Goal: Task Accomplishment & Management: Use online tool/utility

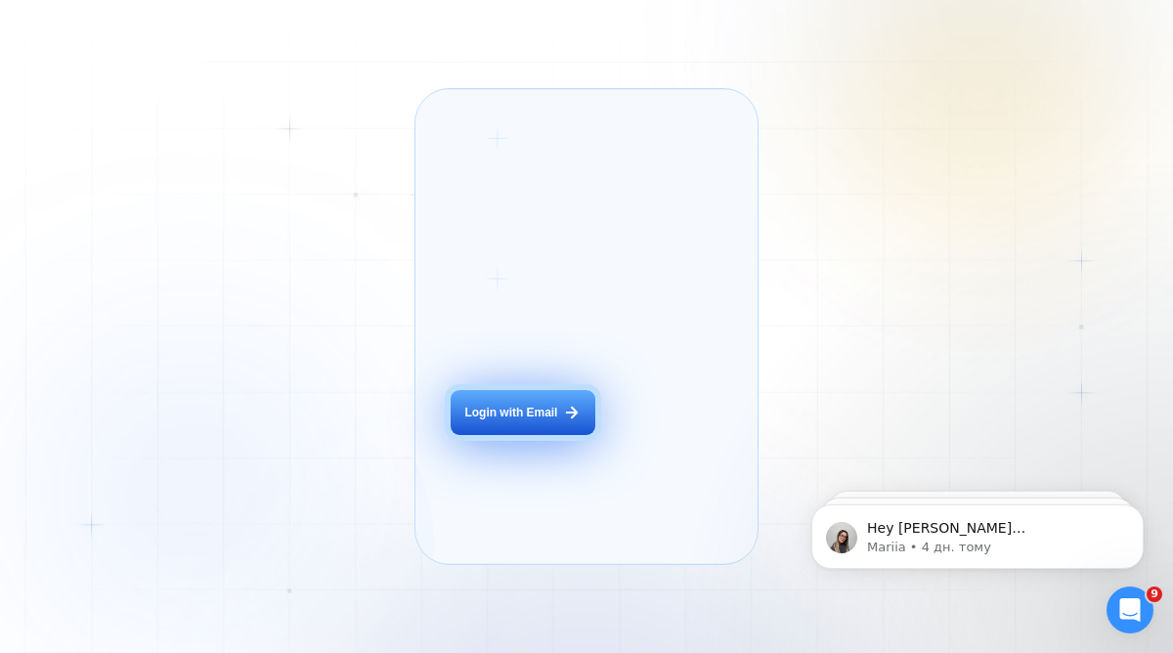
click at [549, 421] on div "Login with Email" at bounding box center [510, 413] width 93 height 17
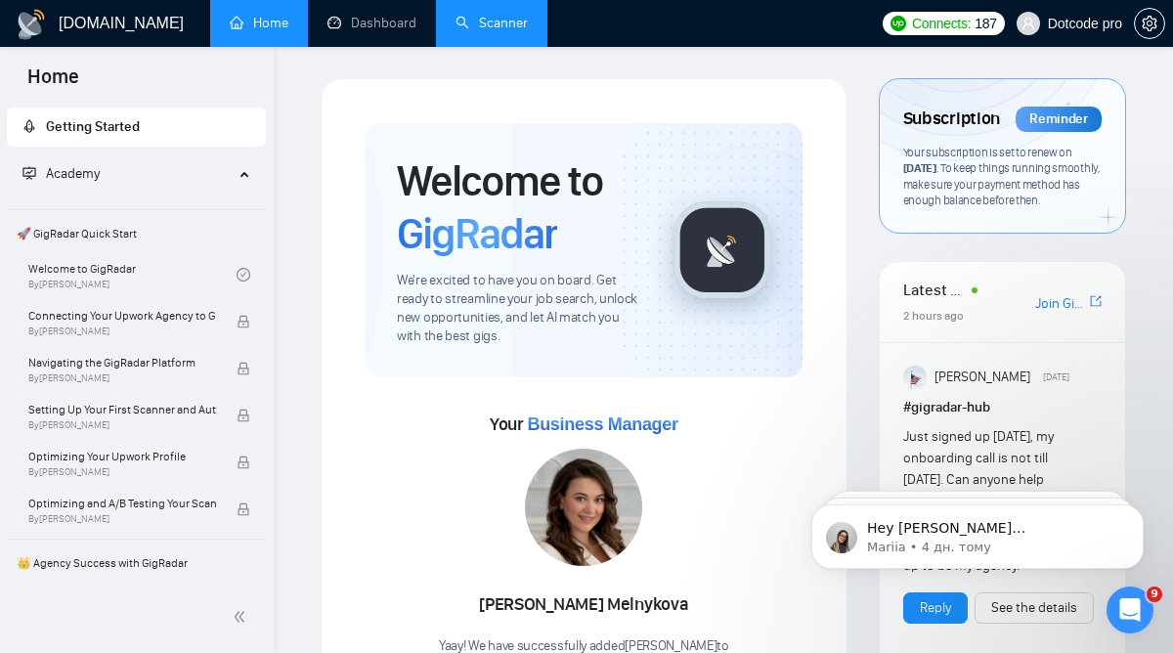
click at [493, 30] on link "Scanner" at bounding box center [491, 23] width 72 height 17
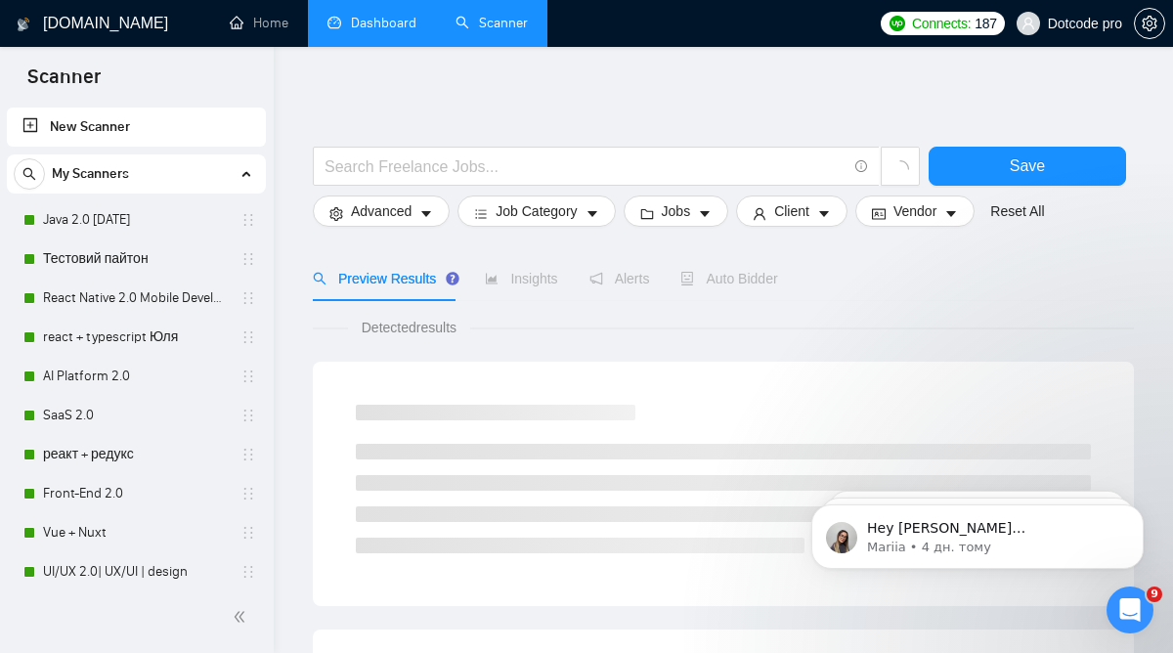
click at [379, 15] on link "Dashboard" at bounding box center [371, 23] width 89 height 17
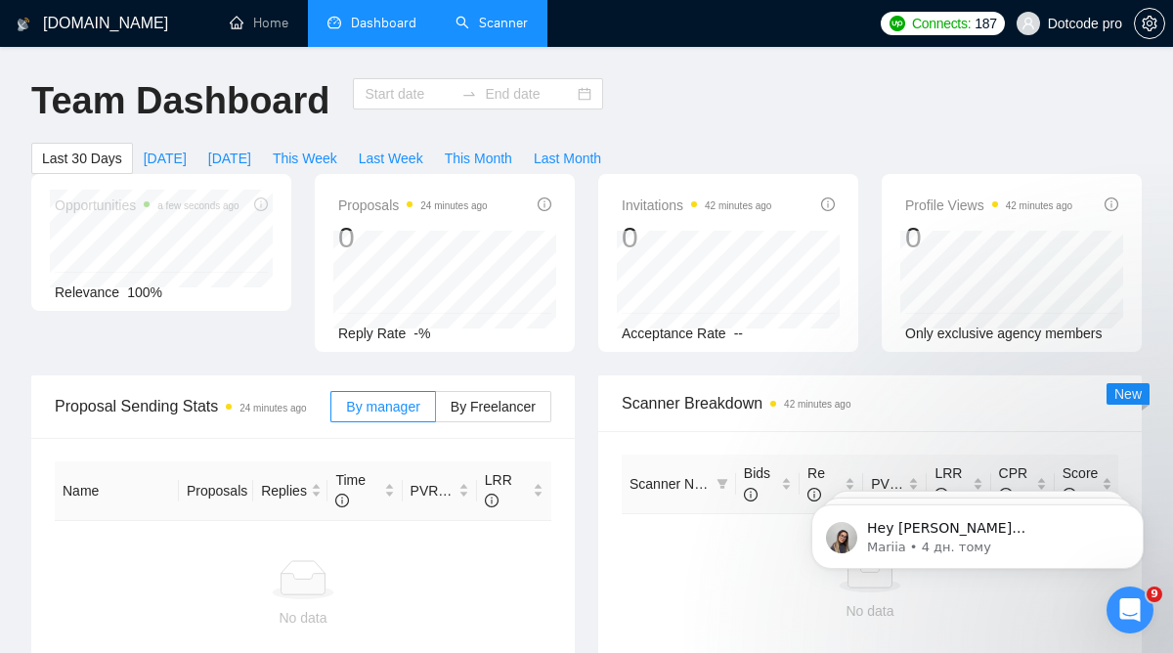
type input "[DATE]"
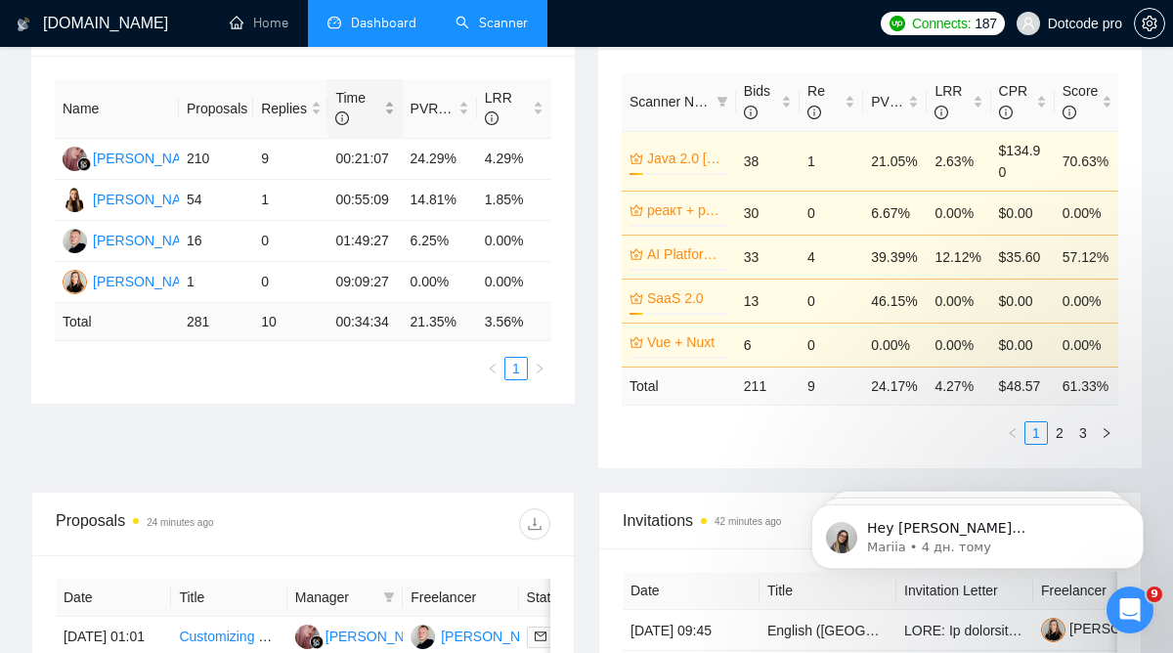
scroll to position [386, 0]
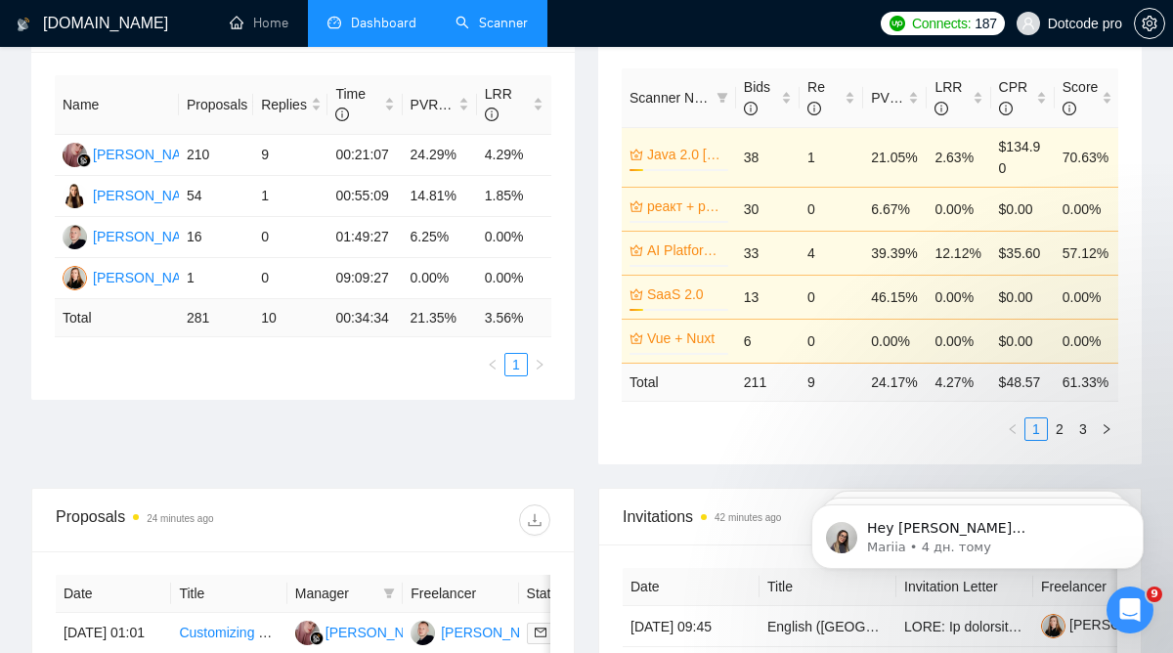
click html "Hey [PERSON_NAME][EMAIL_ADDRESS][DOMAIN_NAME], Looks like your Upwork agency do…"
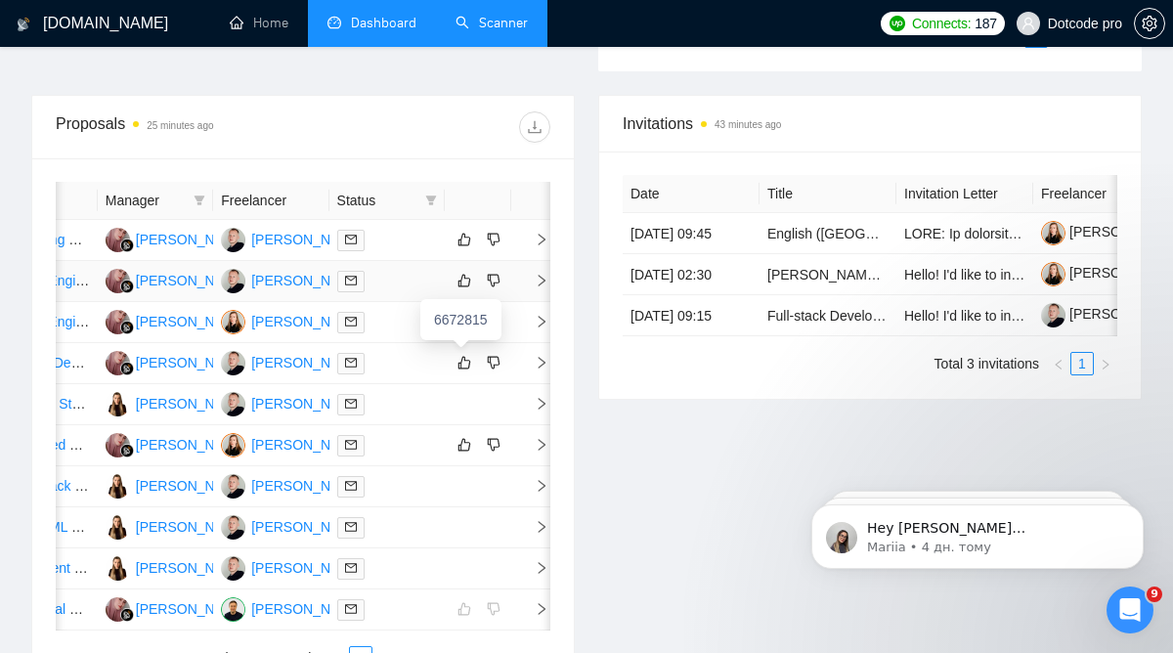
scroll to position [0, 0]
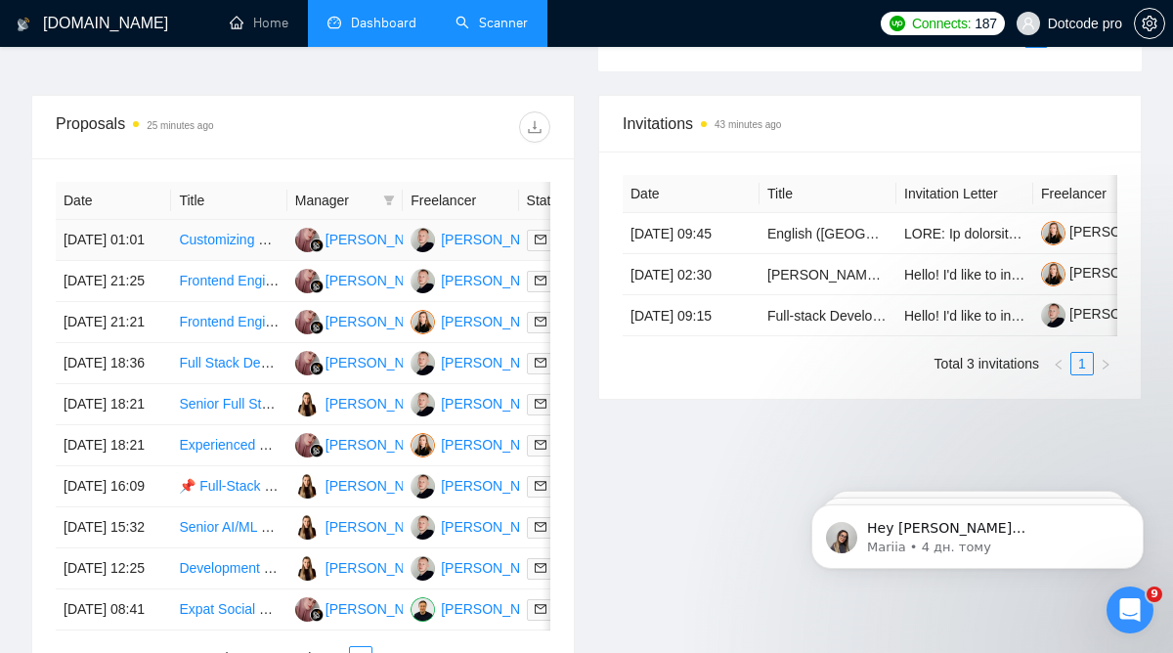
click at [256, 261] on td "Customizing and extending HumHub" at bounding box center [228, 240] width 115 height 41
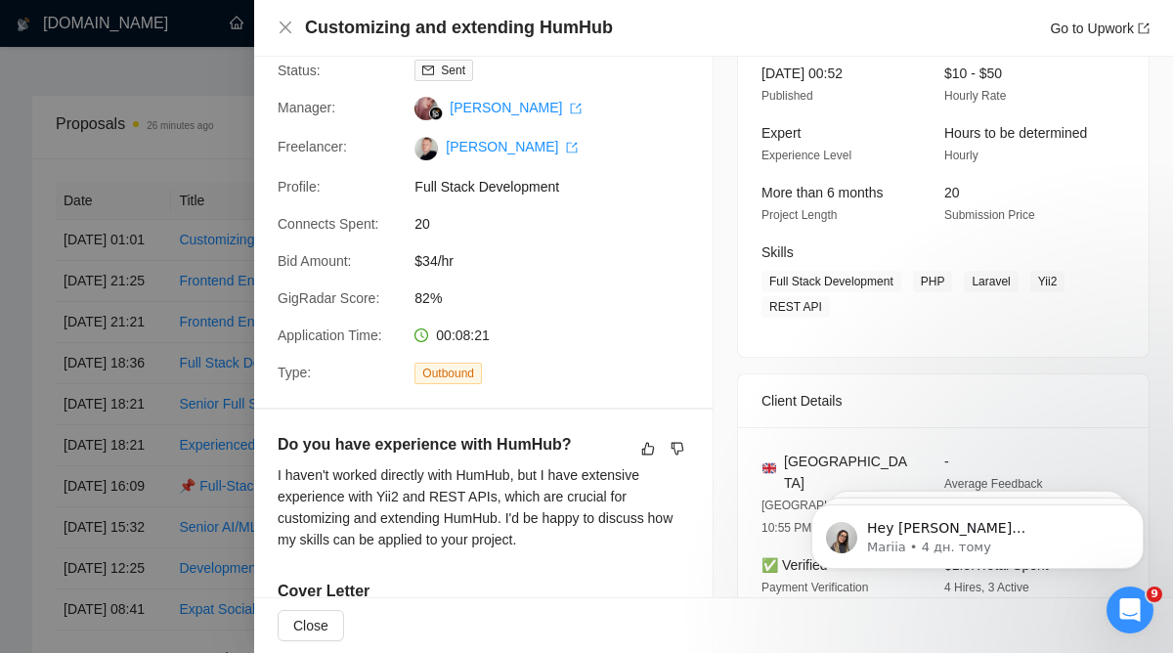
scroll to position [627, 0]
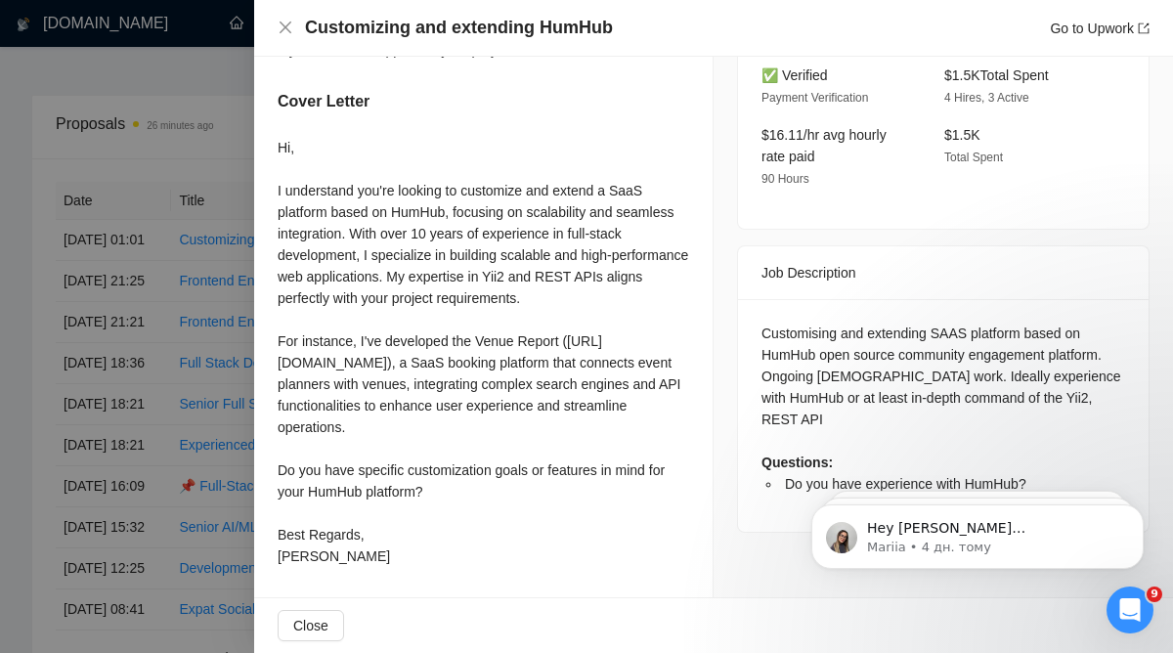
click at [223, 301] on div at bounding box center [586, 326] width 1173 height 653
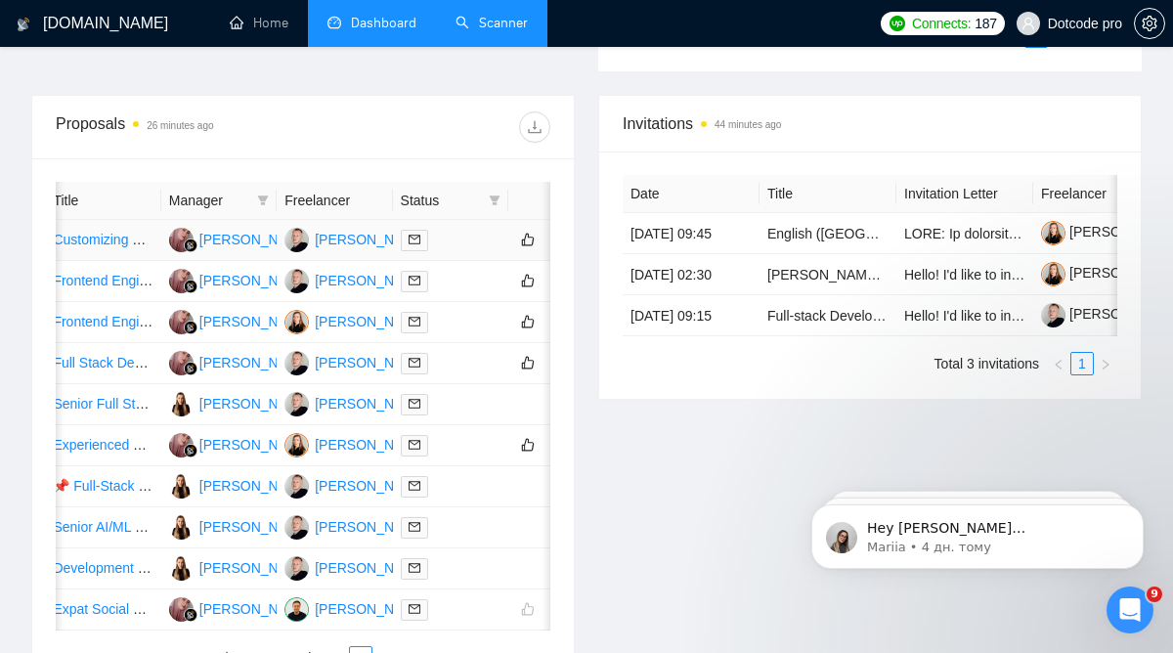
scroll to position [0, 190]
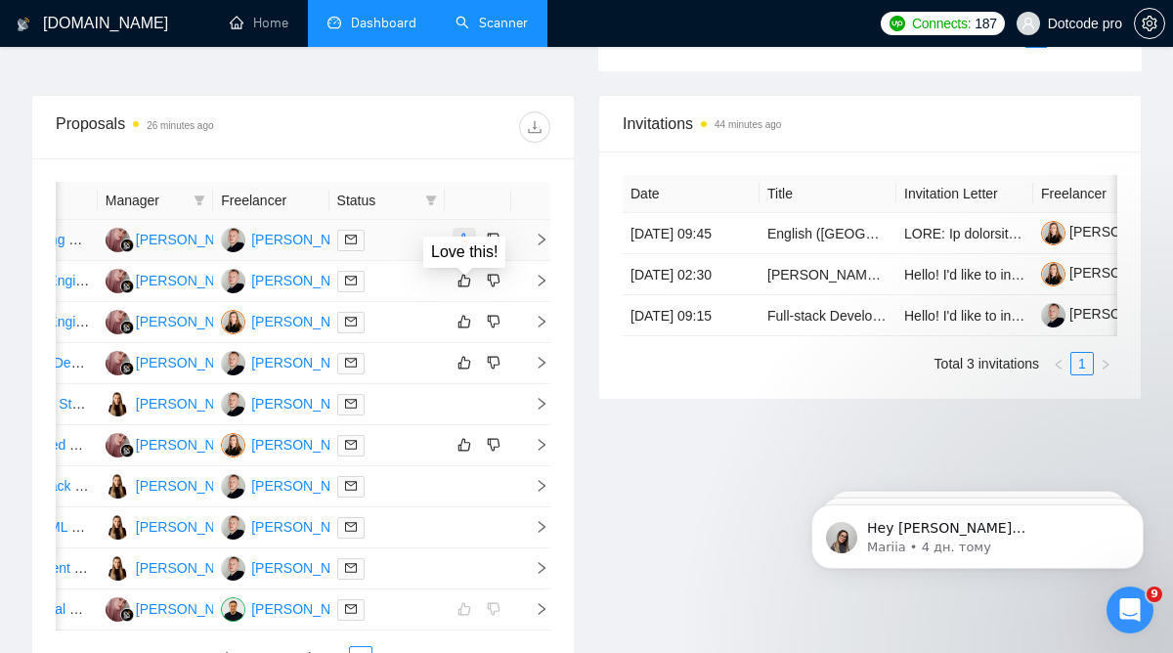
click at [469, 247] on icon "like" at bounding box center [464, 240] width 14 height 16
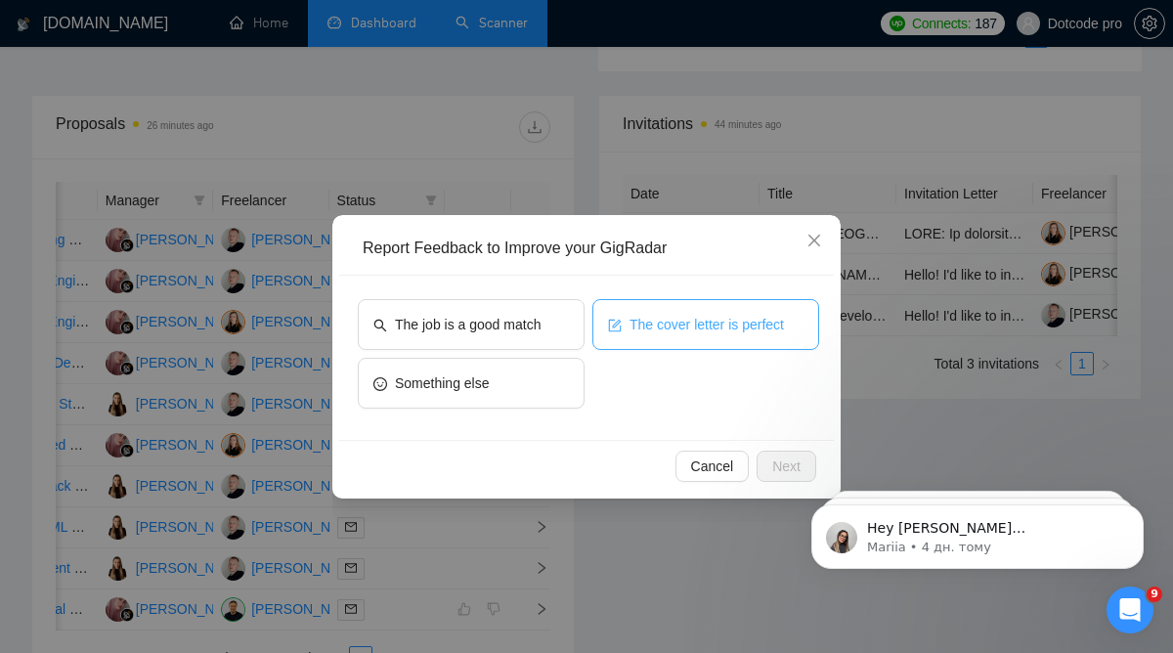
click at [637, 329] on span "The cover letter is perfect" at bounding box center [706, 324] width 154 height 21
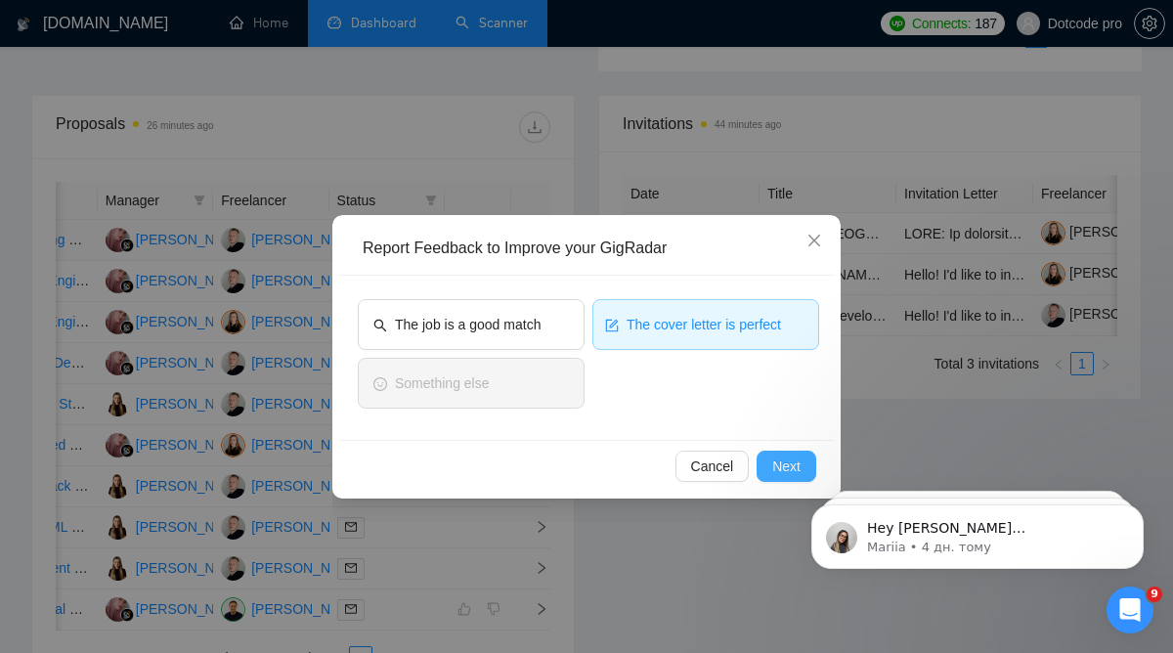
click at [790, 460] on span "Next" at bounding box center [786, 465] width 28 height 21
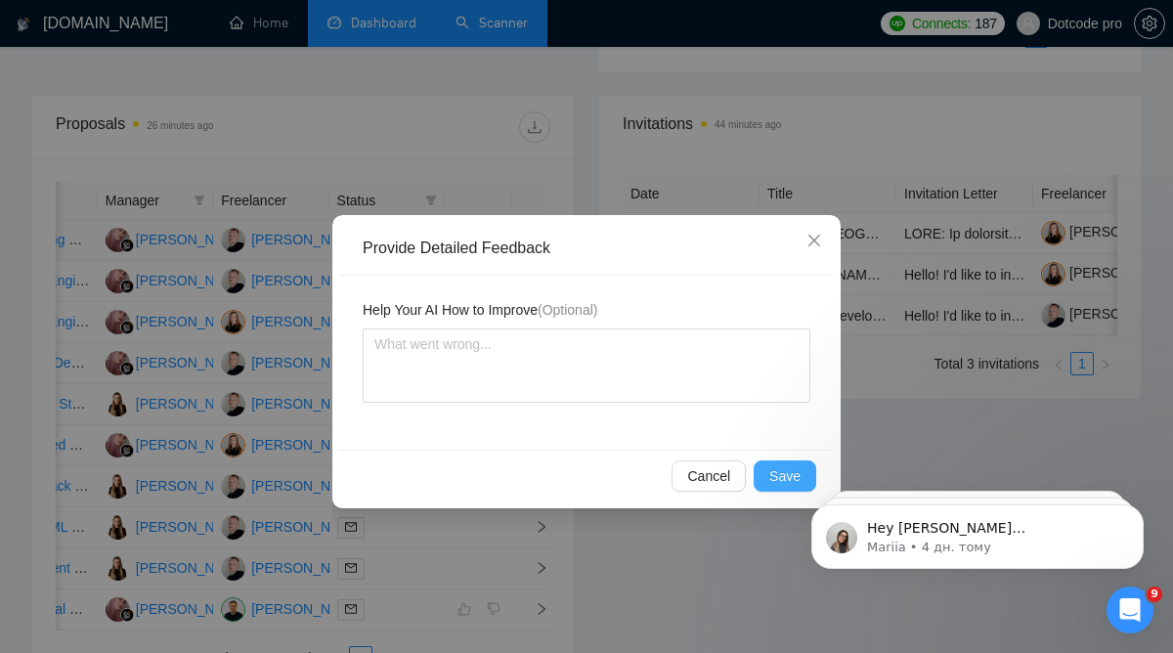
click at [779, 468] on span "Save" at bounding box center [784, 475] width 31 height 21
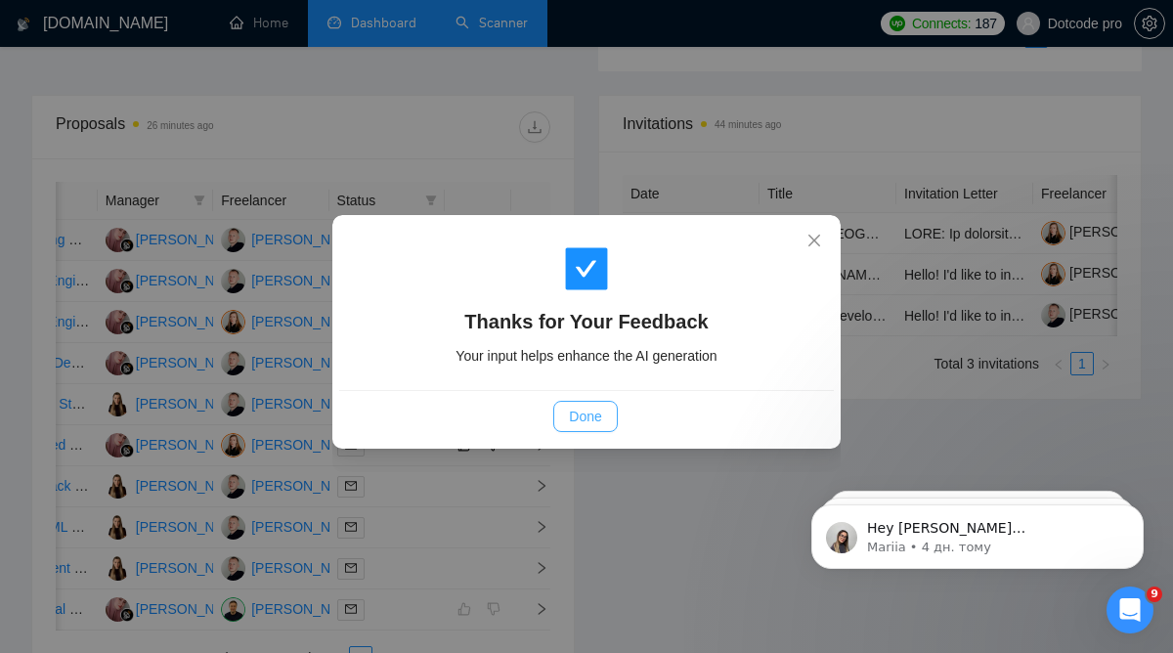
click at [575, 408] on span "Done" at bounding box center [585, 416] width 32 height 21
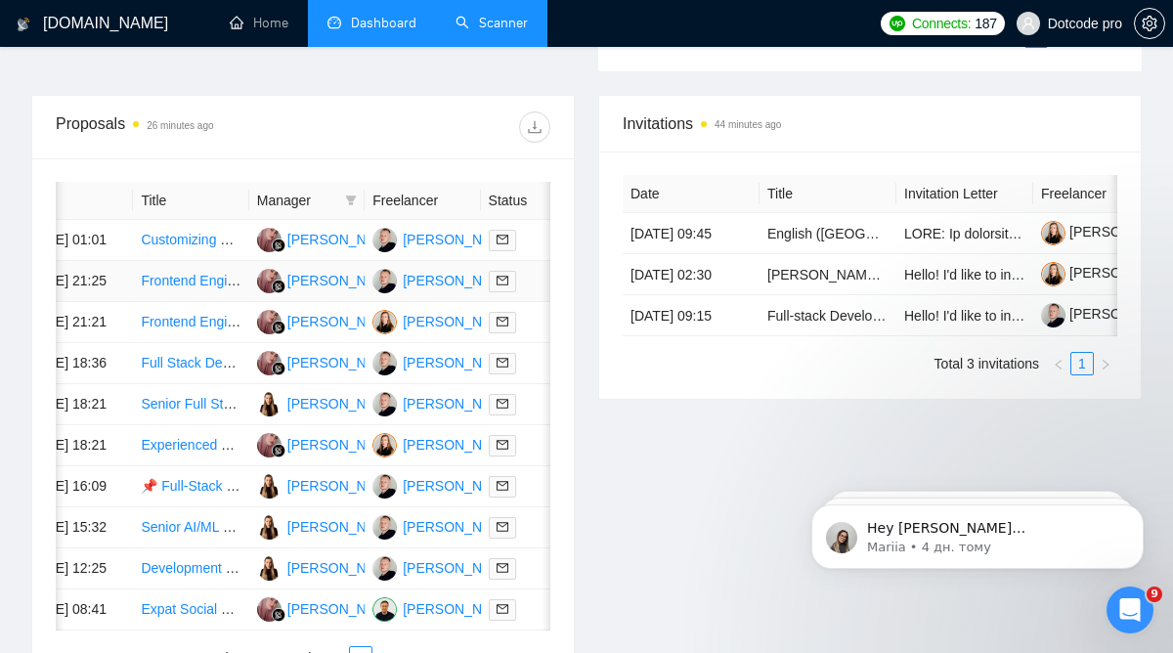
scroll to position [0, 0]
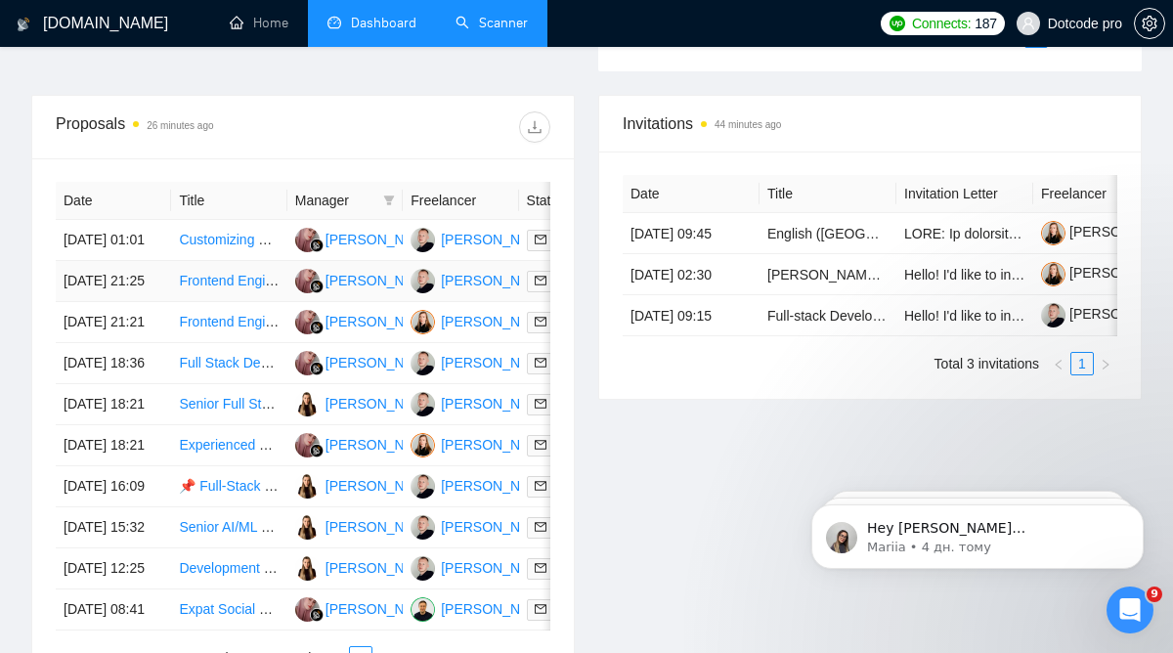
click at [251, 302] on td "Frontend Engineer Needed for Solana Project" at bounding box center [228, 281] width 115 height 41
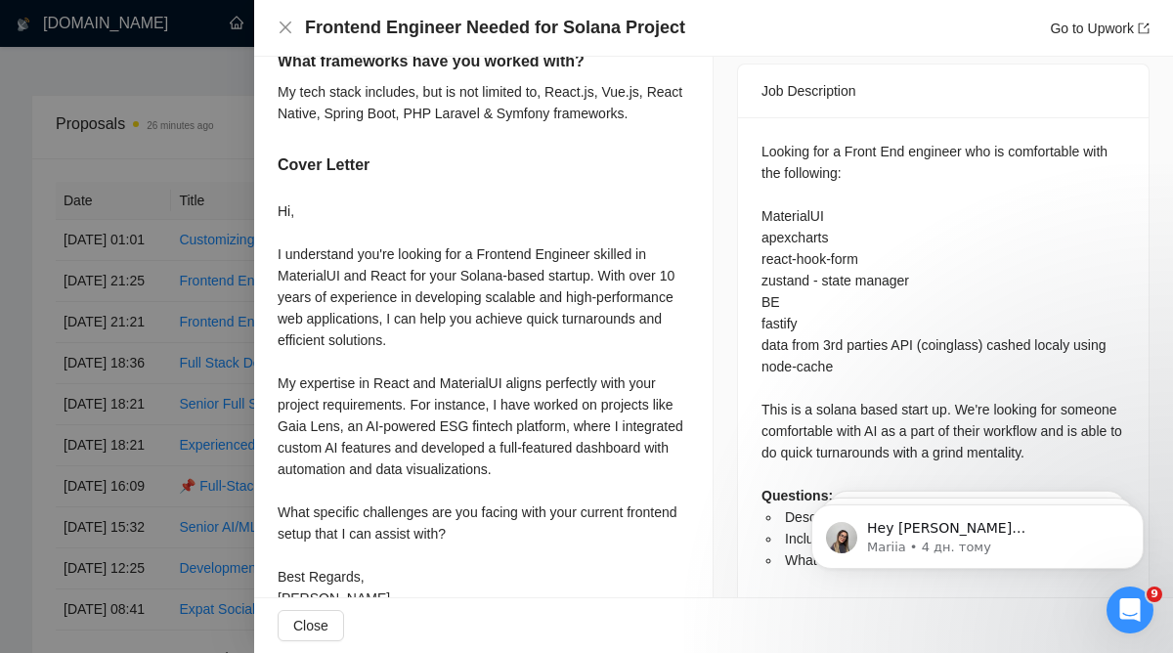
scroll to position [829, 0]
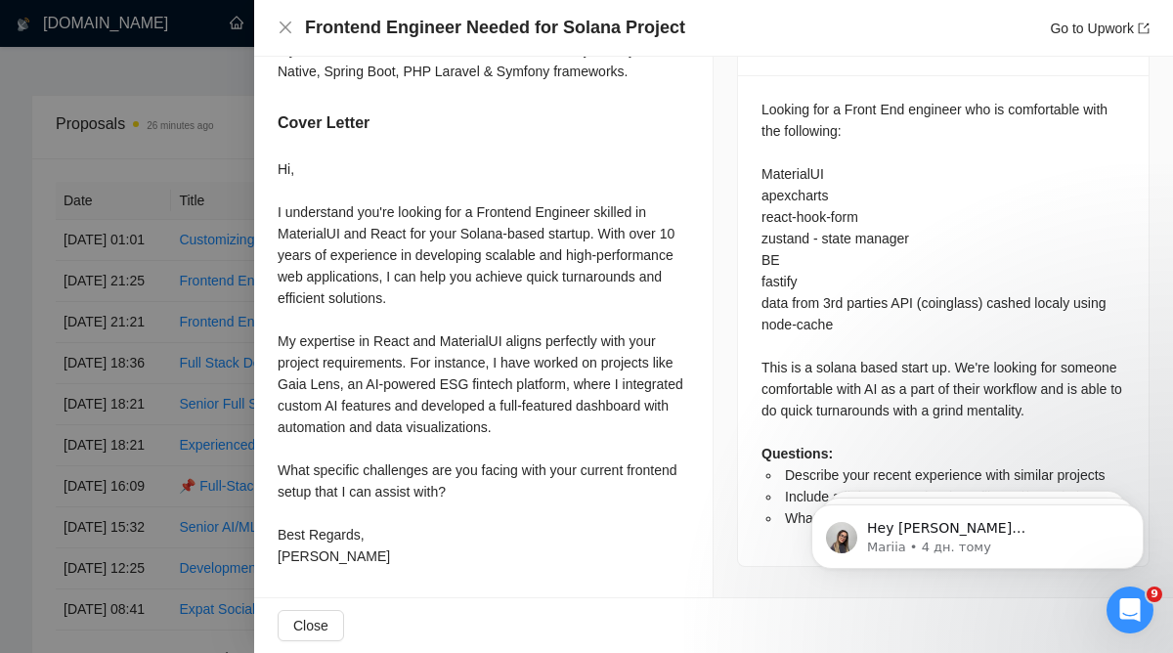
click at [193, 387] on div at bounding box center [586, 326] width 1173 height 653
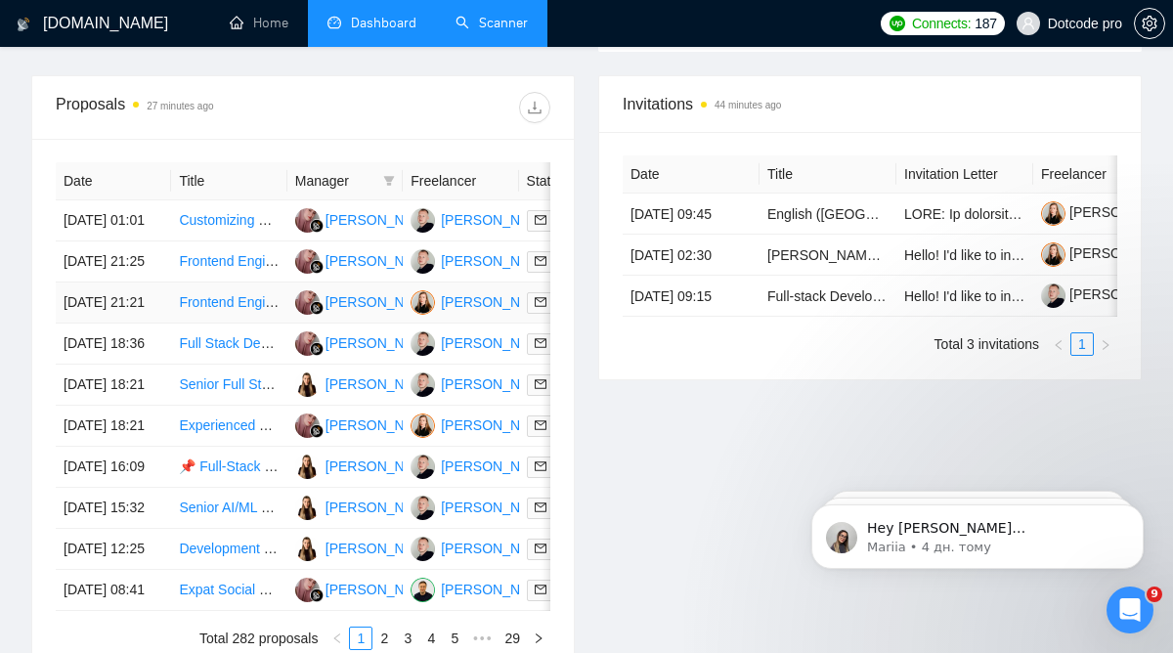
scroll to position [804, 0]
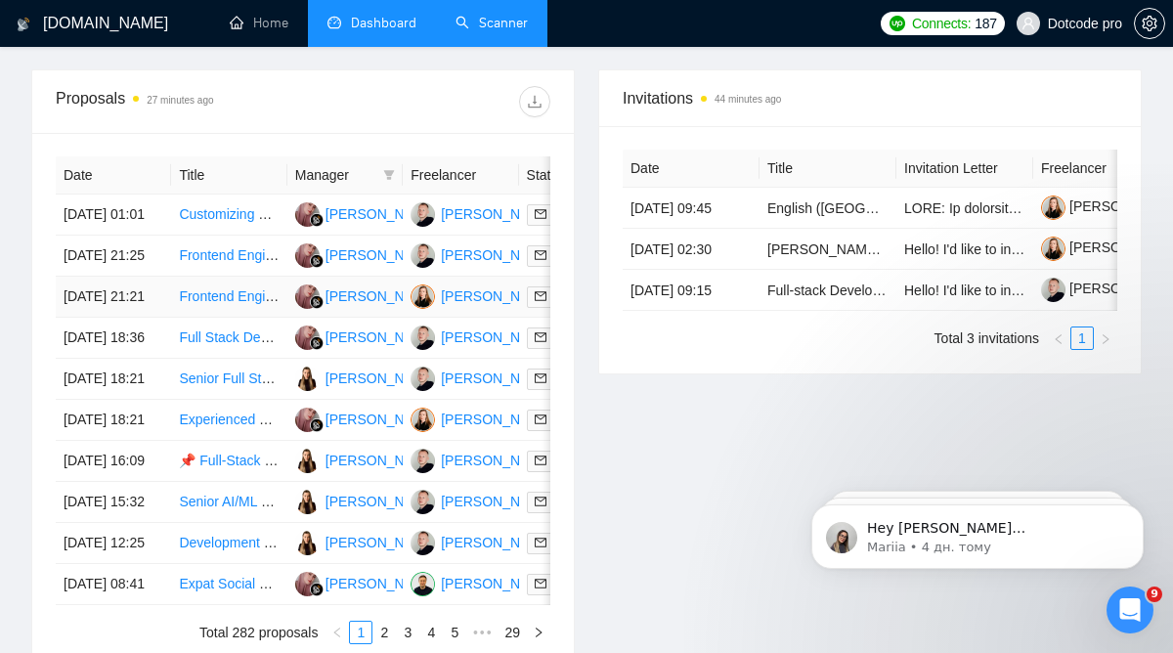
click at [148, 318] on td "[DATE] 21:21" at bounding box center [113, 297] width 115 height 41
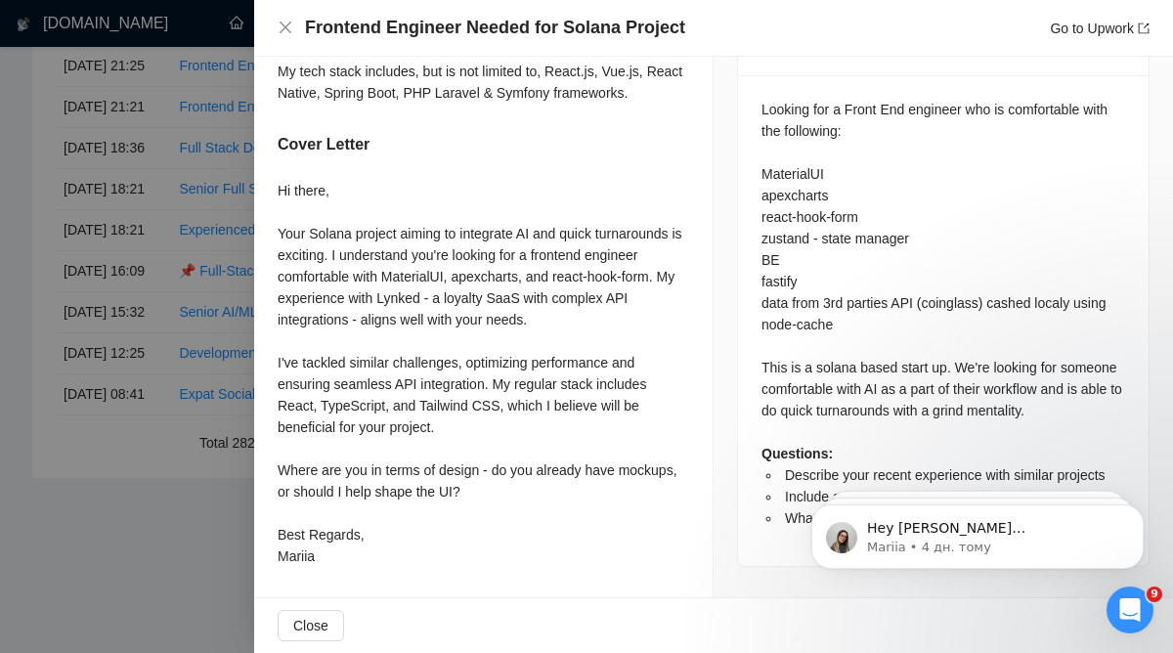
scroll to position [1044, 0]
click at [190, 215] on div at bounding box center [586, 326] width 1173 height 653
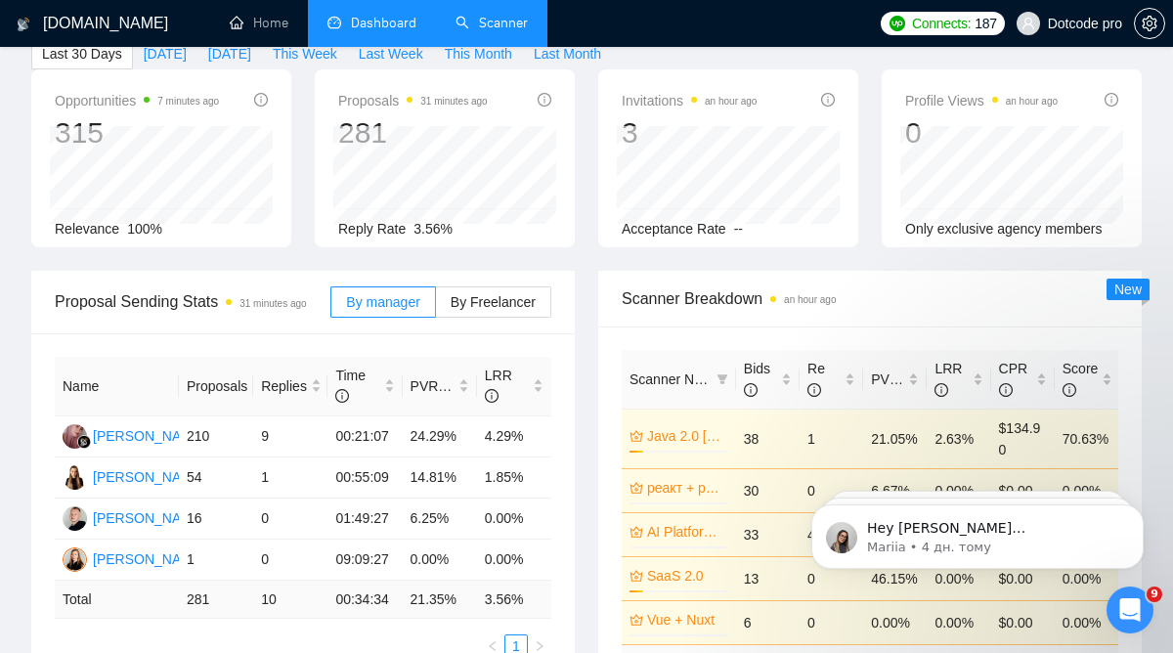
scroll to position [108, 0]
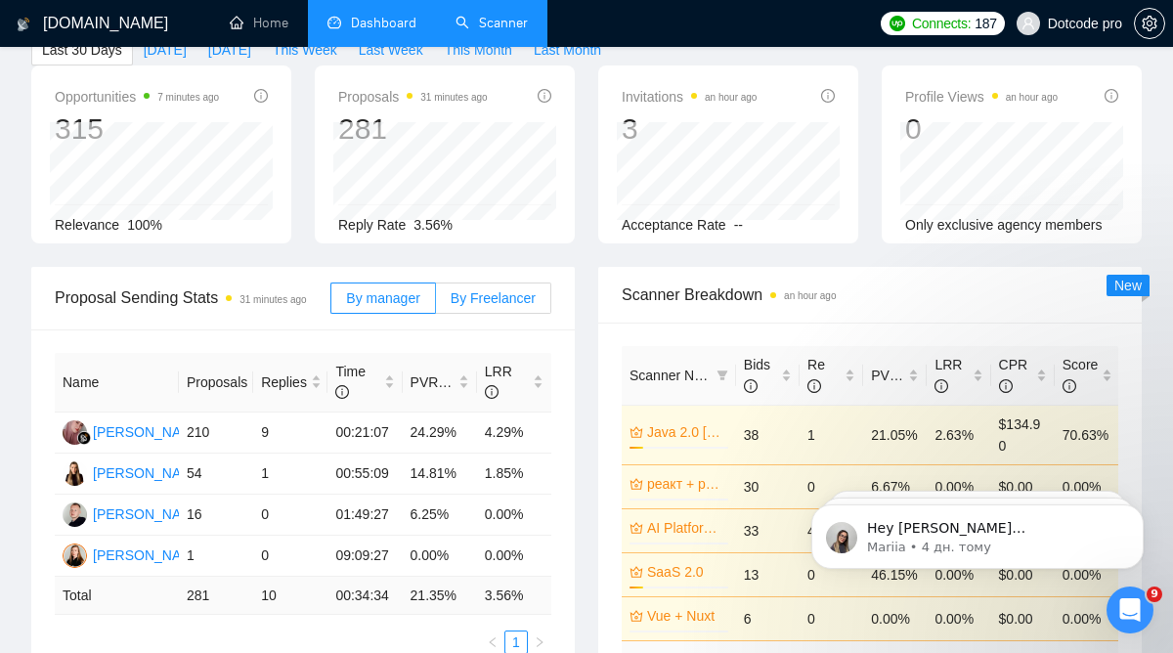
click at [483, 305] on span "By Freelancer" at bounding box center [492, 298] width 85 height 16
click at [436, 303] on input "By Freelancer" at bounding box center [436, 303] width 0 height 0
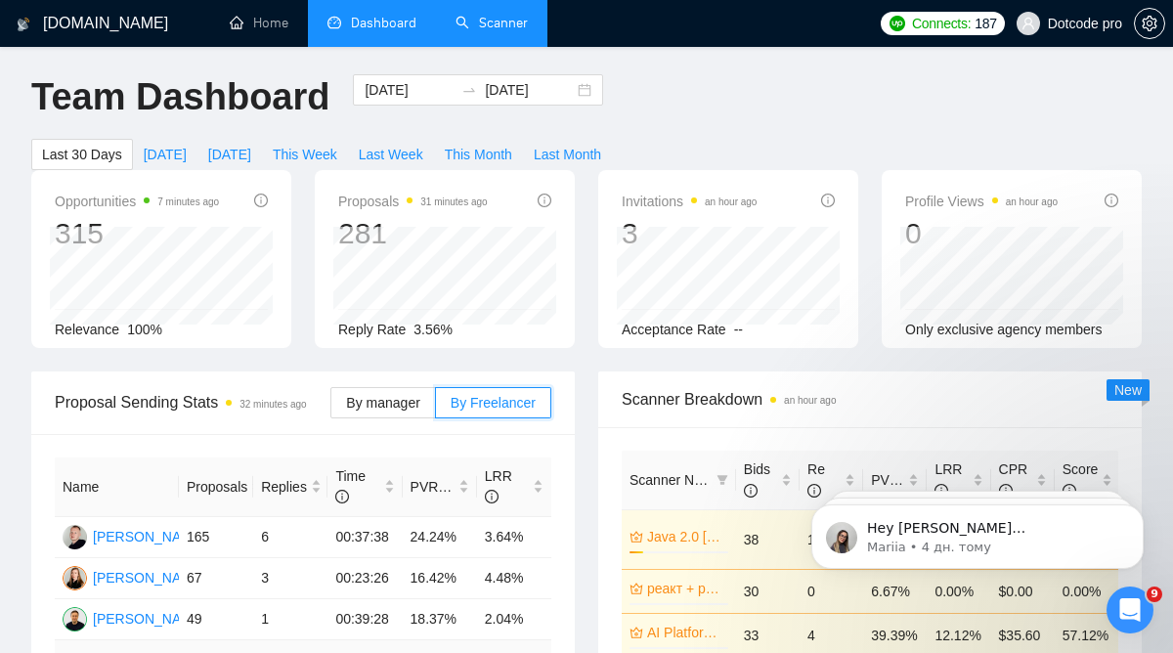
scroll to position [0, 0]
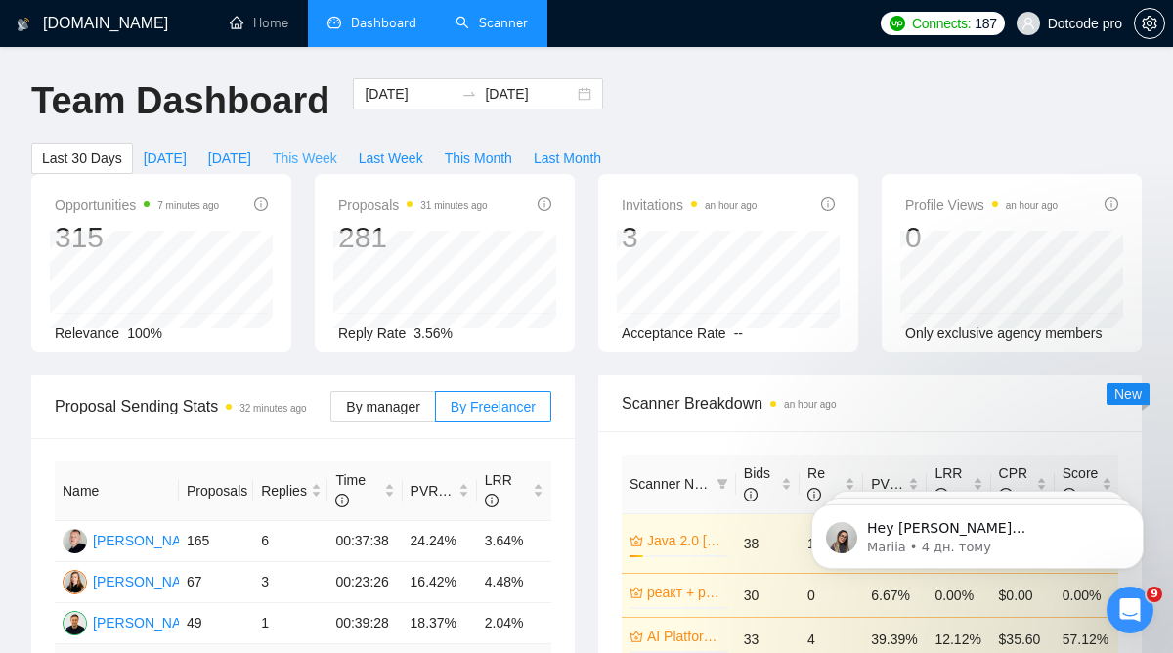
click at [322, 153] on span "This Week" at bounding box center [305, 158] width 64 height 21
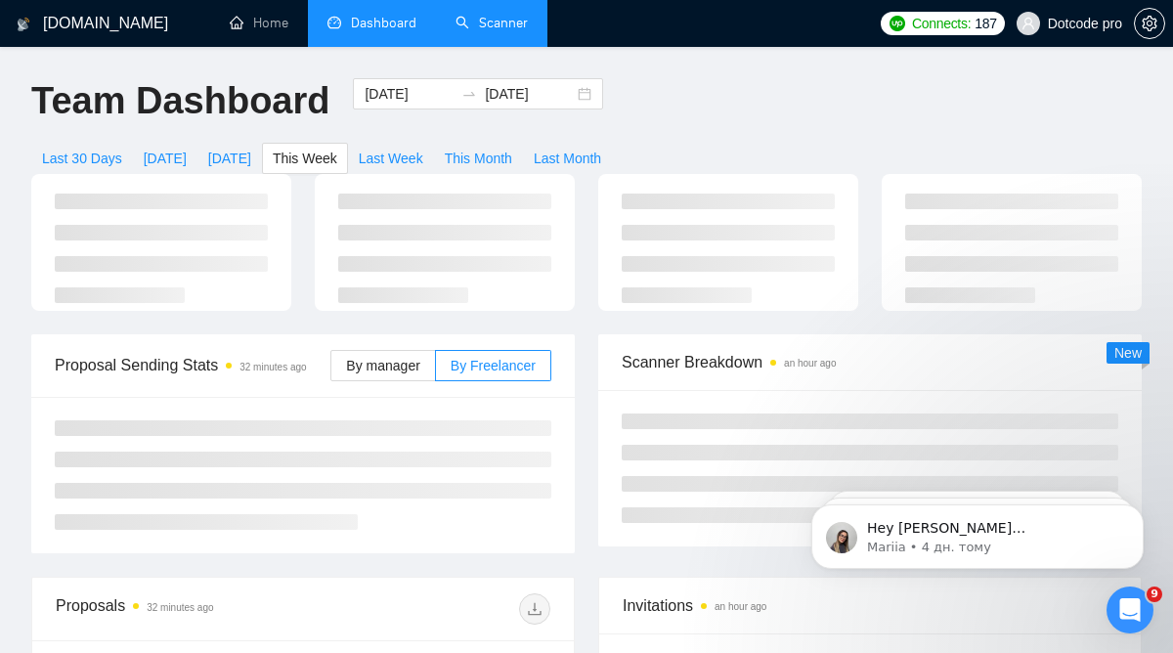
type input "[DATE]"
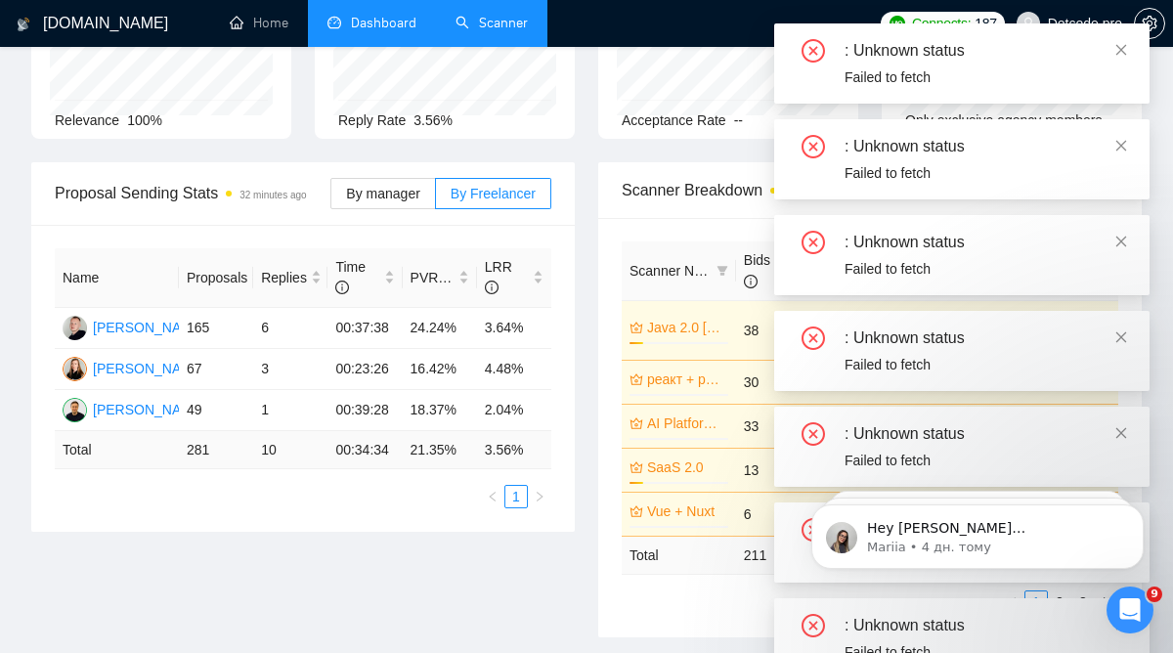
scroll to position [273, 0]
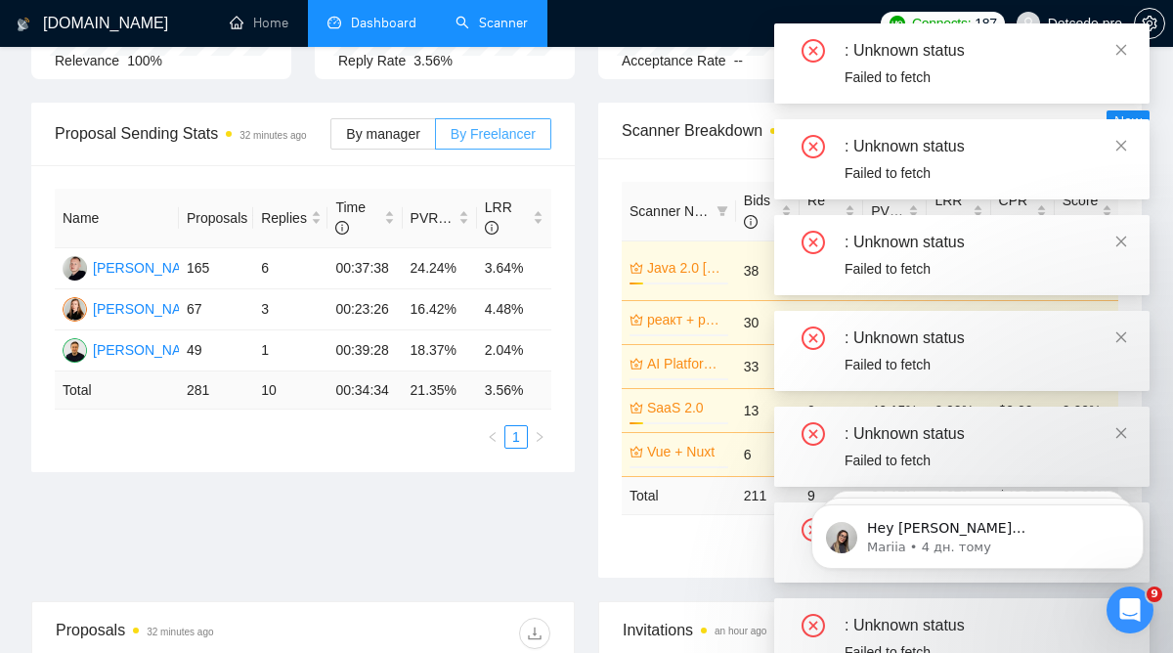
click at [473, 128] on span "By Freelancer" at bounding box center [492, 134] width 85 height 16
click at [436, 139] on input "By Freelancer" at bounding box center [436, 139] width 0 height 0
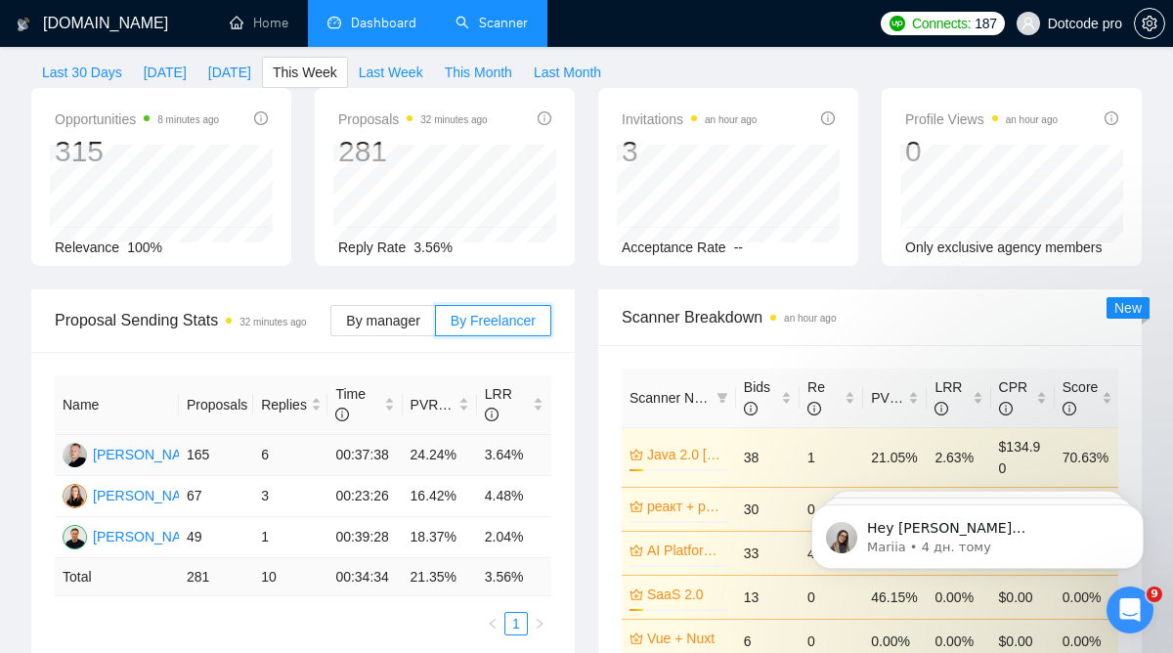
scroll to position [0, 0]
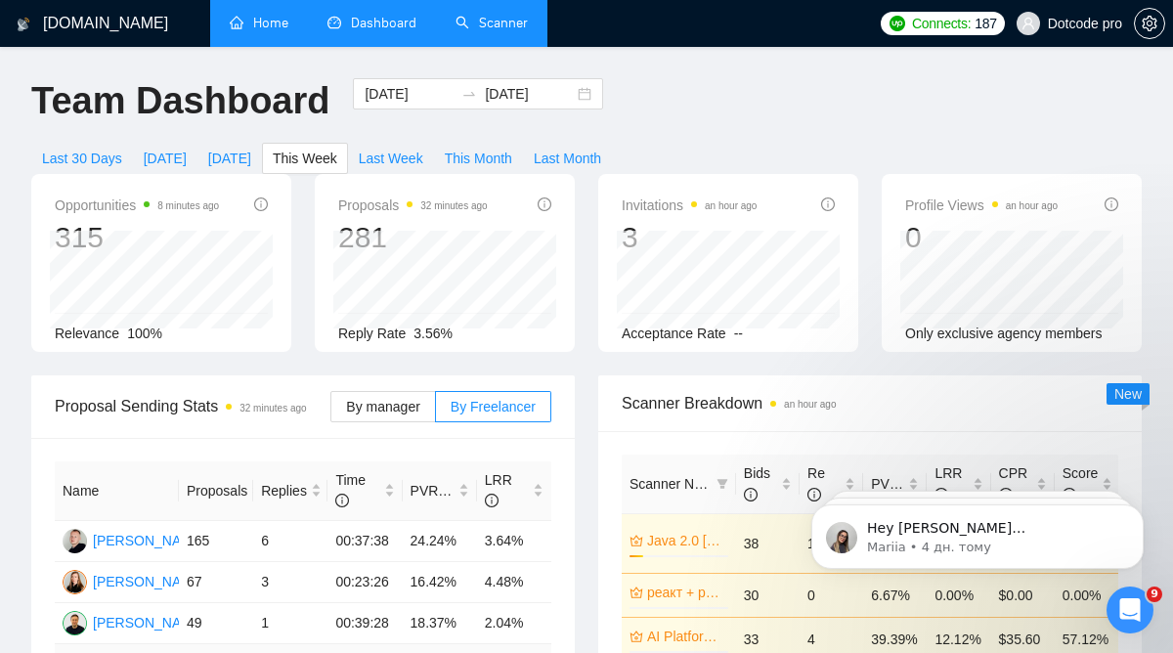
click at [237, 31] on link "Home" at bounding box center [259, 23] width 59 height 17
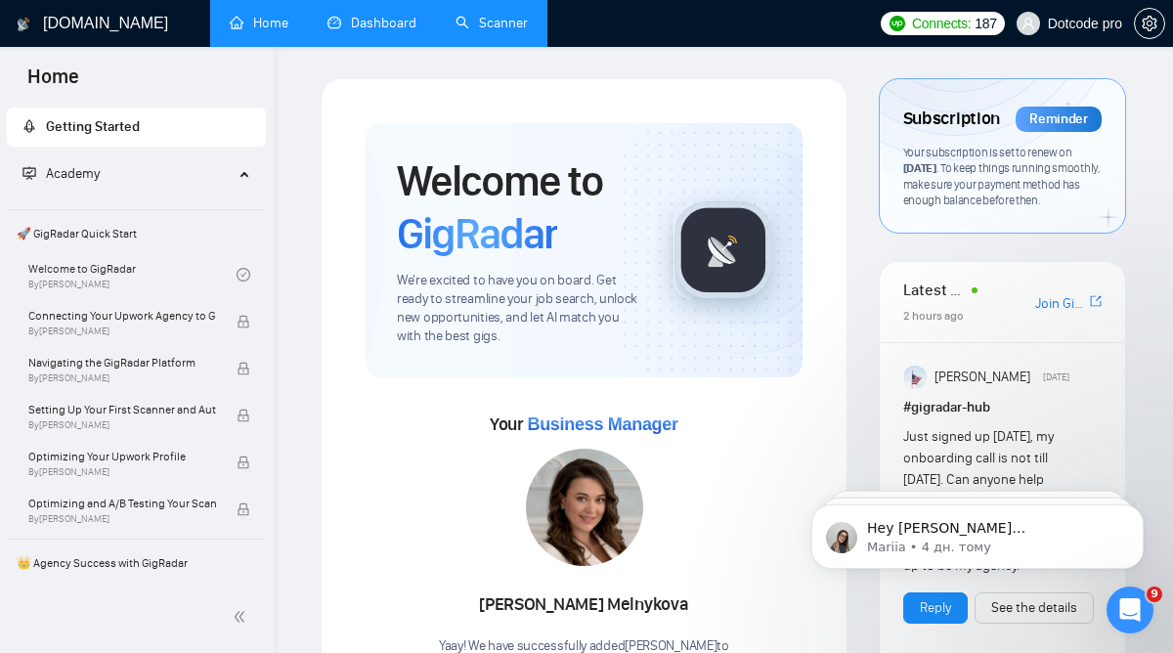
click at [400, 31] on link "Dashboard" at bounding box center [371, 23] width 89 height 17
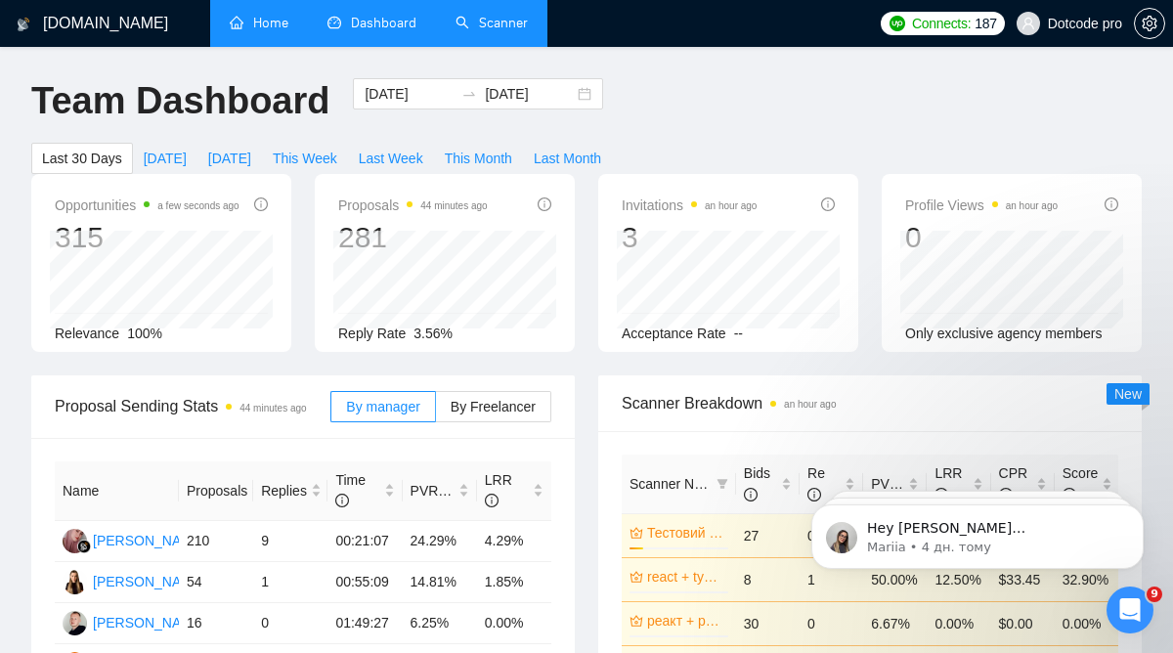
click at [484, 31] on link "Scanner" at bounding box center [491, 23] width 72 height 17
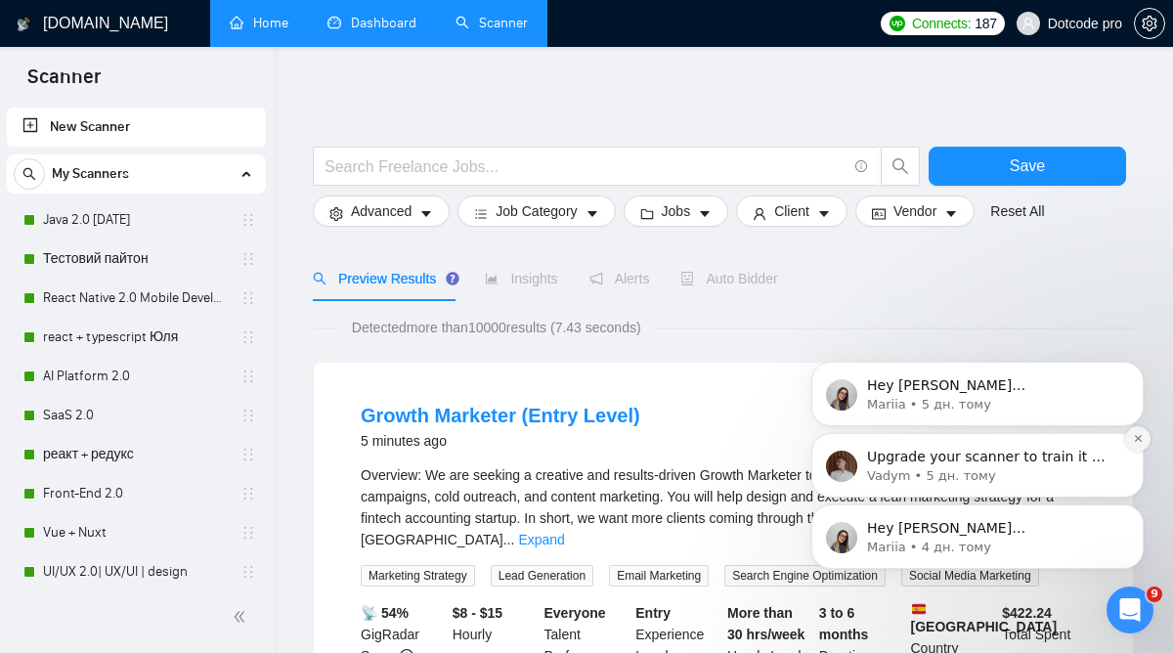
click at [1139, 440] on icon "Dismiss notification" at bounding box center [1137, 438] width 7 height 7
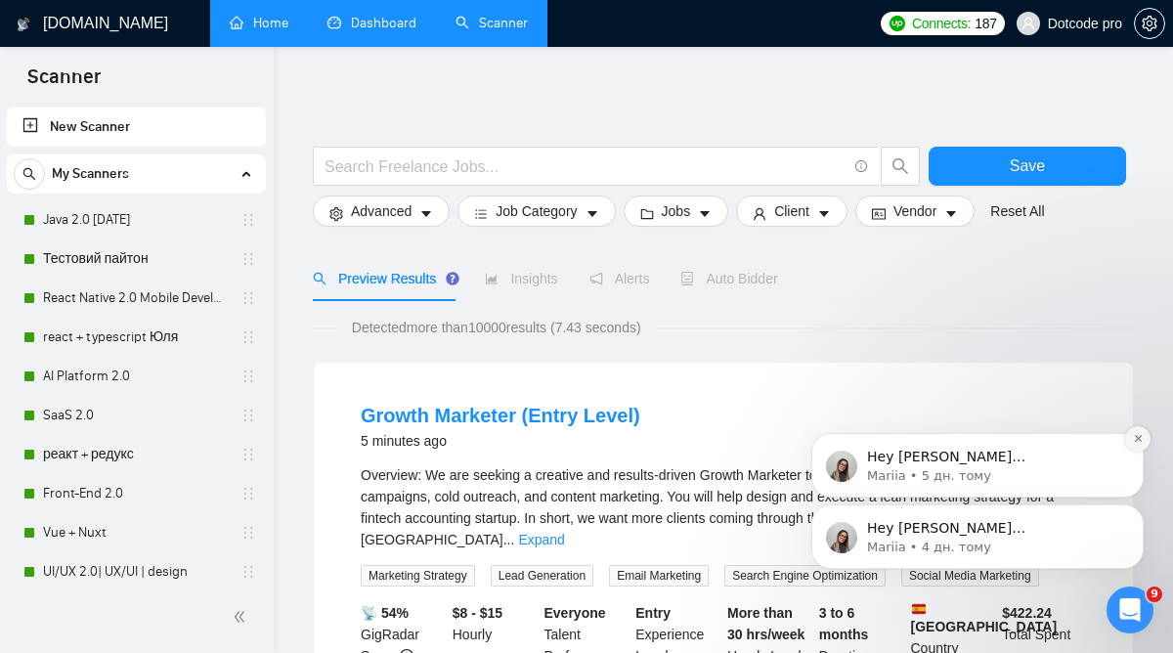
click at [1137, 437] on icon "Dismiss notification" at bounding box center [1138, 438] width 11 height 11
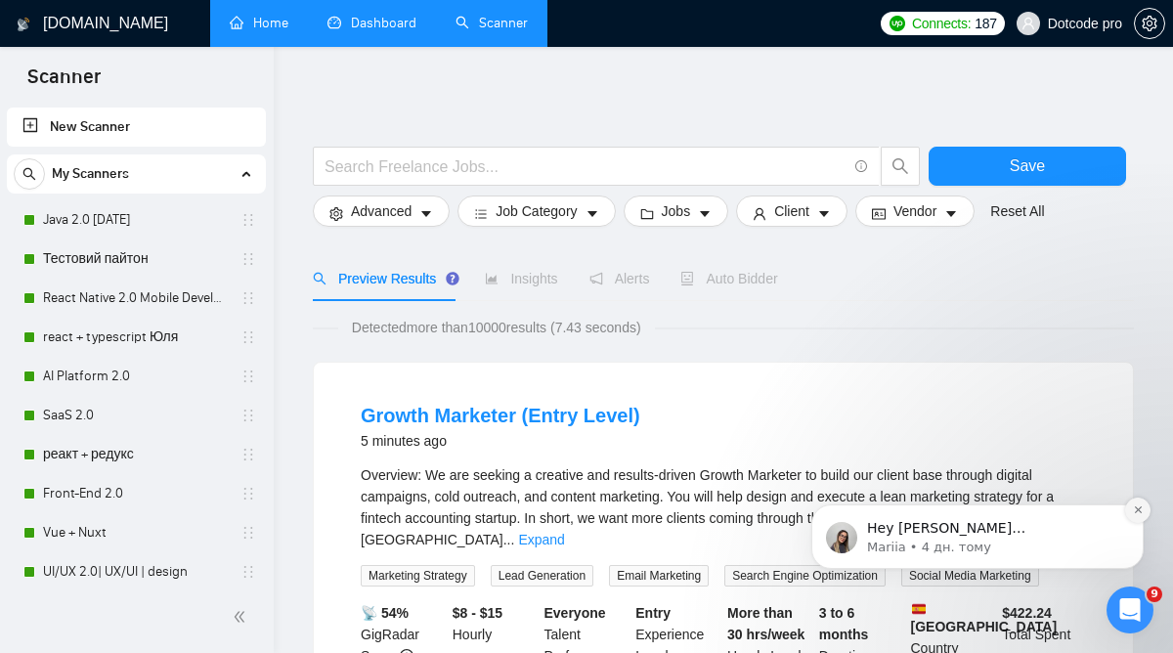
click at [1138, 509] on icon "Dismiss notification" at bounding box center [1138, 509] width 11 height 11
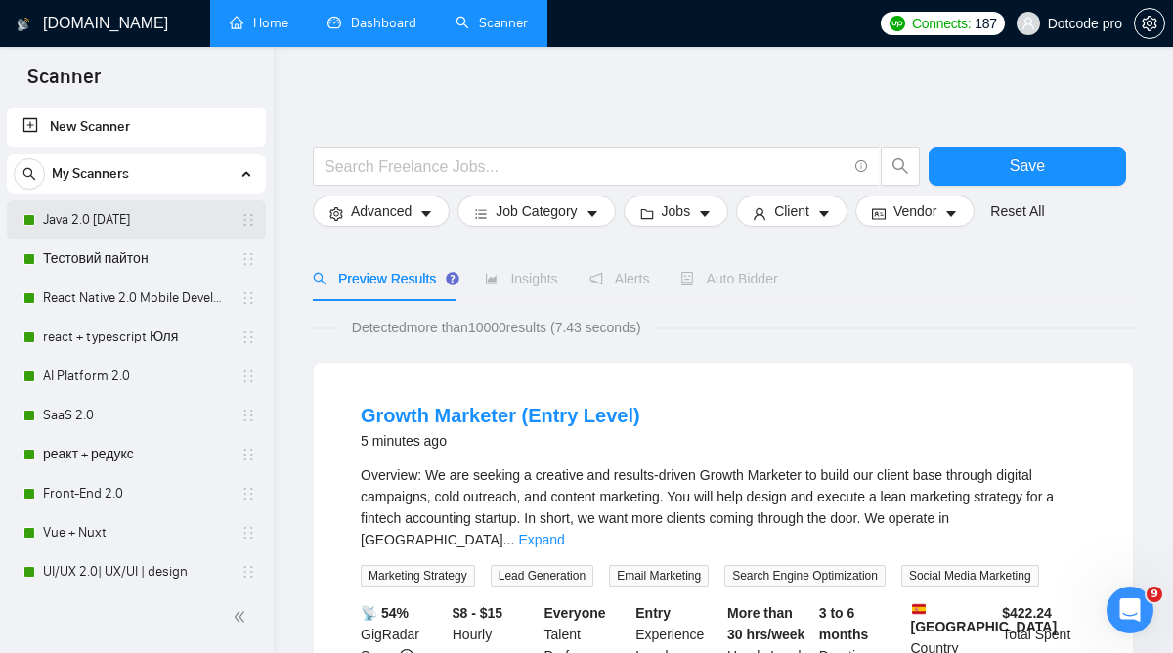
click at [138, 221] on link "Java 2.0 [DATE]" at bounding box center [136, 219] width 186 height 39
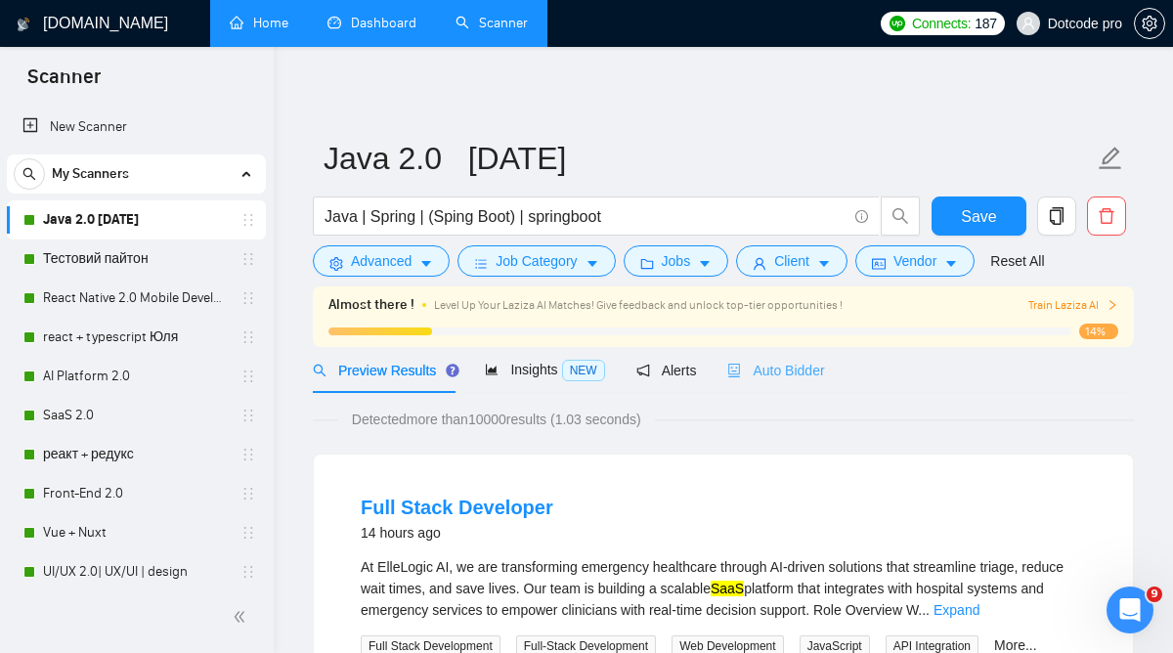
click at [791, 349] on div "Auto Bidder" at bounding box center [775, 370] width 97 height 46
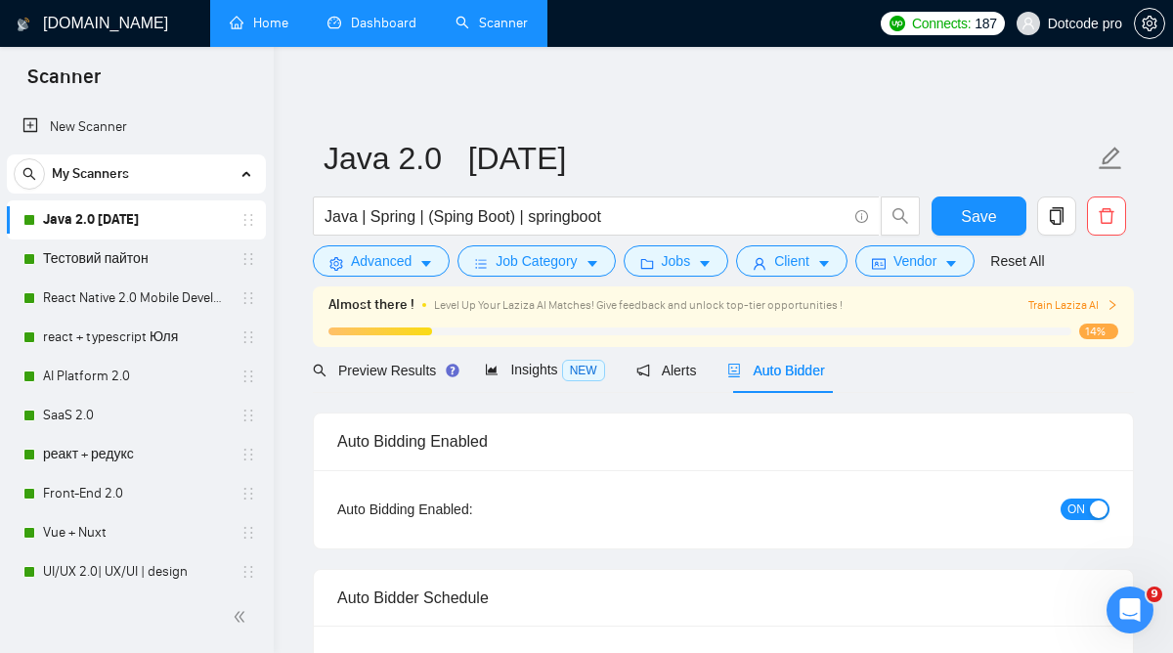
radio input "false"
radio input "true"
click at [522, 259] on span "Job Category" at bounding box center [535, 260] width 81 height 21
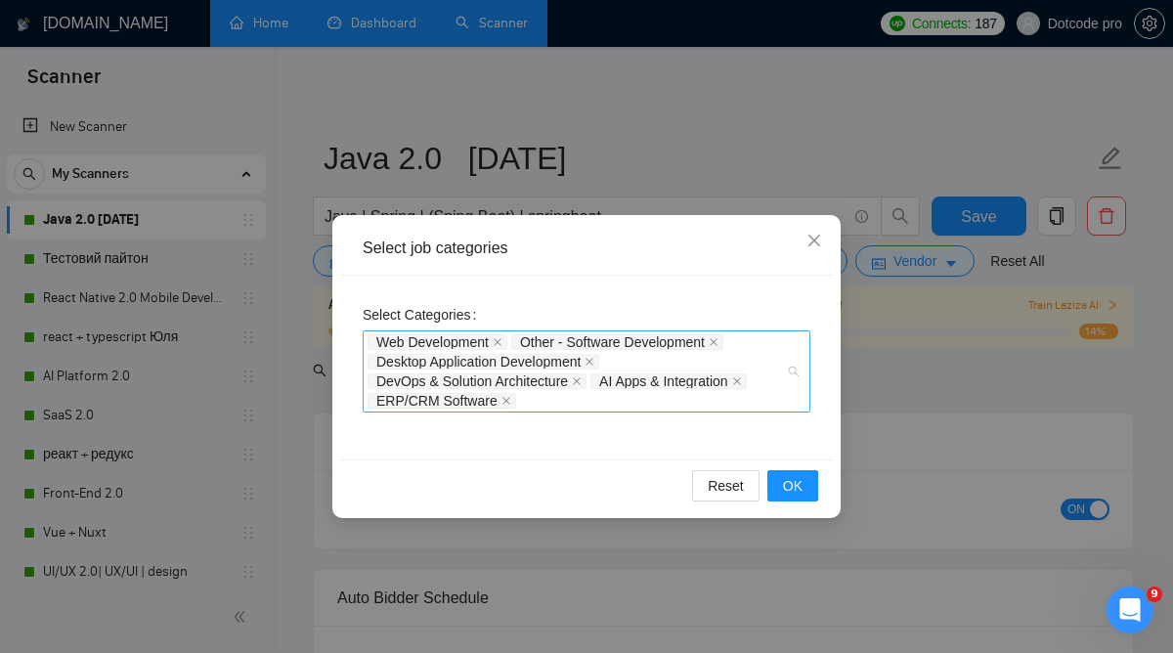
click at [651, 411] on div "Web Development Other - Software Development Desktop Application Development De…" at bounding box center [587, 371] width 448 height 82
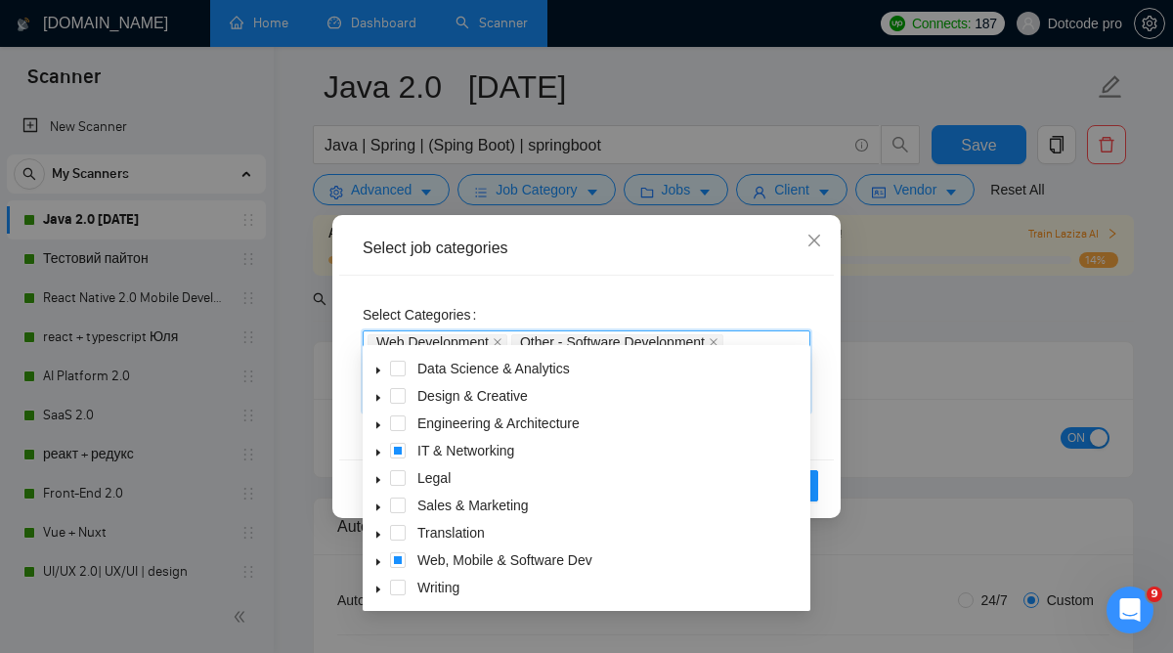
scroll to position [74, 0]
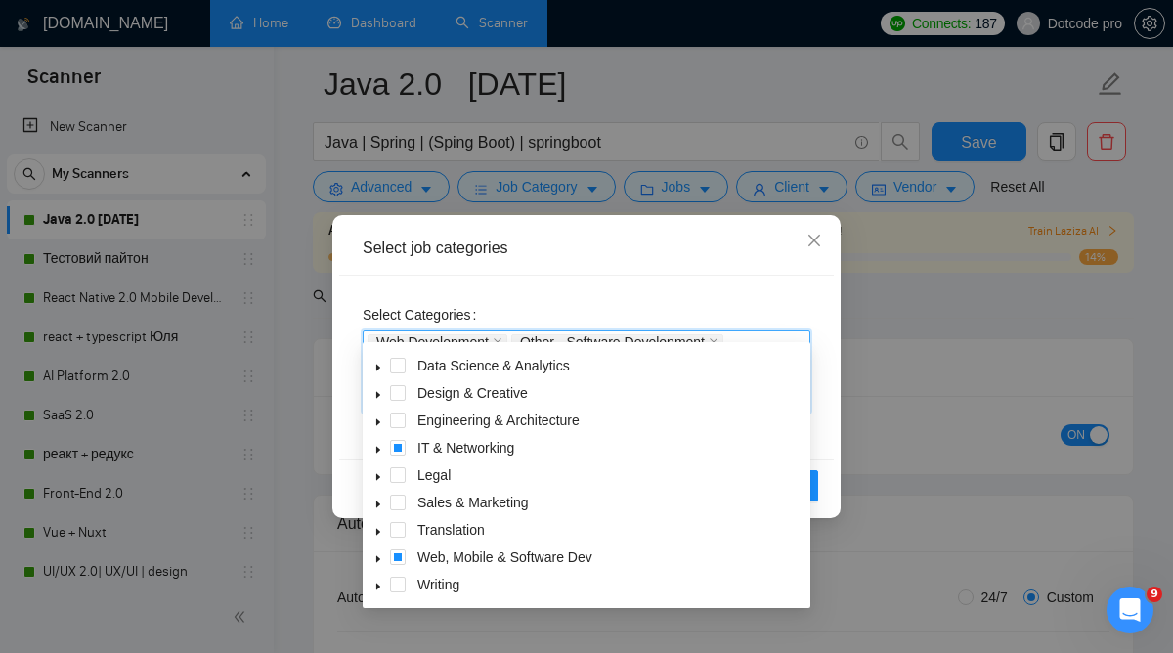
click at [378, 560] on icon "caret-down" at bounding box center [378, 559] width 4 height 7
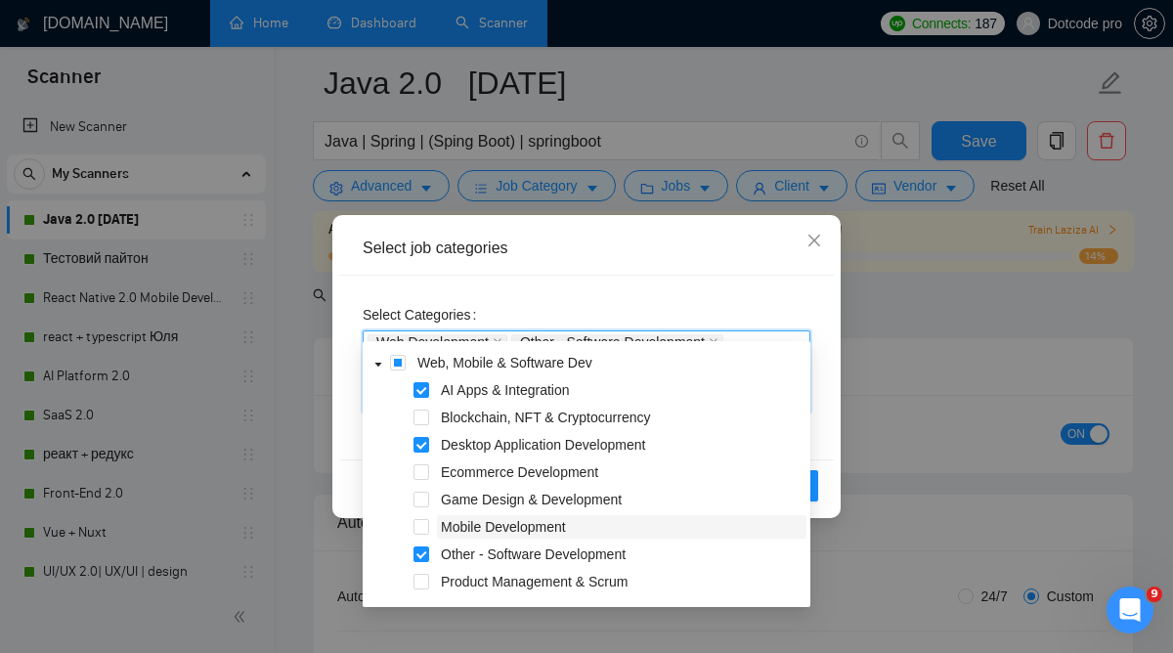
scroll to position [274, 0]
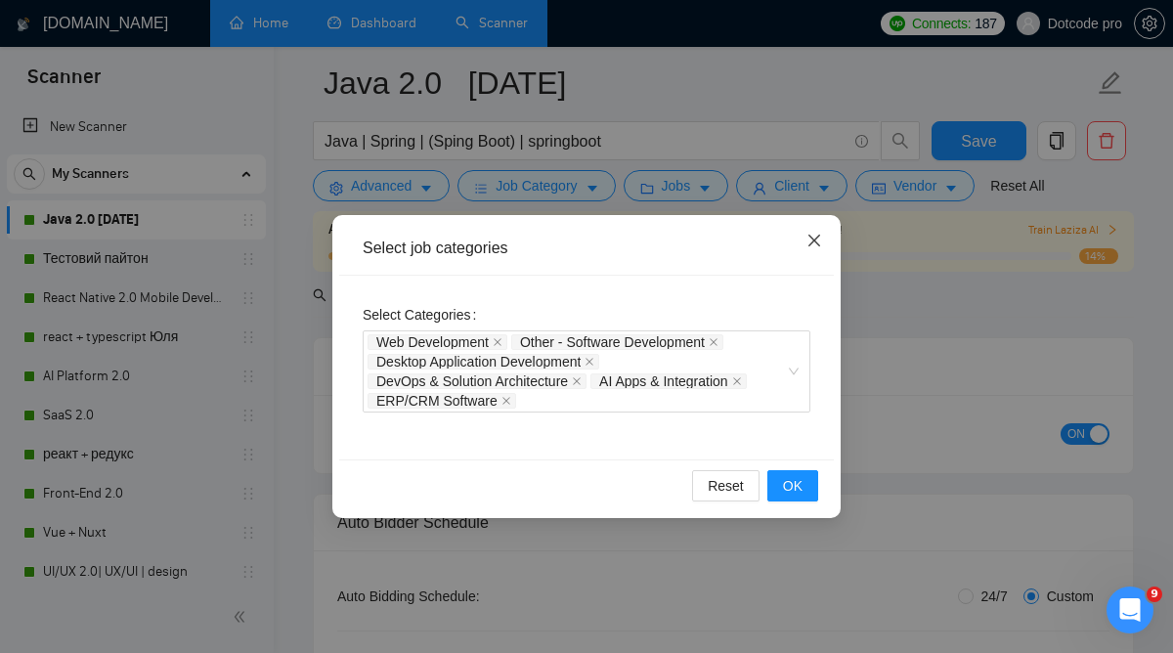
click at [820, 234] on icon "close" at bounding box center [814, 241] width 16 height 16
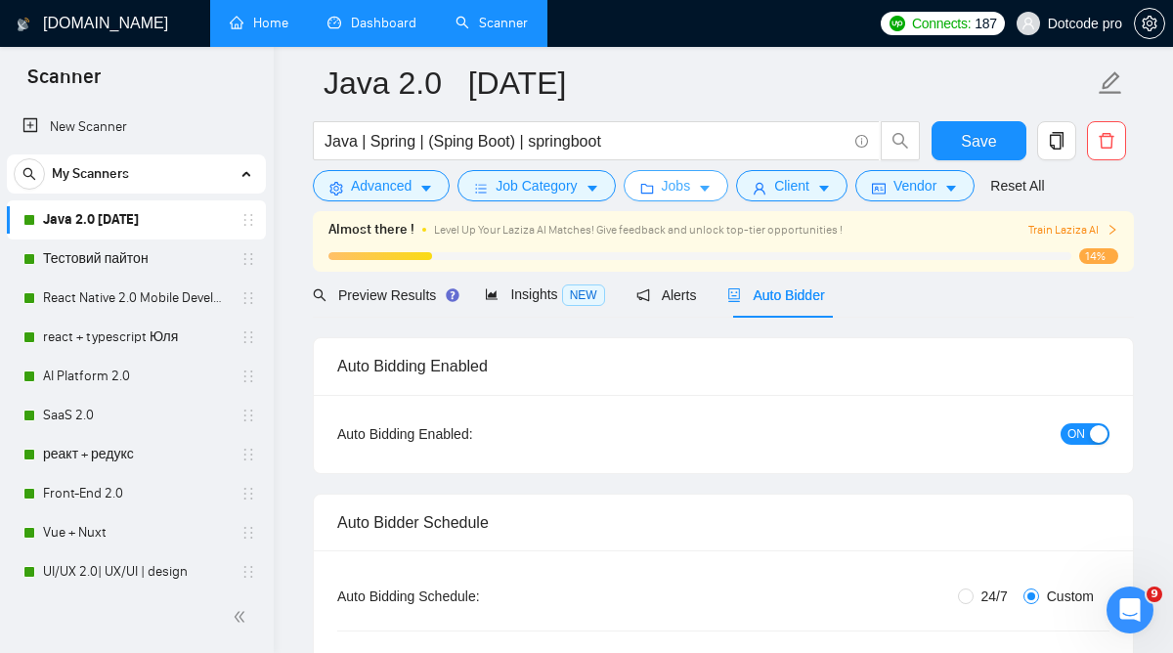
click at [664, 189] on button "Jobs" at bounding box center [676, 185] width 106 height 31
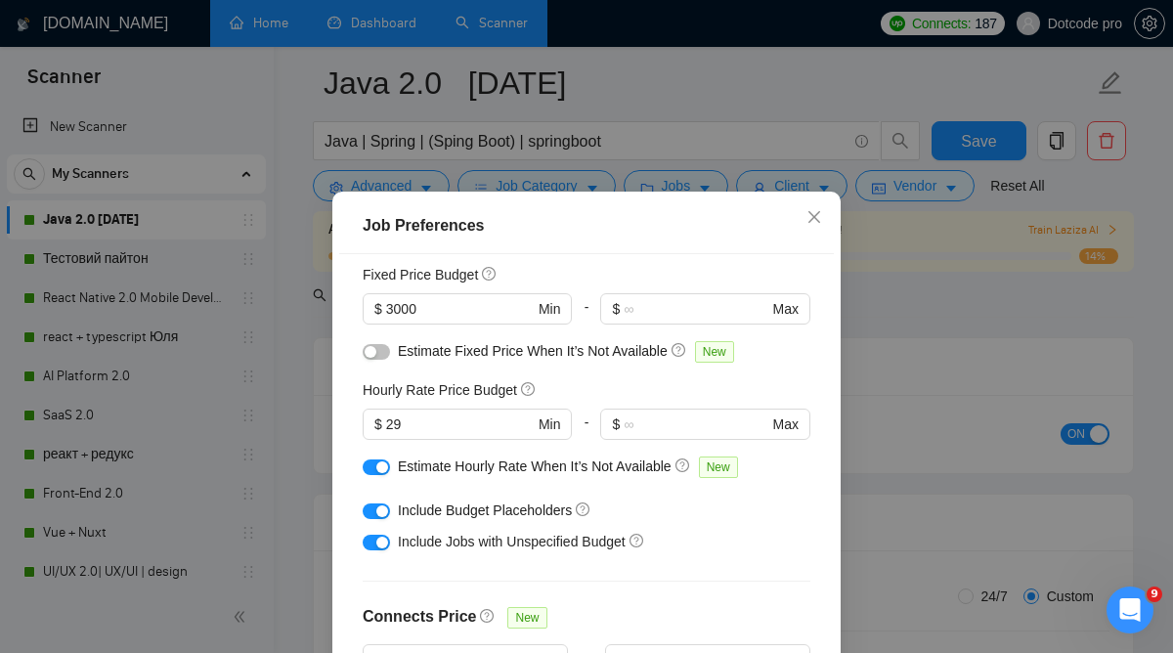
scroll to position [137, 0]
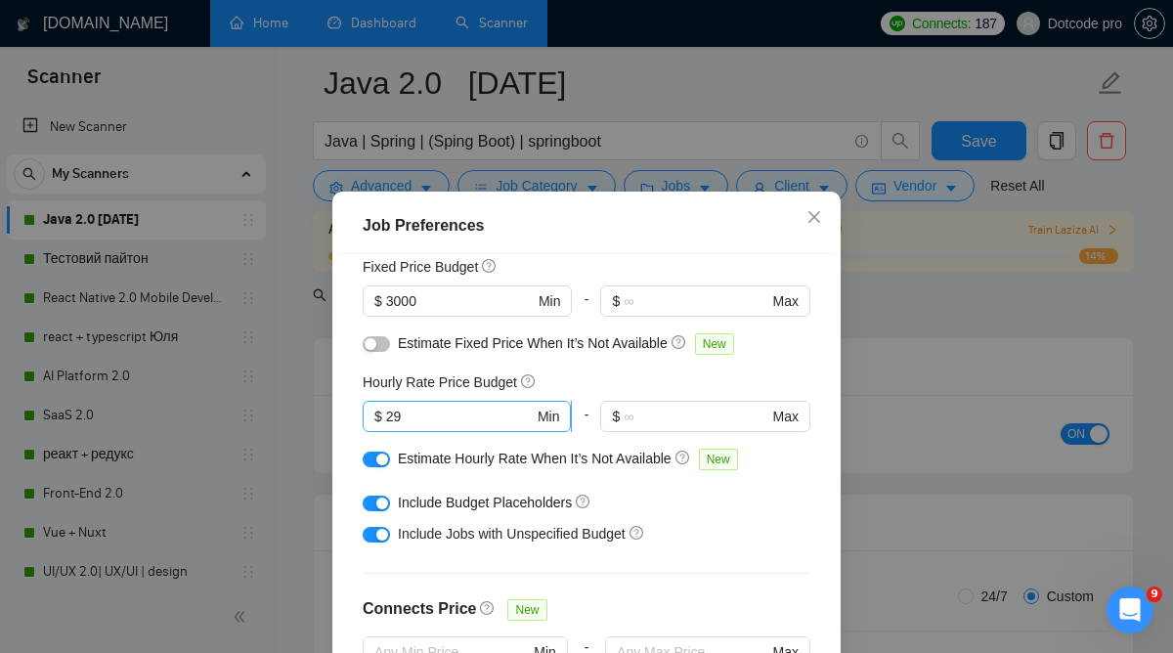
click at [475, 427] on span "$ 29 Min" at bounding box center [467, 416] width 208 height 31
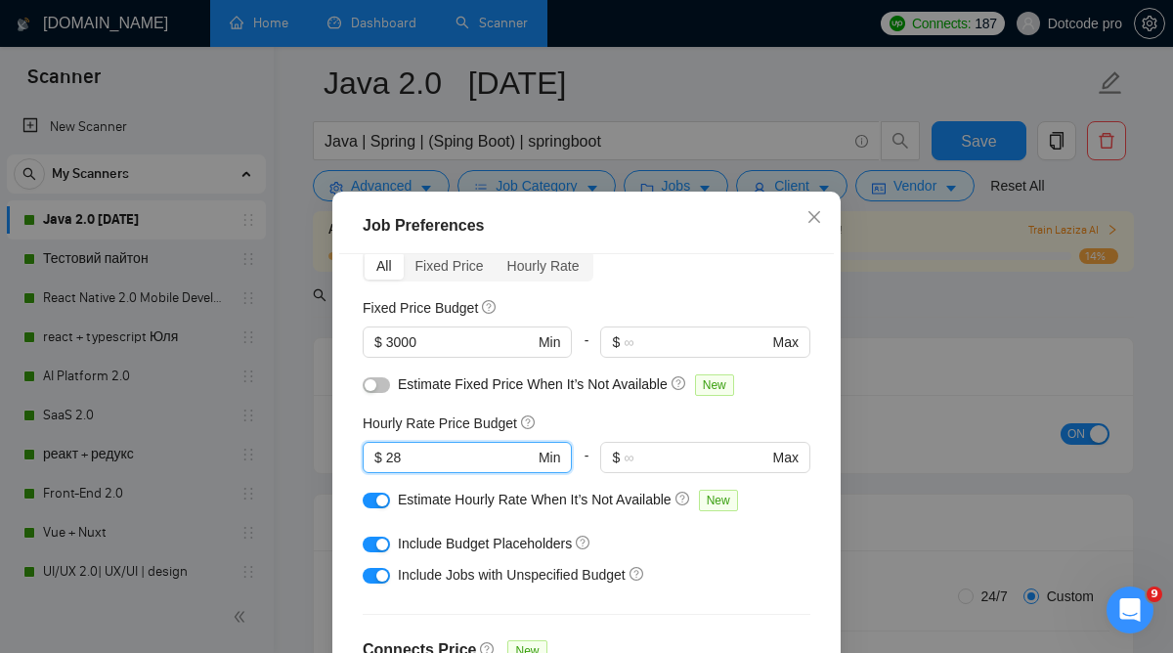
scroll to position [98, 0]
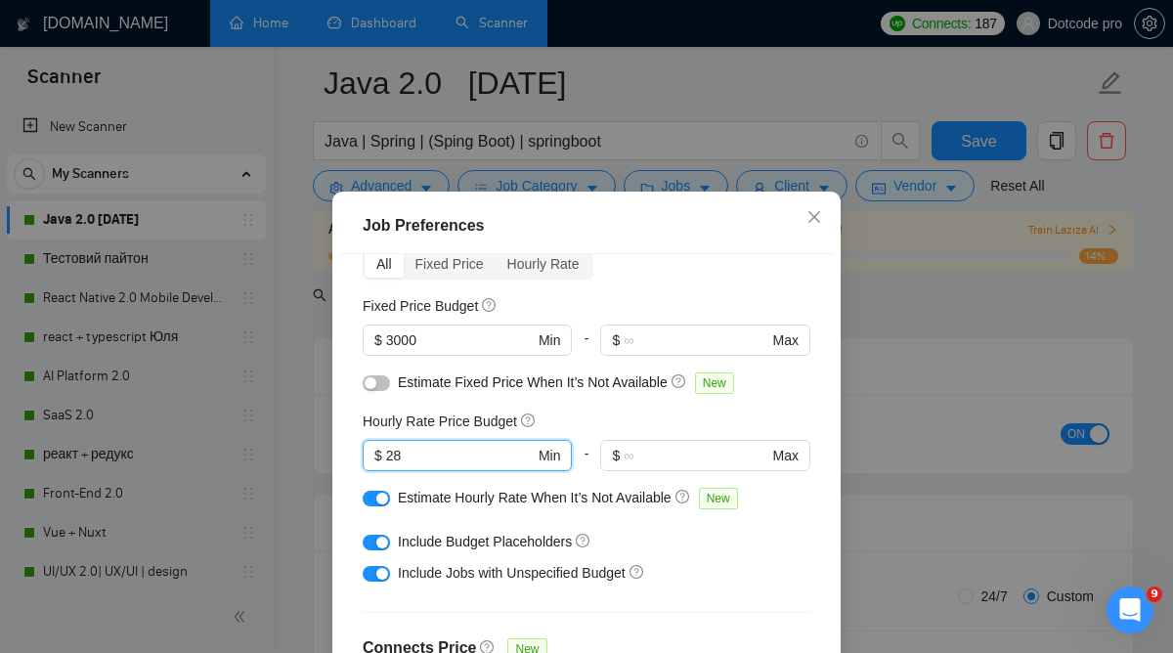
type input "28"
click at [375, 376] on button "button" at bounding box center [376, 383] width 27 height 16
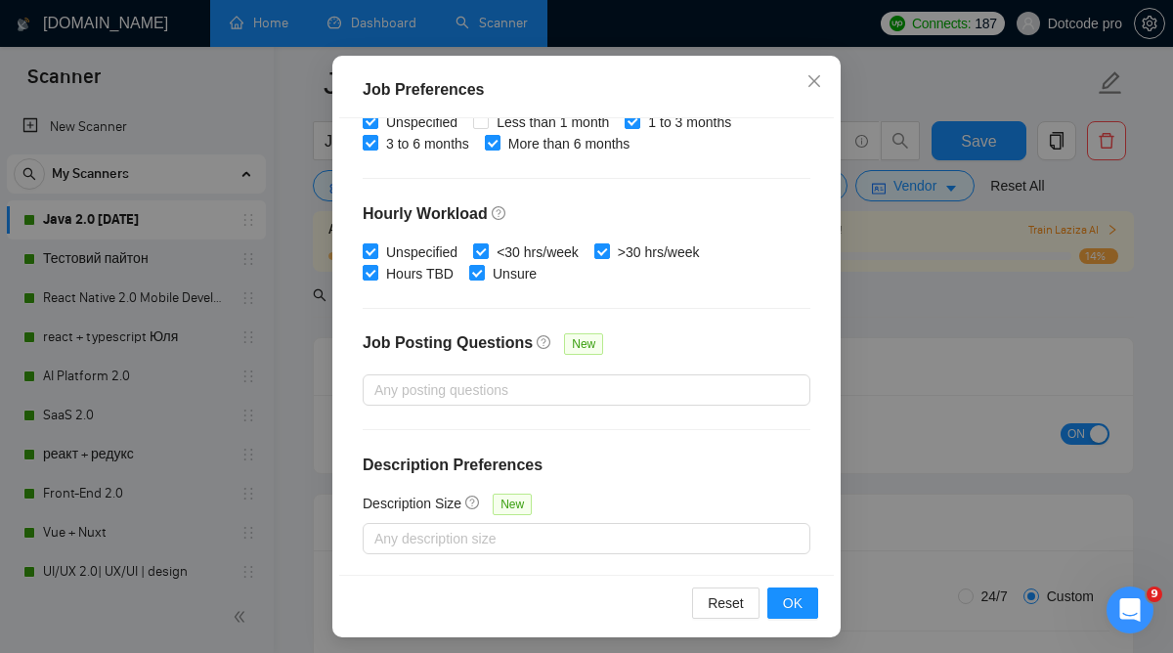
scroll to position [144, 0]
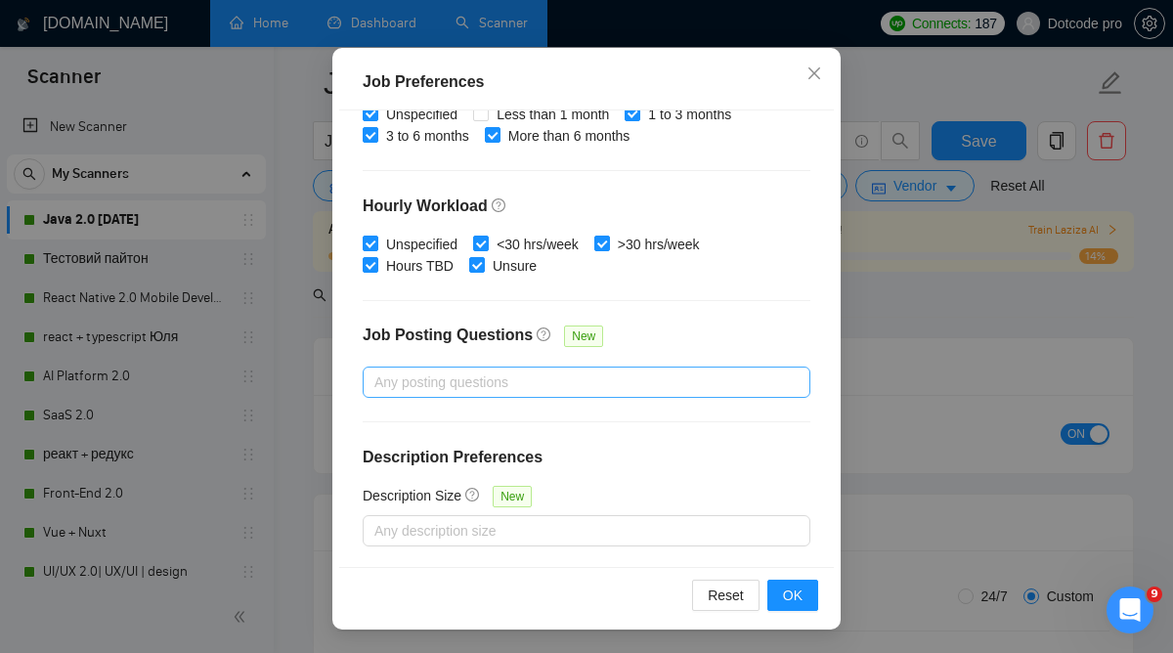
click at [742, 370] on div at bounding box center [576, 381] width 418 height 23
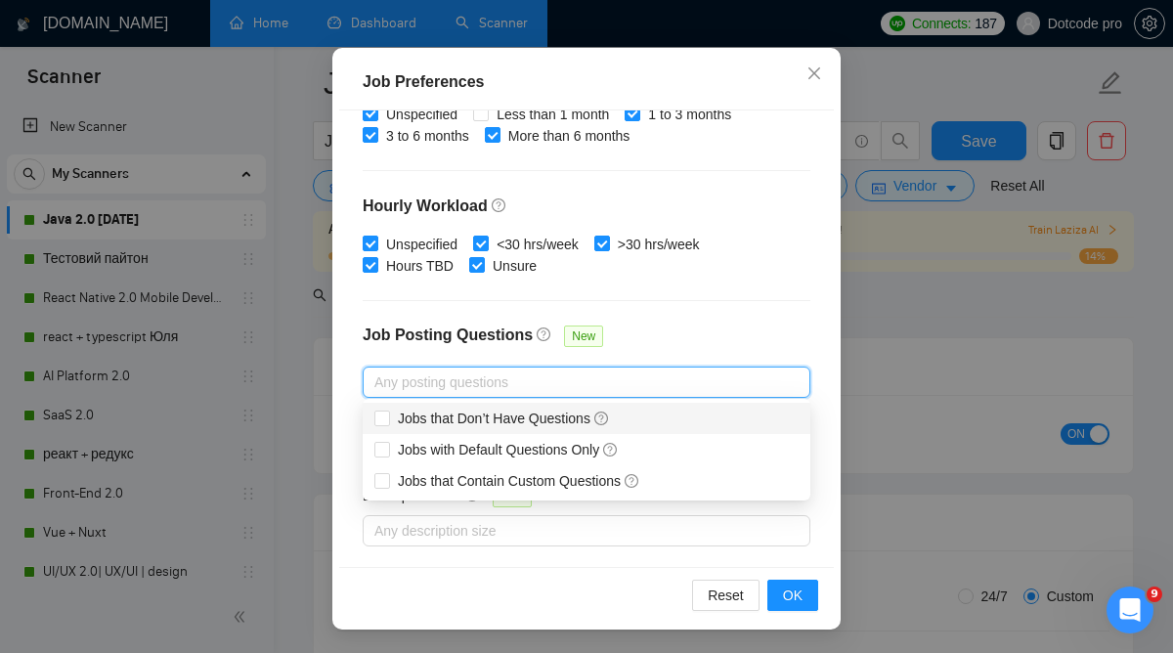
click at [772, 311] on div "Budget Project Type All Fixed Price Hourly Rate Fixed Price Budget $ 3000 Min -…" at bounding box center [586, 338] width 494 height 457
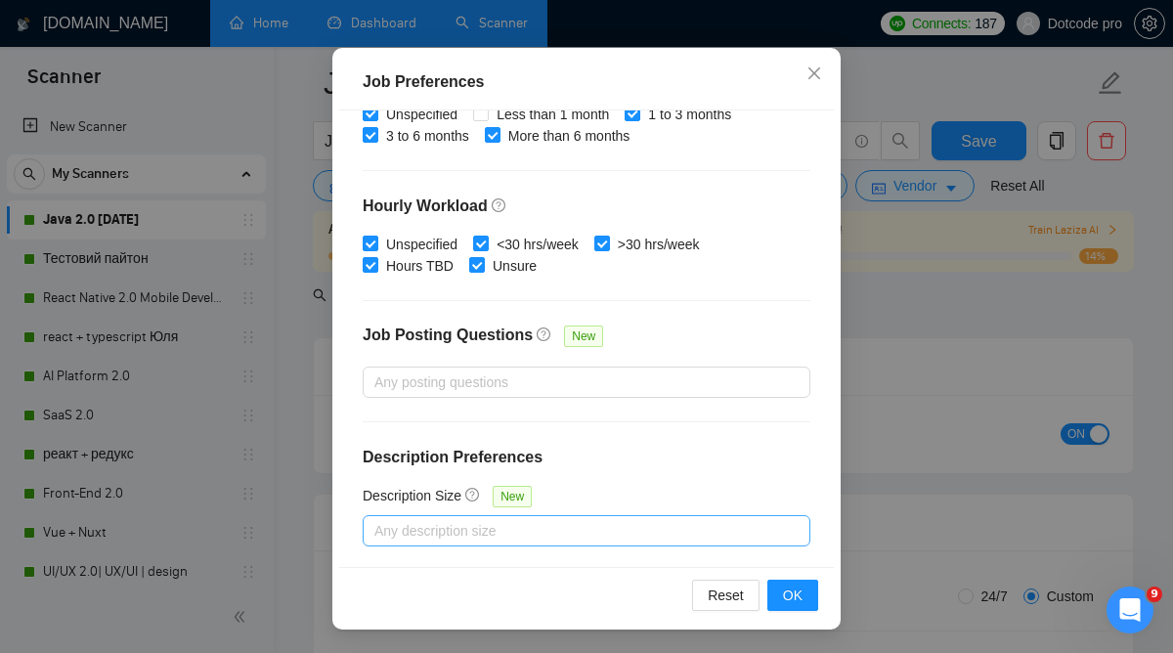
click at [669, 535] on div at bounding box center [576, 530] width 418 height 23
click at [717, 417] on div "Budget Project Type All Fixed Price Hourly Rate Fixed Price Budget $ 3000 Min -…" at bounding box center [586, 338] width 494 height 457
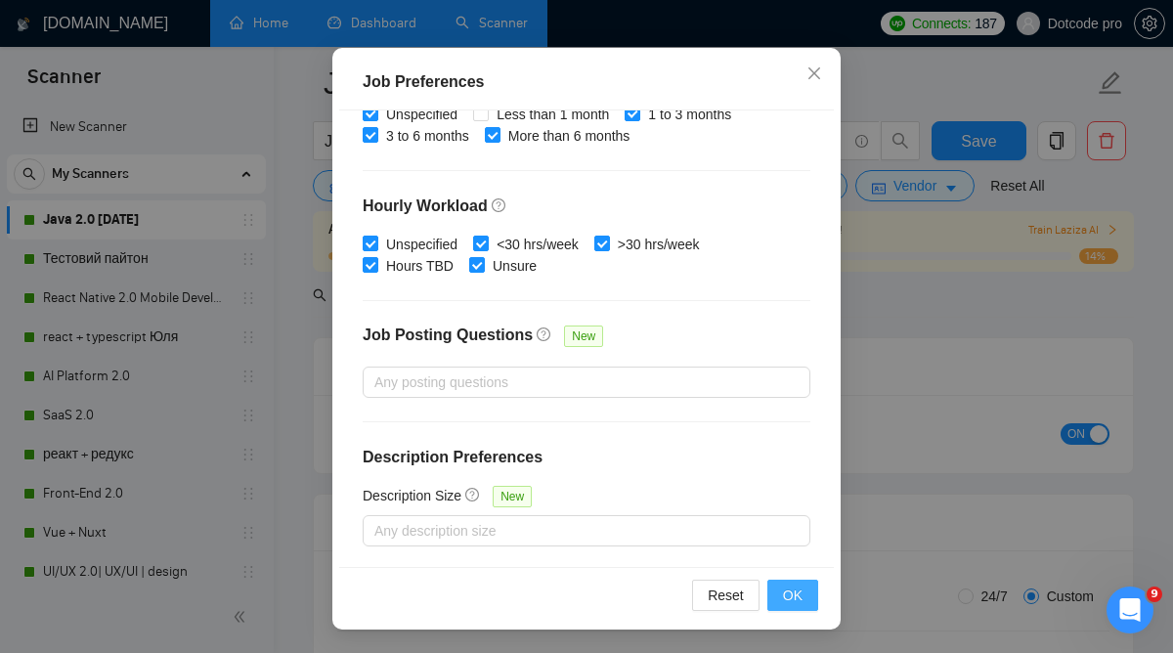
click at [816, 594] on button "OK" at bounding box center [792, 594] width 51 height 31
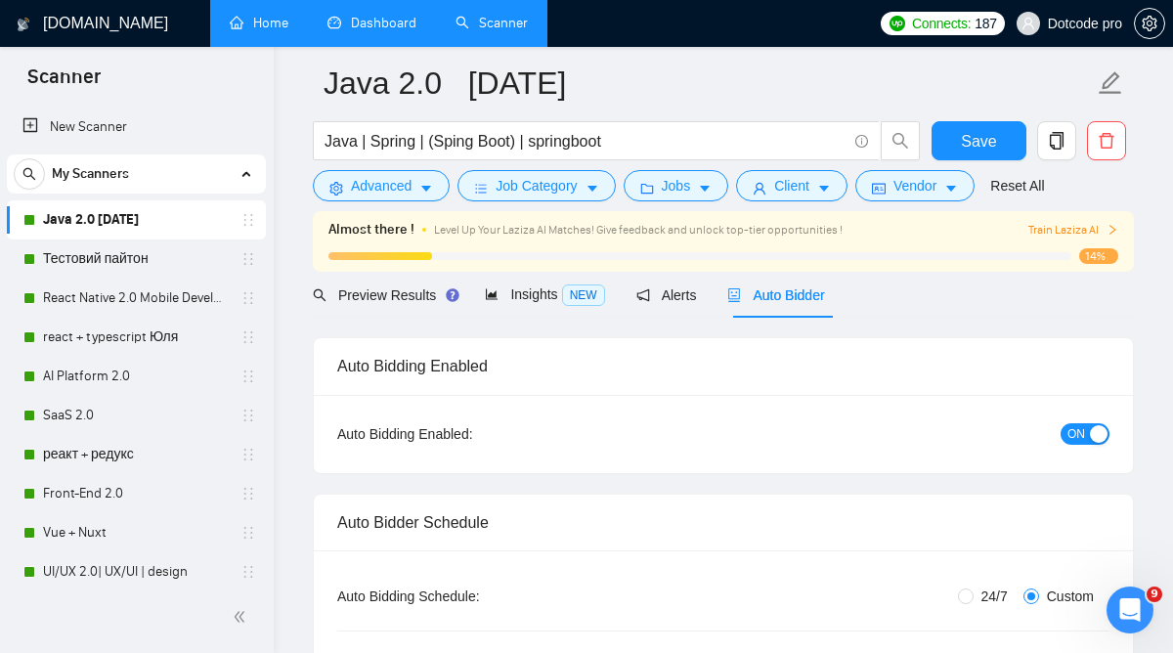
scroll to position [69, 0]
click at [800, 181] on span "Client" at bounding box center [791, 185] width 35 height 21
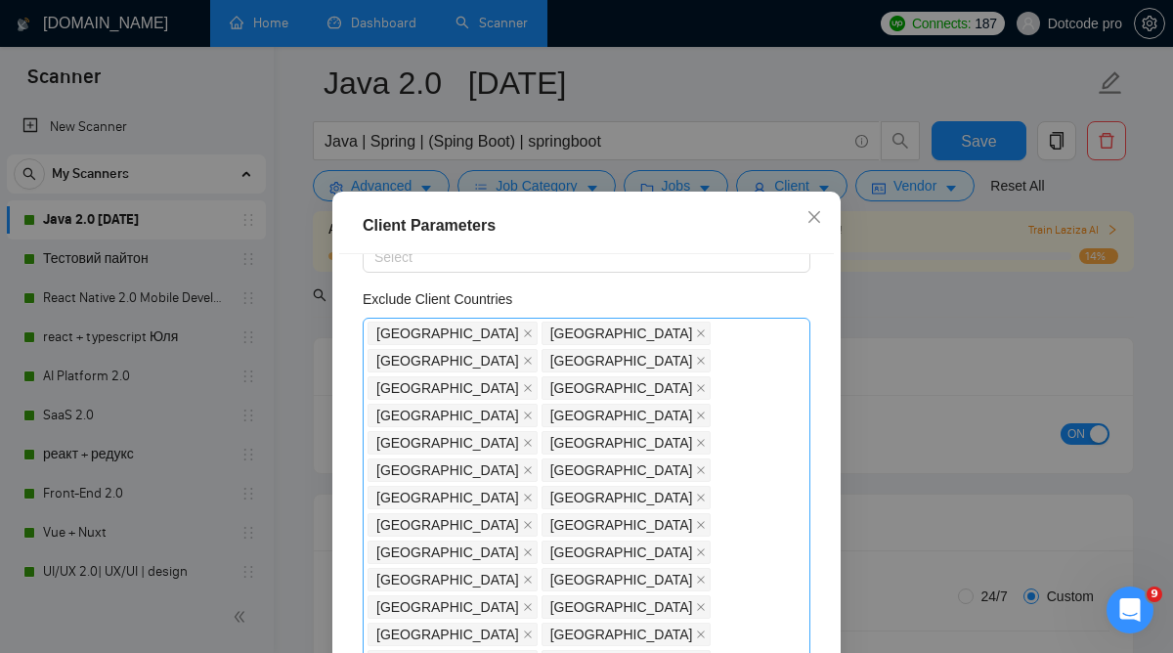
scroll to position [103, 0]
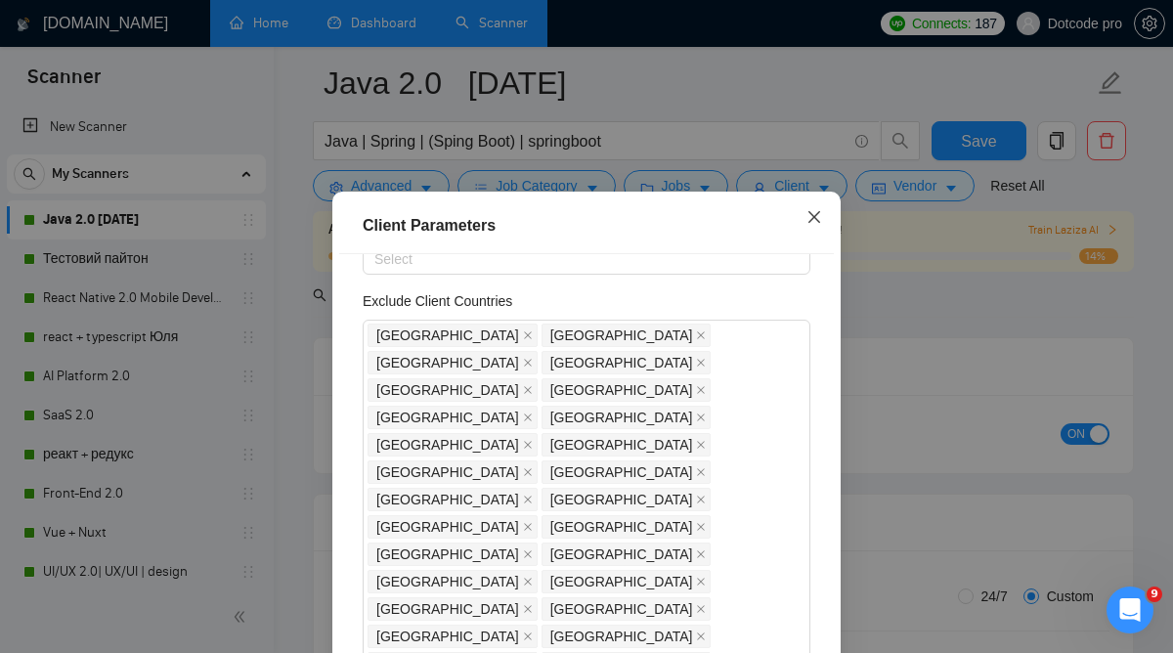
click at [813, 213] on icon "close" at bounding box center [814, 217] width 16 height 16
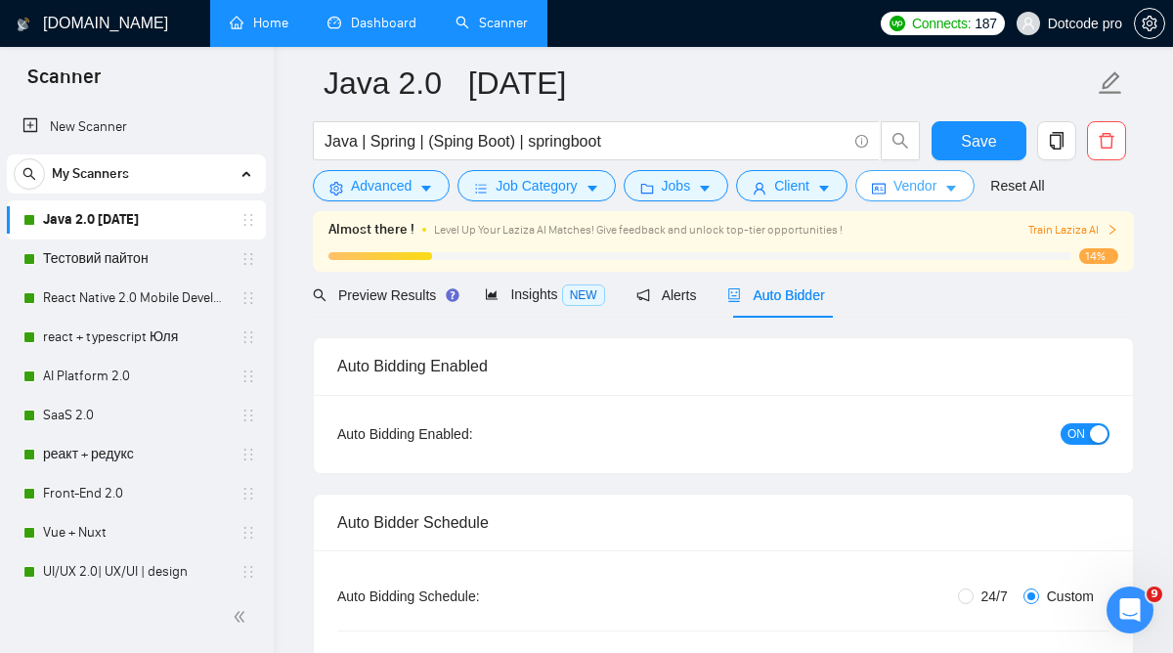
click at [901, 198] on button "Vendor" at bounding box center [914, 185] width 119 height 31
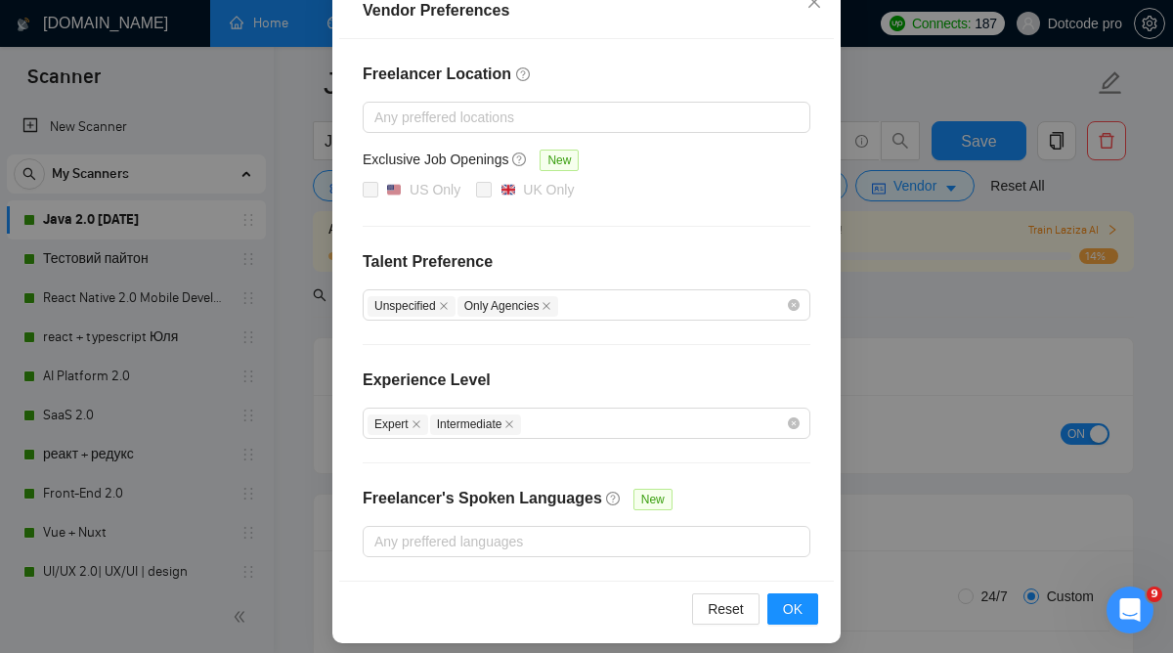
scroll to position [251, 0]
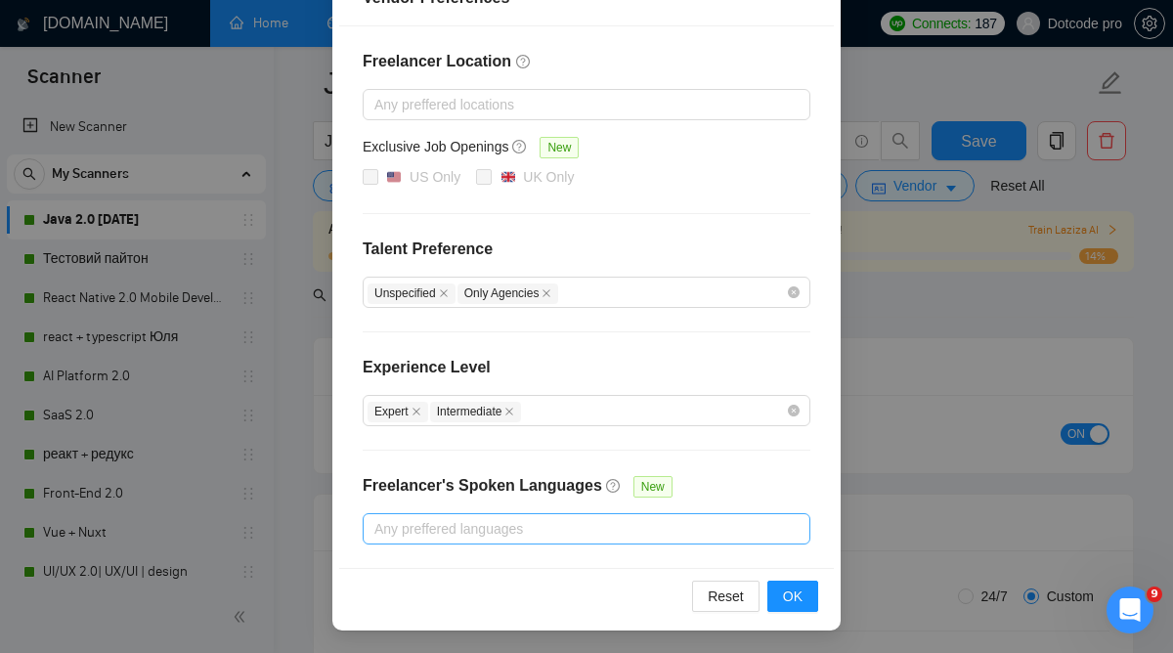
click at [557, 521] on div at bounding box center [576, 528] width 418 height 23
click at [570, 451] on div "Freelancer Location Any preffered locations Exclusive Job Openings New US Only …" at bounding box center [586, 296] width 494 height 541
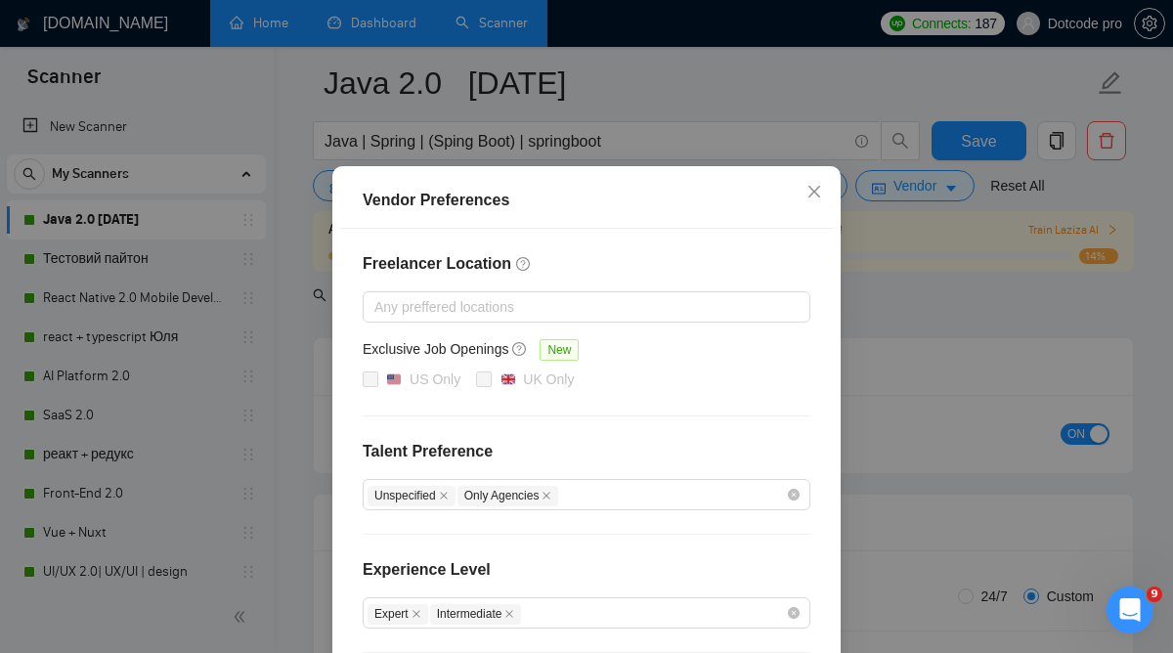
scroll to position [37, 0]
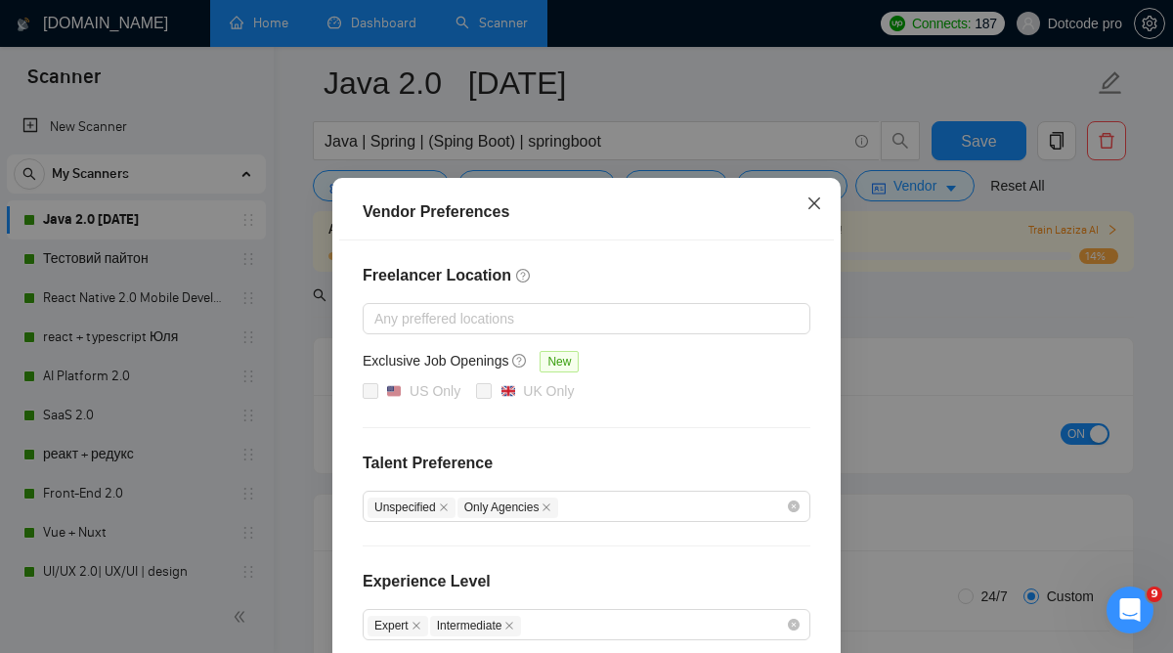
click at [817, 200] on icon "close" at bounding box center [814, 203] width 12 height 12
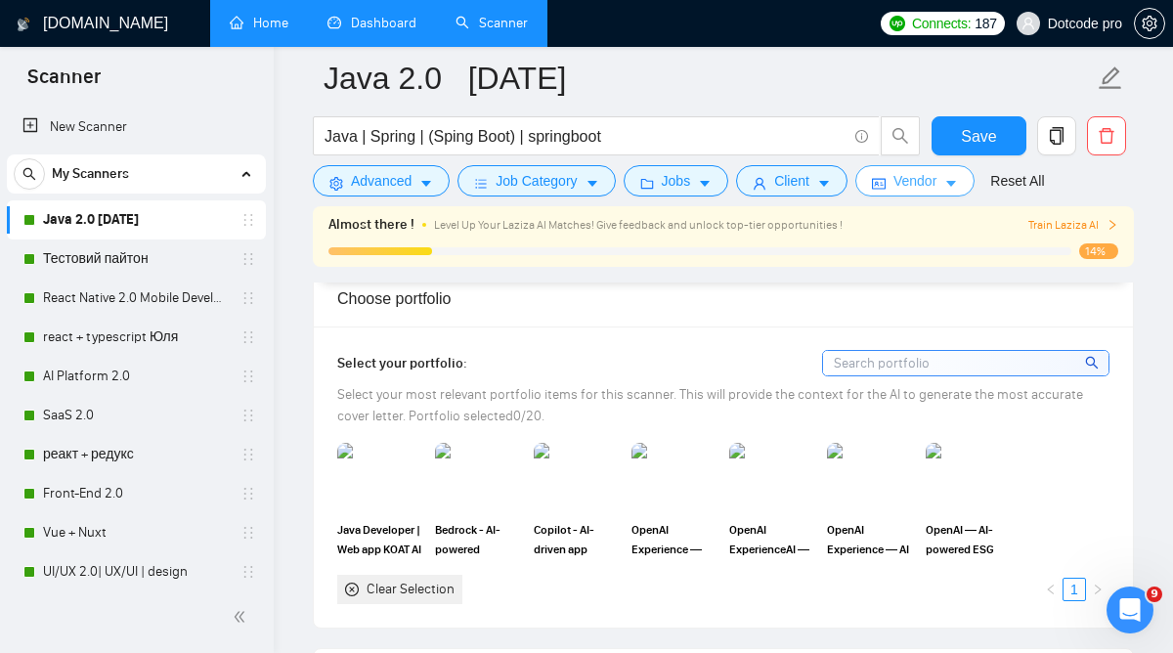
scroll to position [1981, 0]
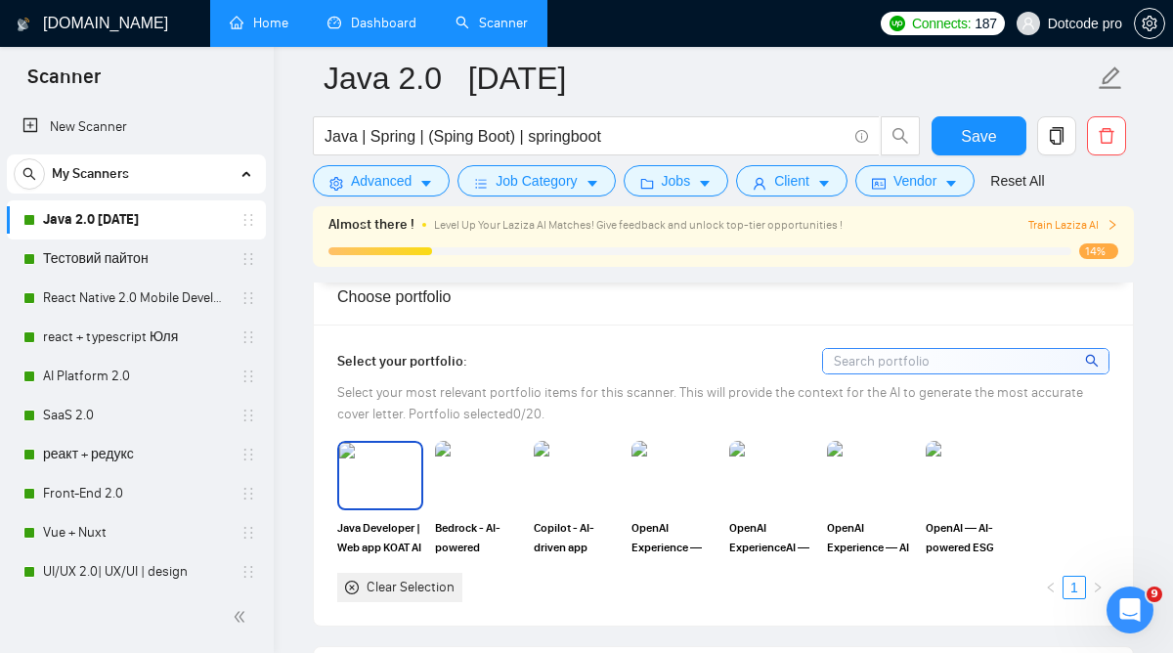
click at [376, 479] on img at bounding box center [380, 475] width 82 height 64
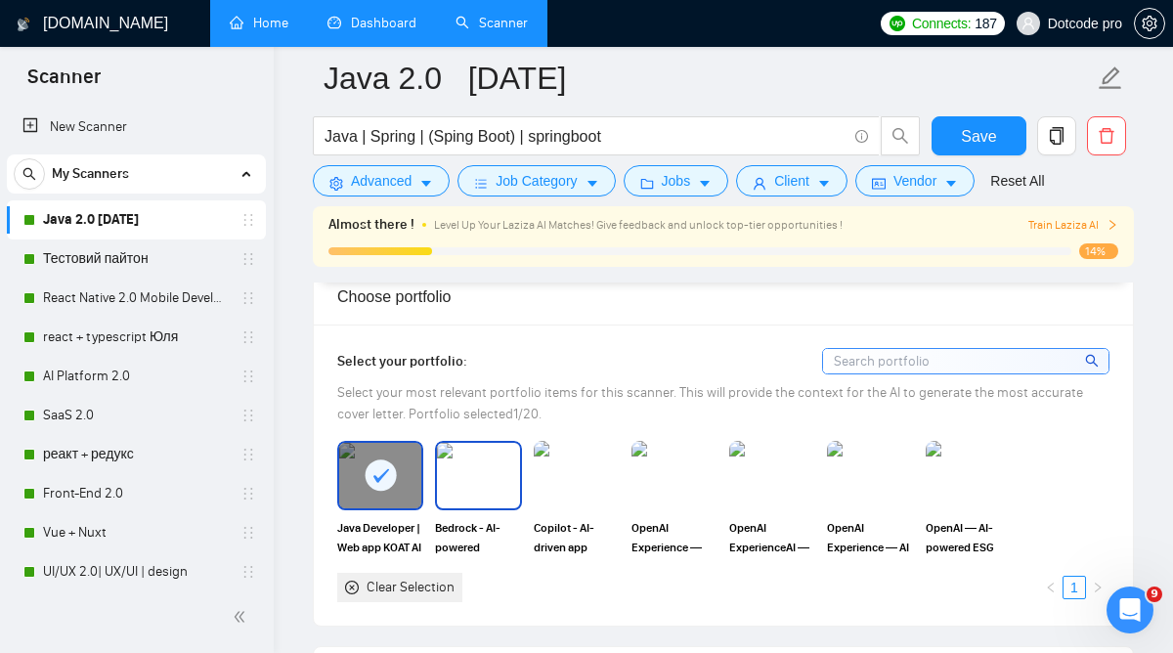
click at [467, 498] on img at bounding box center [478, 475] width 82 height 64
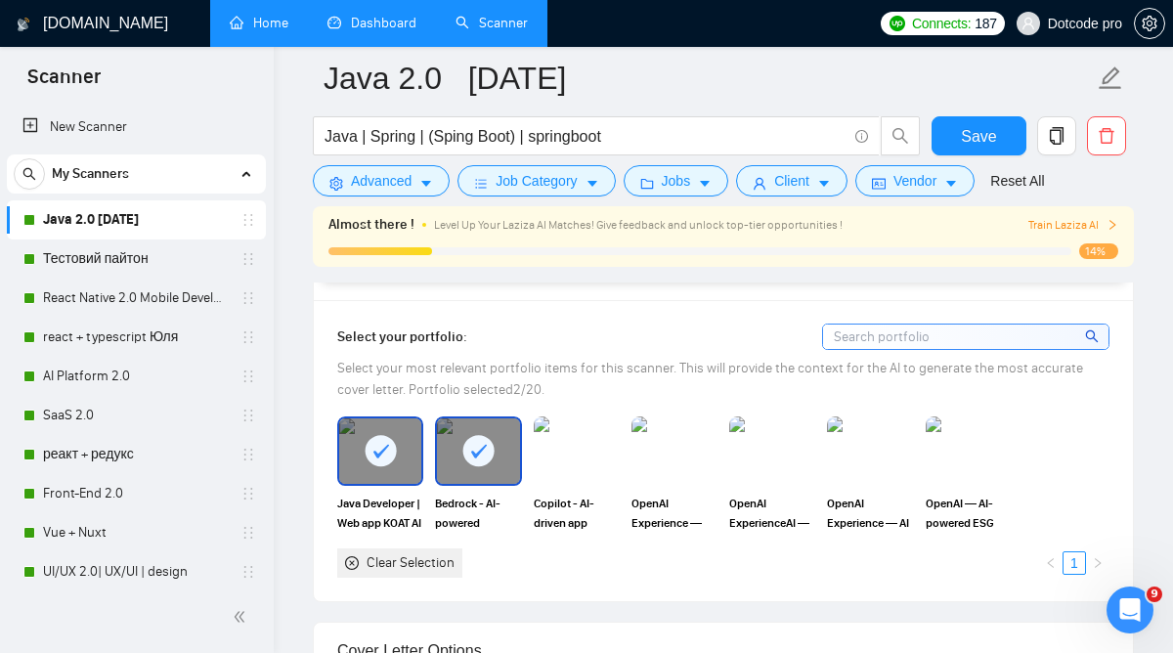
scroll to position [2000, 0]
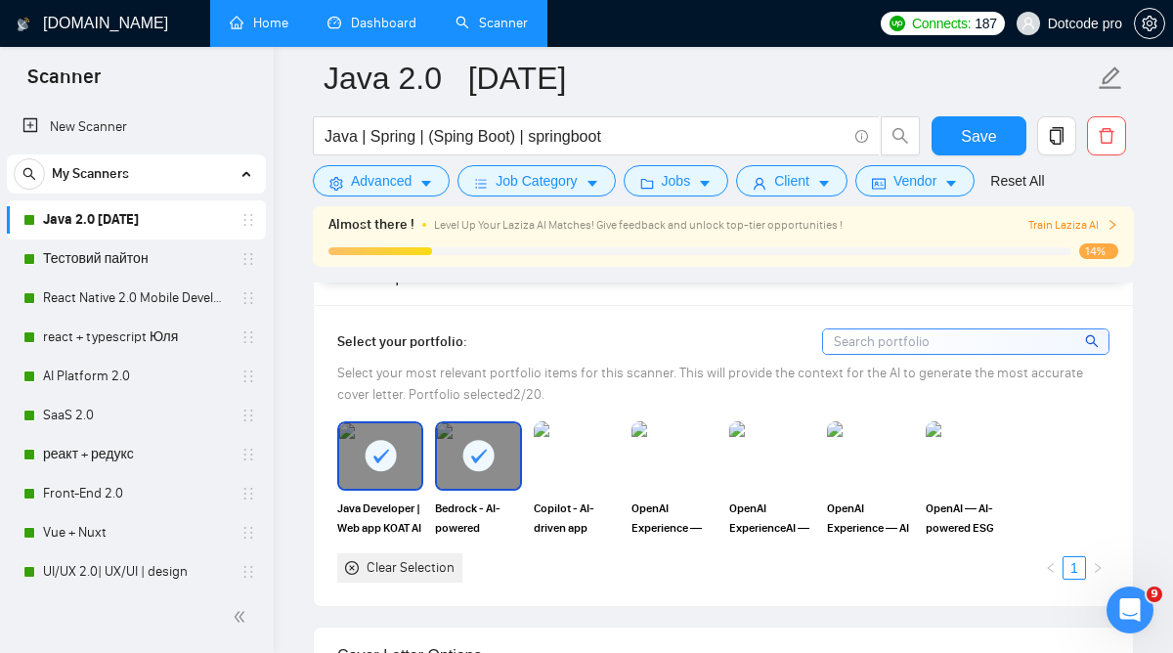
click at [931, 355] on div "Select your portfolio: Select your most relevant portfolio items for this scann…" at bounding box center [723, 454] width 772 height 253
click at [931, 351] on input at bounding box center [965, 341] width 285 height 24
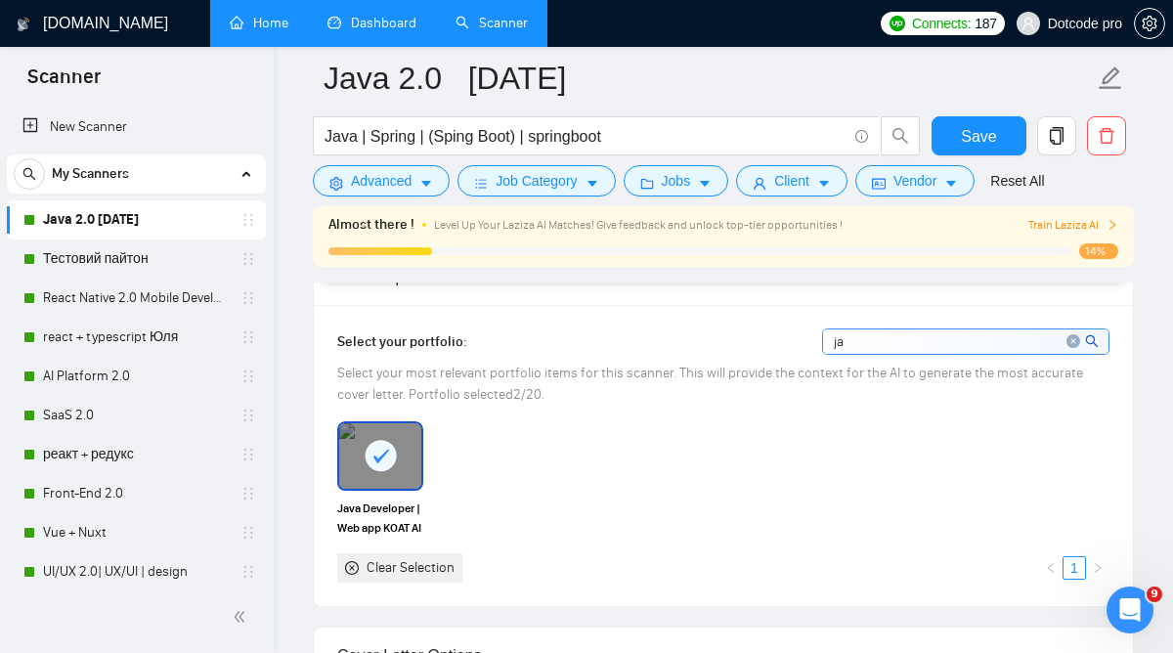
type input "j"
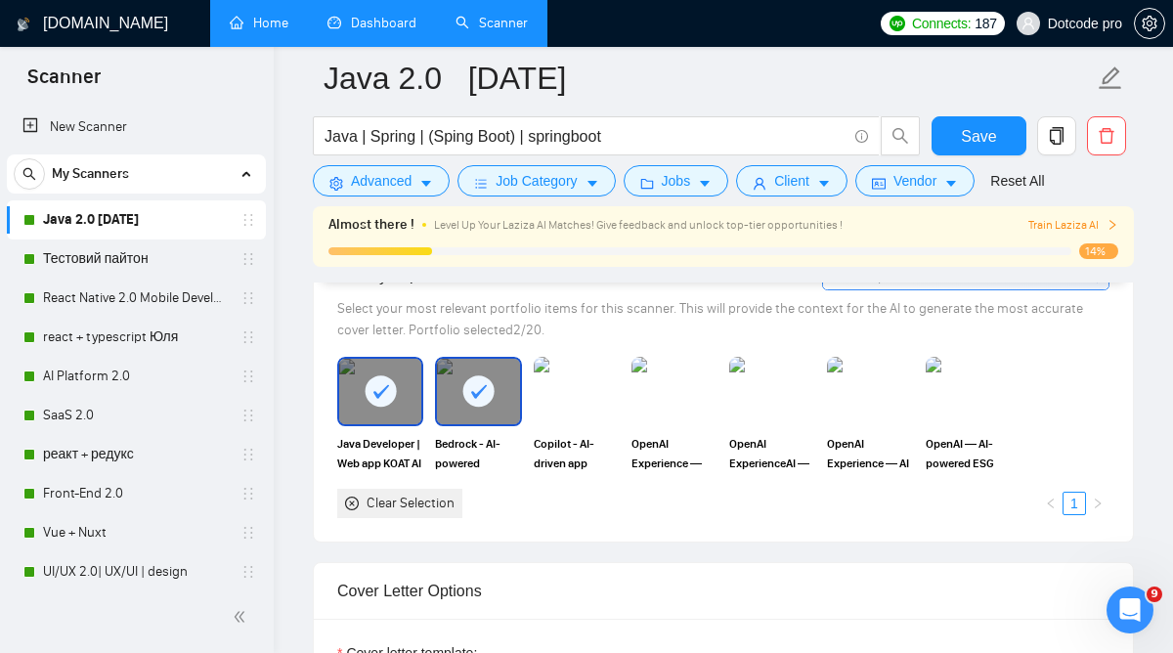
scroll to position [2055, 0]
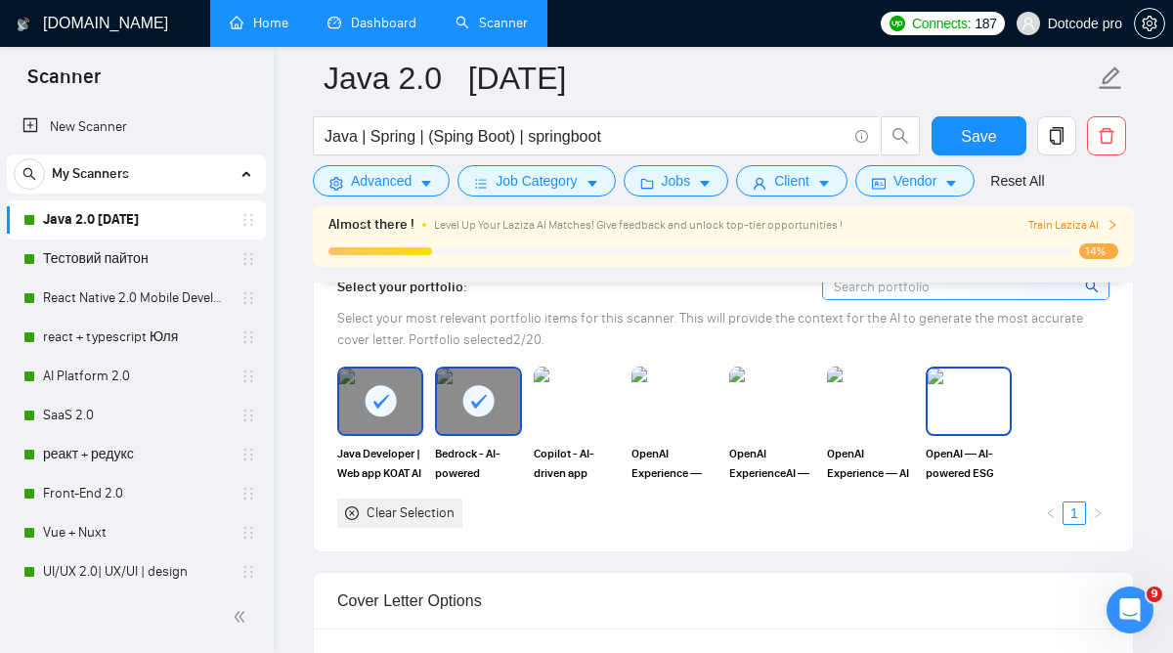
click at [979, 390] on img at bounding box center [968, 400] width 82 height 64
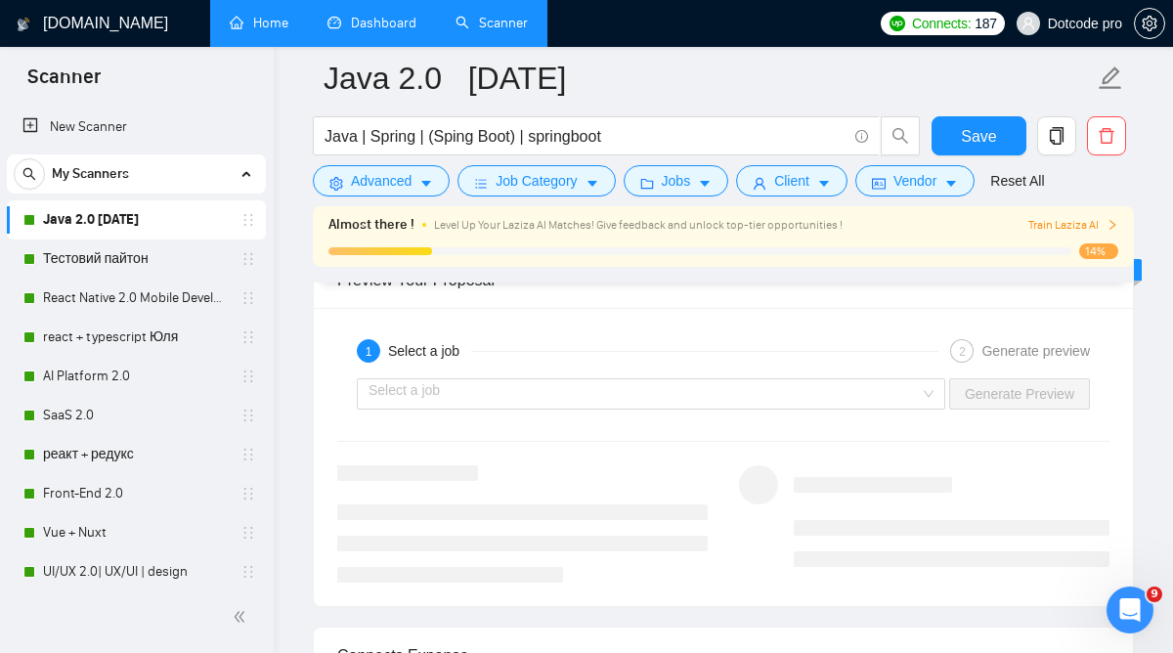
scroll to position [3903, 0]
click at [736, 381] on input "search" at bounding box center [643, 394] width 551 height 29
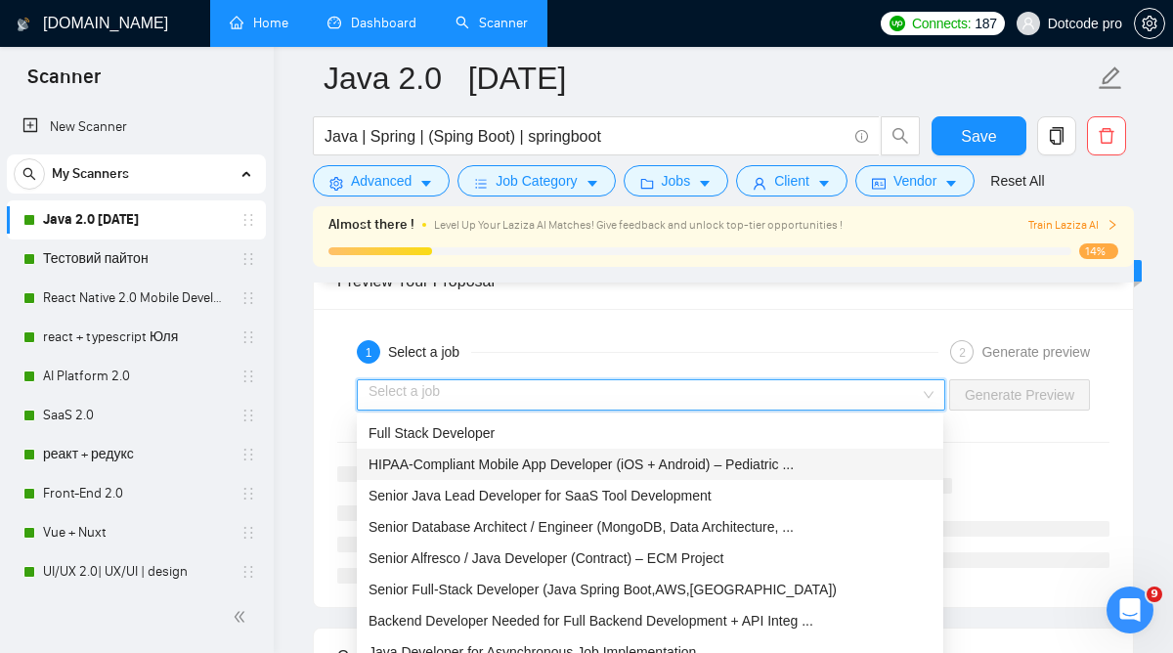
click at [706, 459] on span "HIPAA-Compliant Mobile App Developer (iOS + Android) – Pediatric ..." at bounding box center [580, 464] width 425 height 16
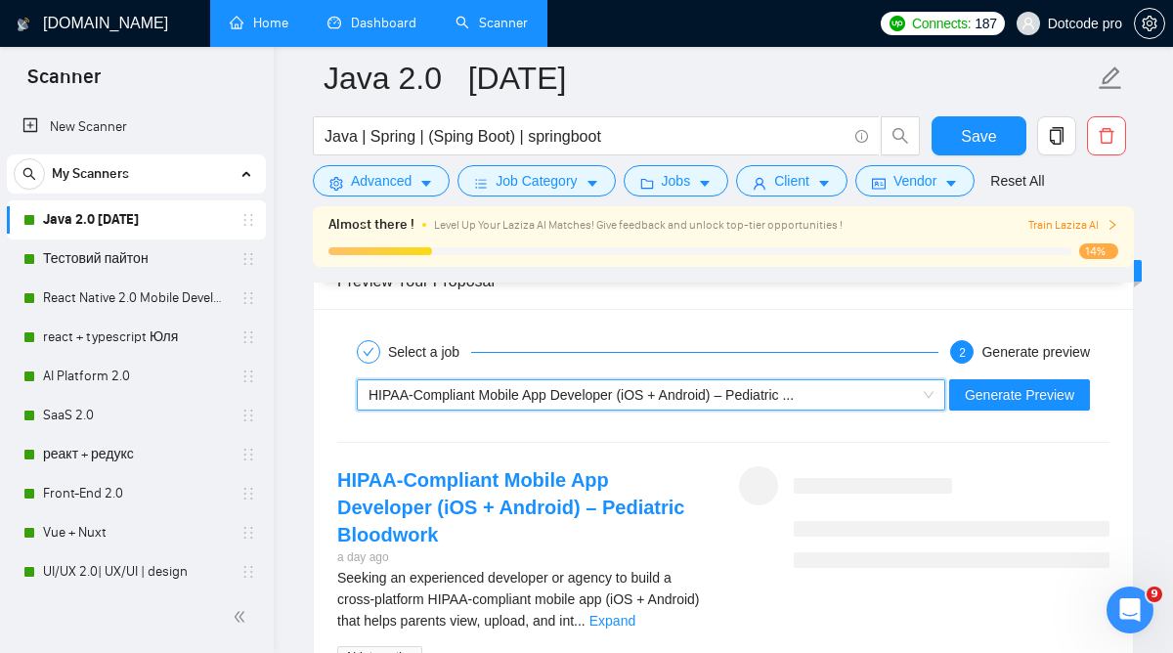
click at [737, 390] on span "HIPAA-Compliant Mobile App Developer (iOS + Android) – Pediatric ..." at bounding box center [580, 395] width 425 height 16
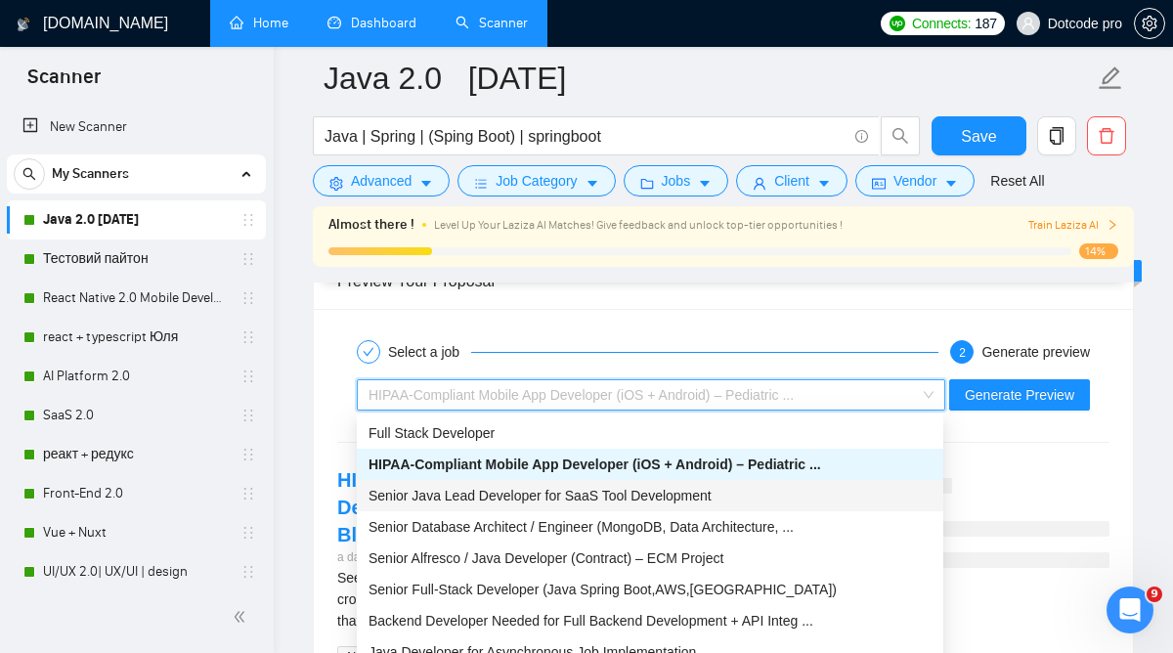
click at [661, 492] on span "Senior Java Lead Developer for SaaS Tool Development" at bounding box center [539, 496] width 343 height 16
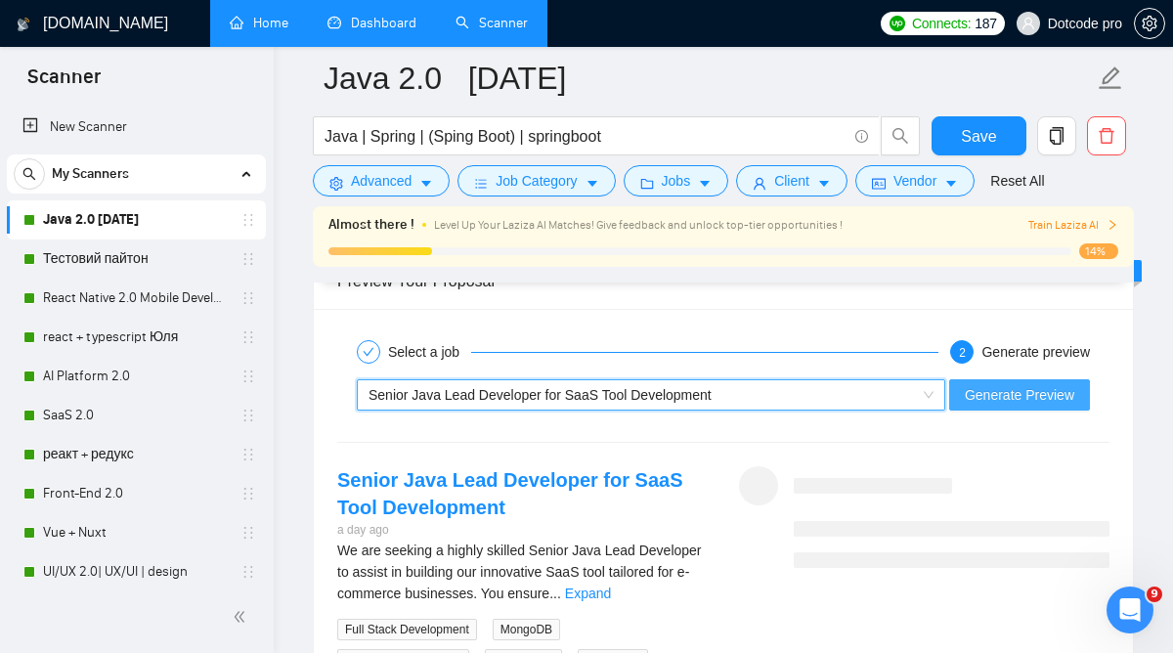
click at [991, 405] on span "Generate Preview" at bounding box center [1018, 394] width 109 height 21
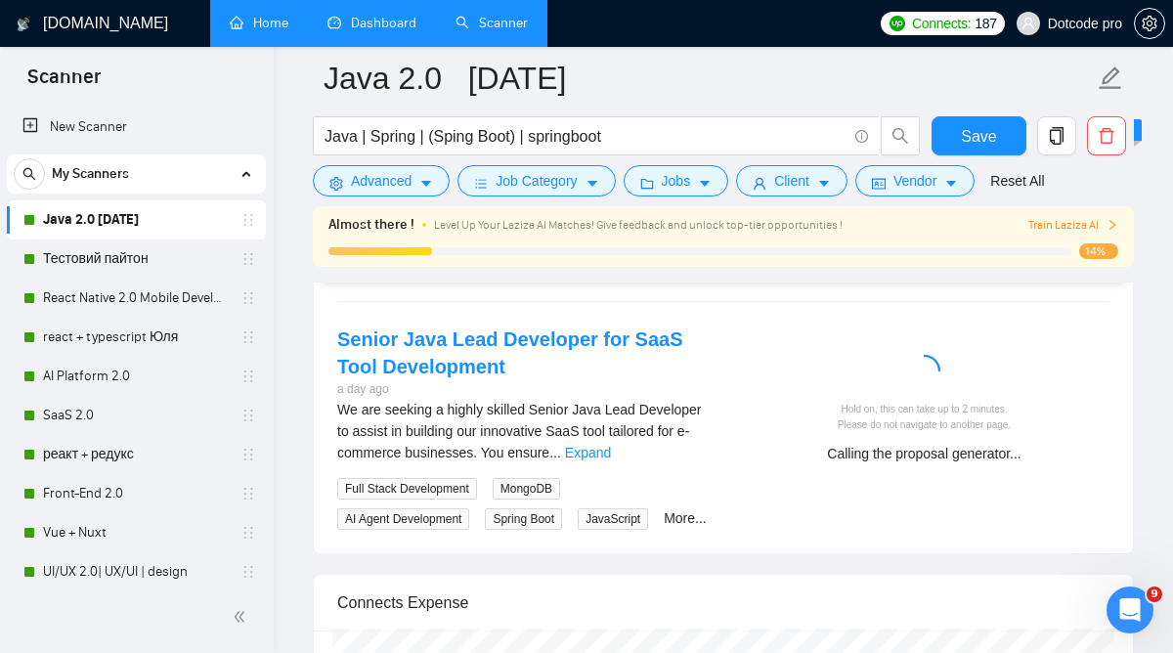
scroll to position [4033, 0]
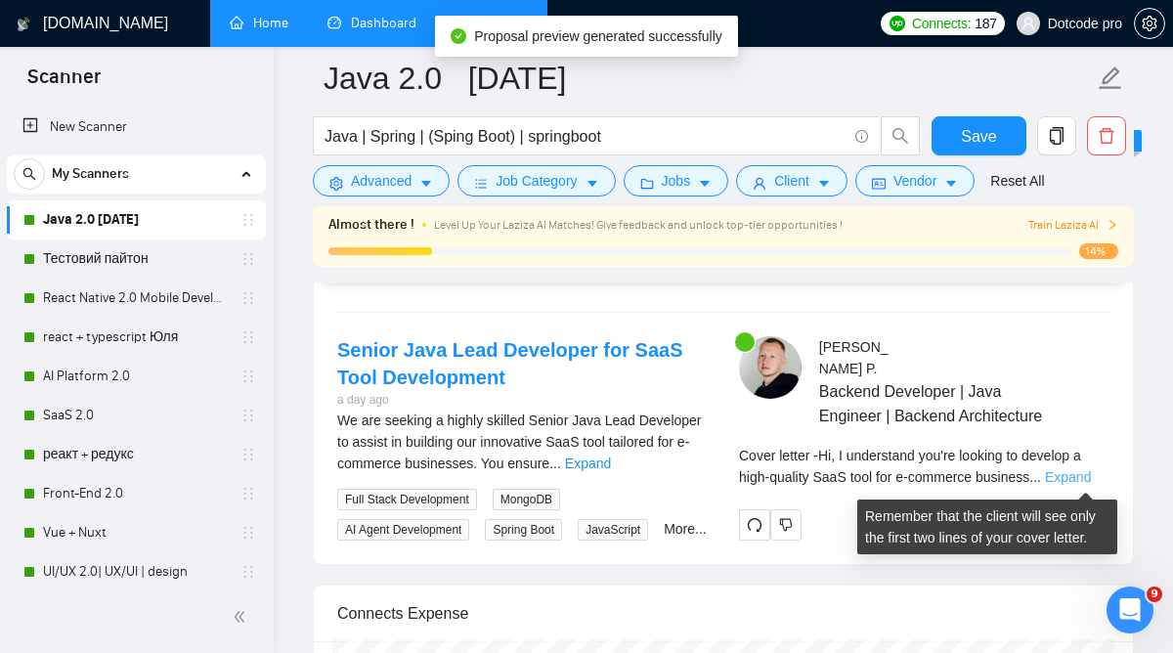
click at [1066, 479] on link "Expand" at bounding box center [1068, 477] width 46 height 16
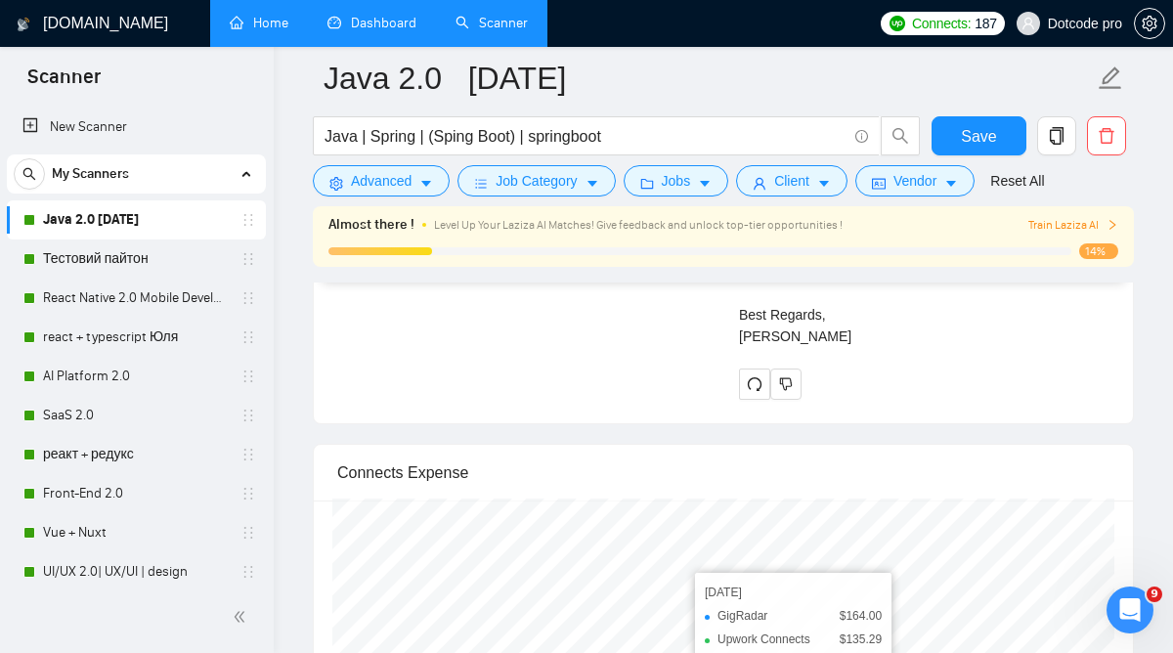
scroll to position [4504, 0]
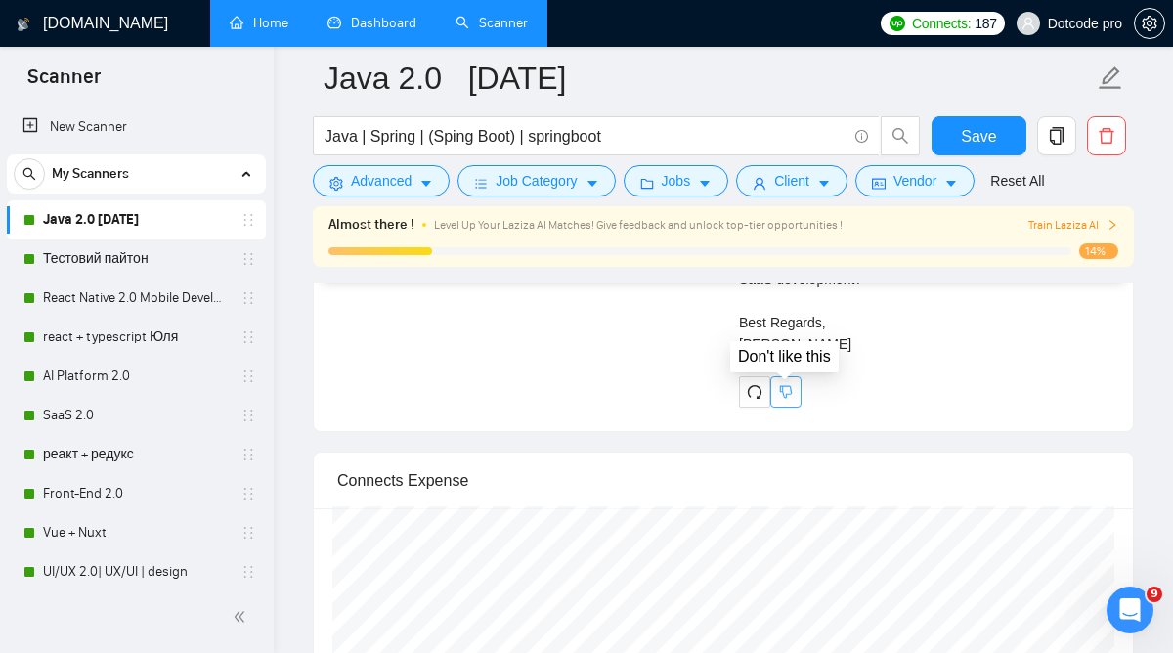
click at [798, 399] on button "button" at bounding box center [785, 391] width 31 height 31
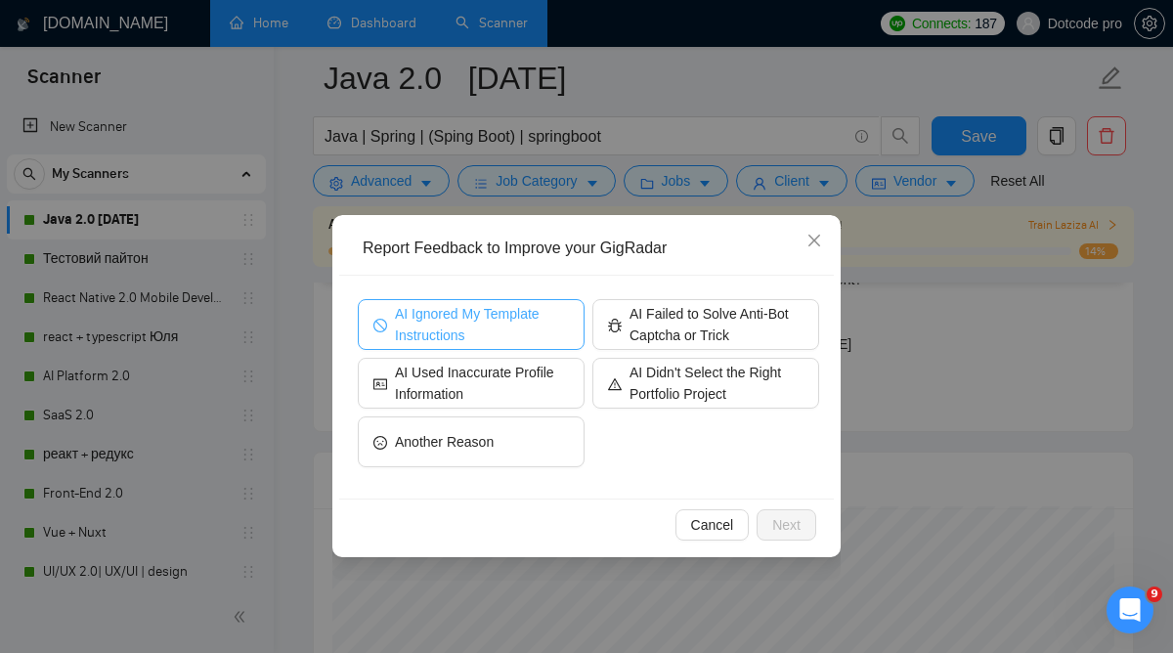
click at [509, 322] on span "AI Ignored My Template Instructions" at bounding box center [482, 324] width 174 height 43
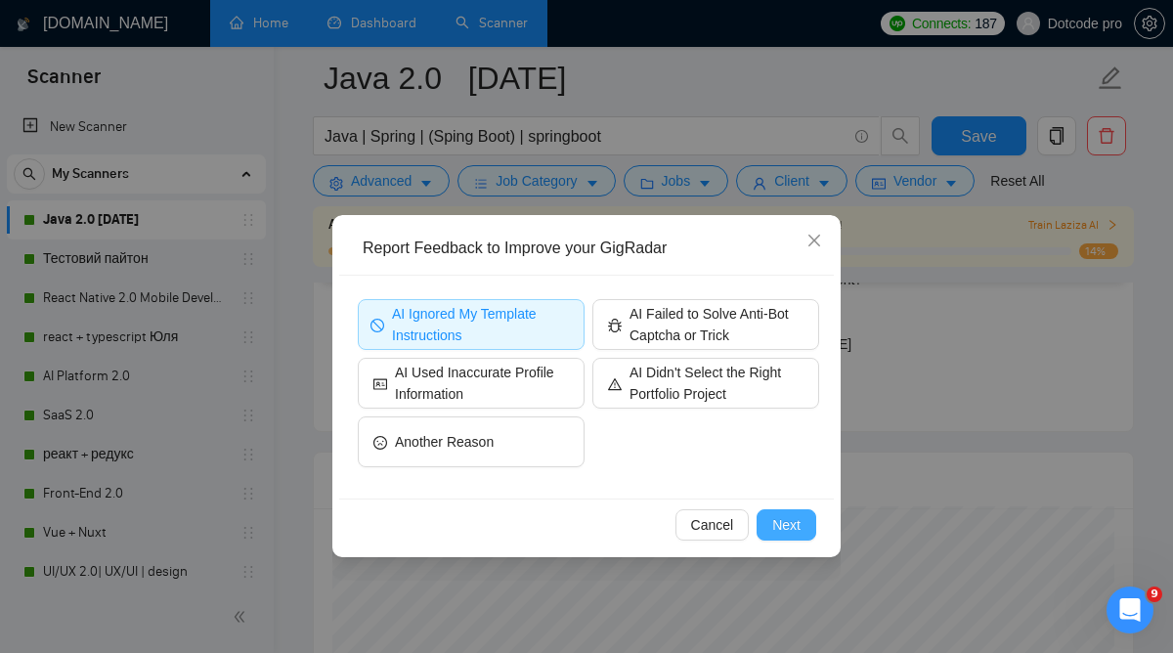
click at [781, 518] on span "Next" at bounding box center [786, 524] width 28 height 21
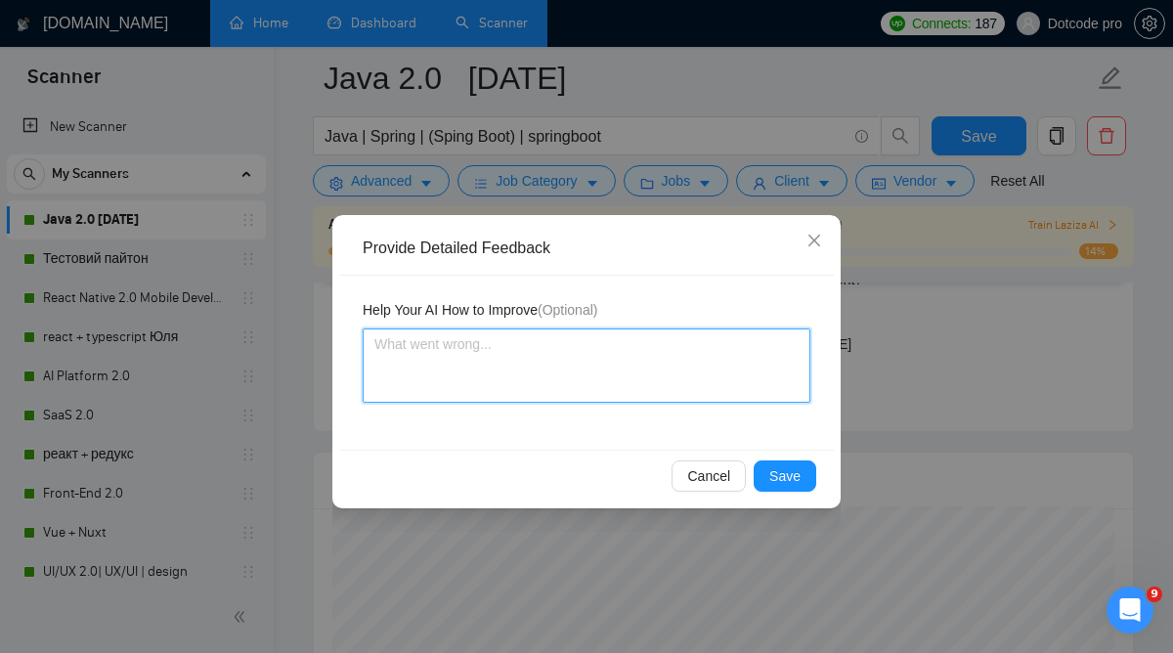
click at [624, 377] on textarea at bounding box center [587, 365] width 448 height 74
type textarea "y"
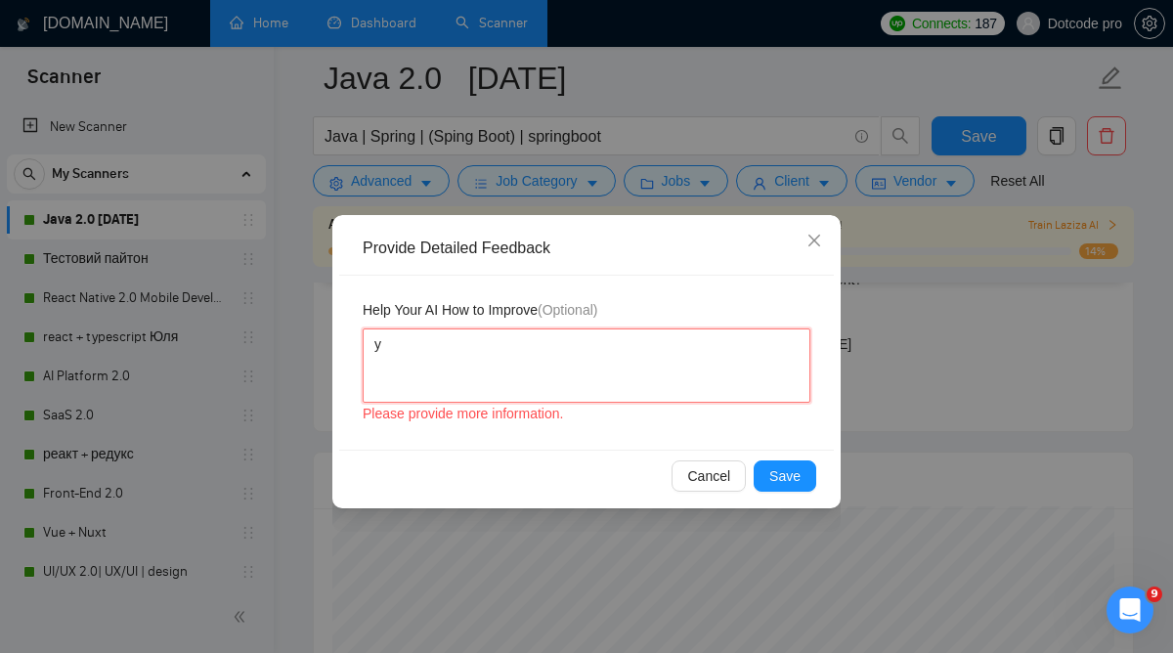
type textarea "yo"
type textarea "you"
type textarea "you d"
type textarea "you di"
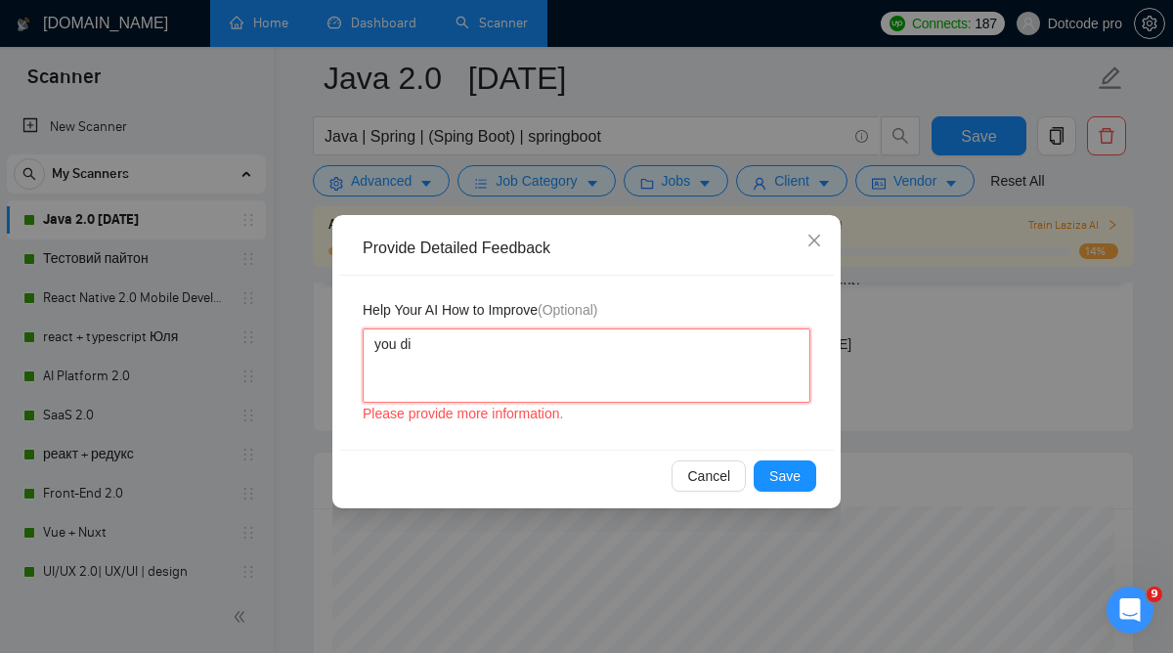
type textarea "you did"
type textarea "you didn’t"
type textarea "you didn’t m"
type textarea "you didn’t me"
type textarea "you didn’t mention"
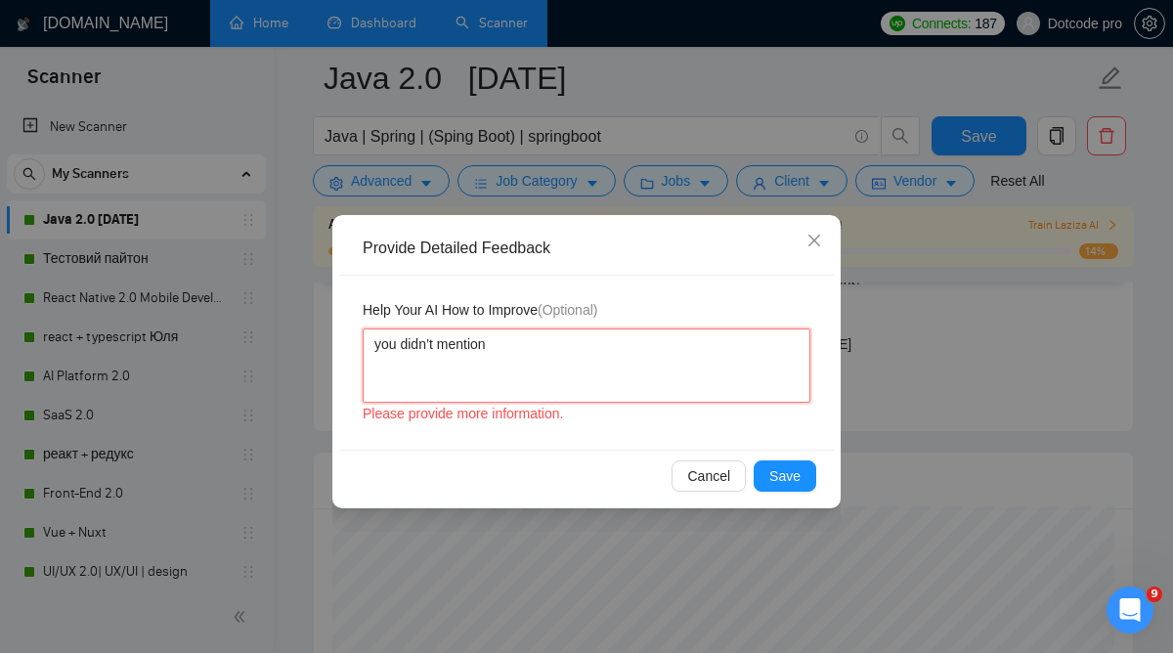
type textarea "you didn’t mention p"
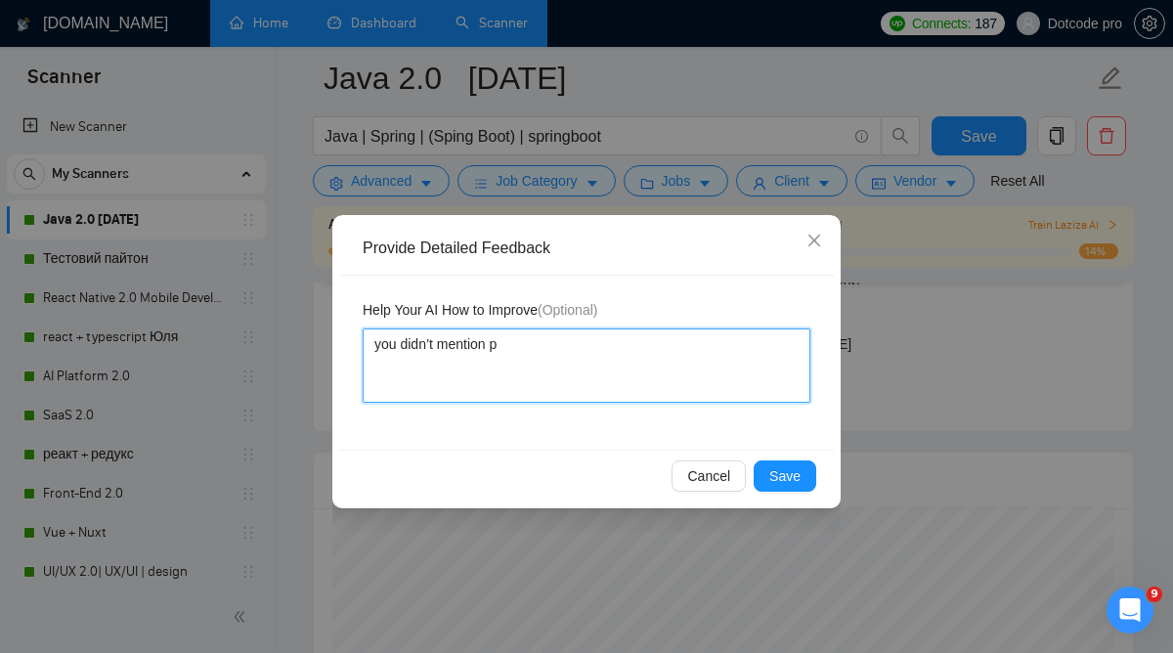
type textarea "you didn’t mention pr"
type textarea "you didn’t mention pro"
type textarea "you didn’t mention proj"
type textarea "you didn’t mention project"
type textarea "you didn’t mention project n"
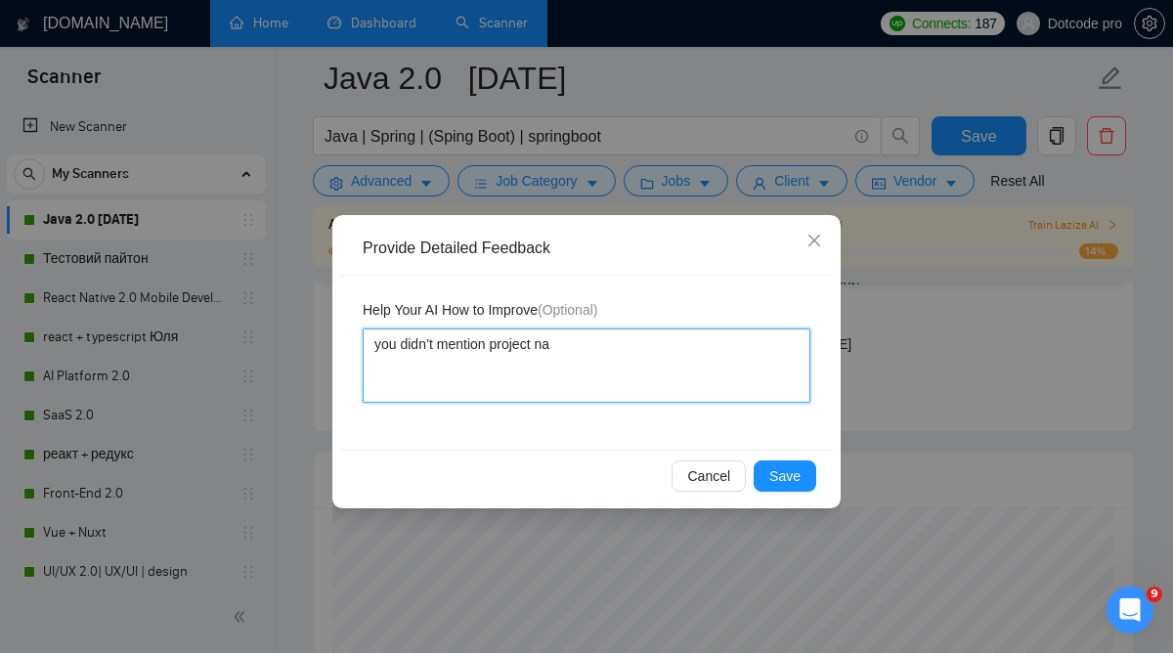
type textarea "you didn’t mention project naa"
type textarea "you didn’t mention project naam"
type textarea "you didn’t mention project naame"
type textarea "you didn’t mention project naame a"
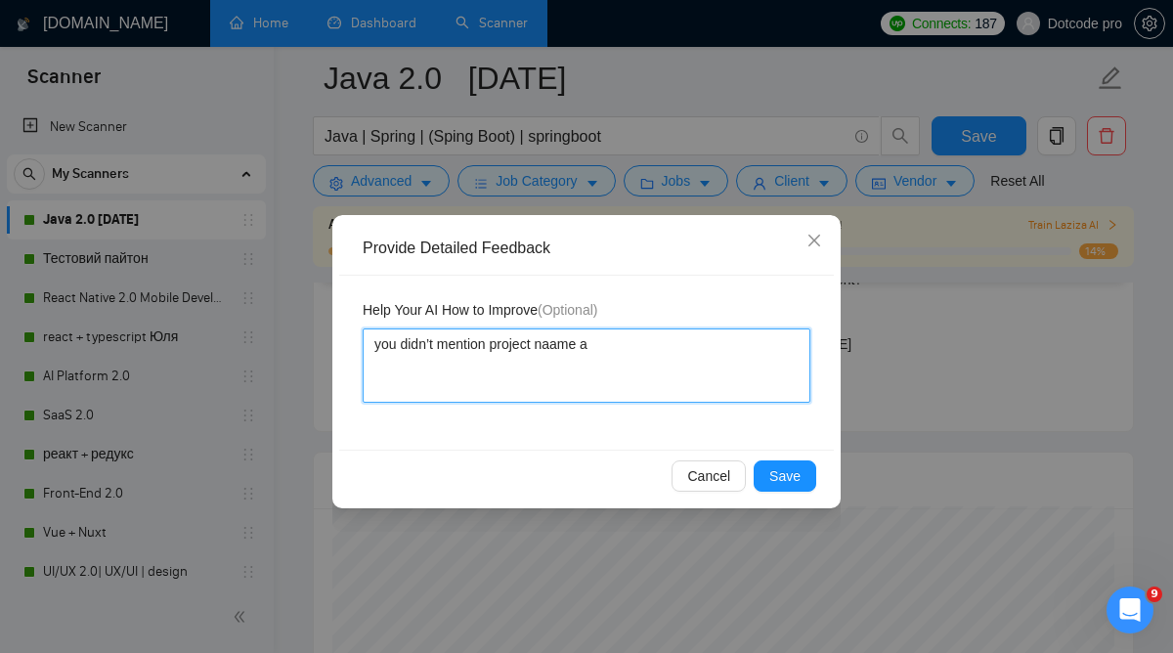
type textarea "you didn’t mention project naame an"
type textarea "you didn’t mention project naame and"
type textarea "you didn’t mention project naame and l"
type textarea "you didn’t mention project naame and [PERSON_NAME]"
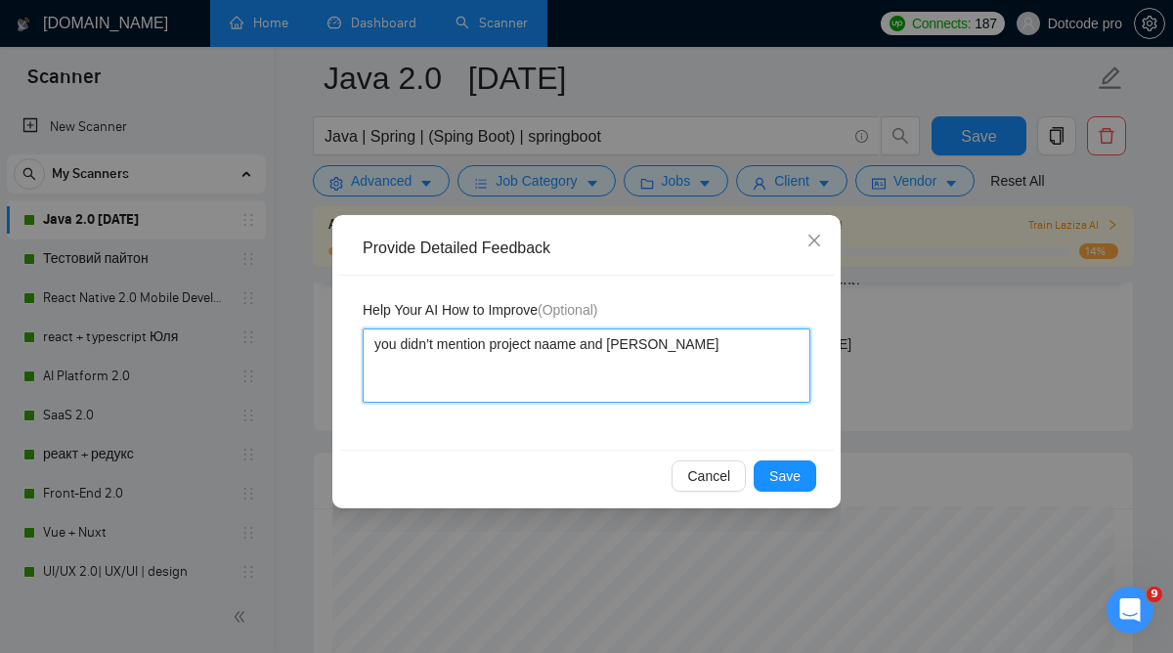
type textarea "you didn’t mention project naame and [PERSON_NAME]"
type textarea "you didn’t mention project naame and link t"
type textarea "you didn’t mention project naame and link to"
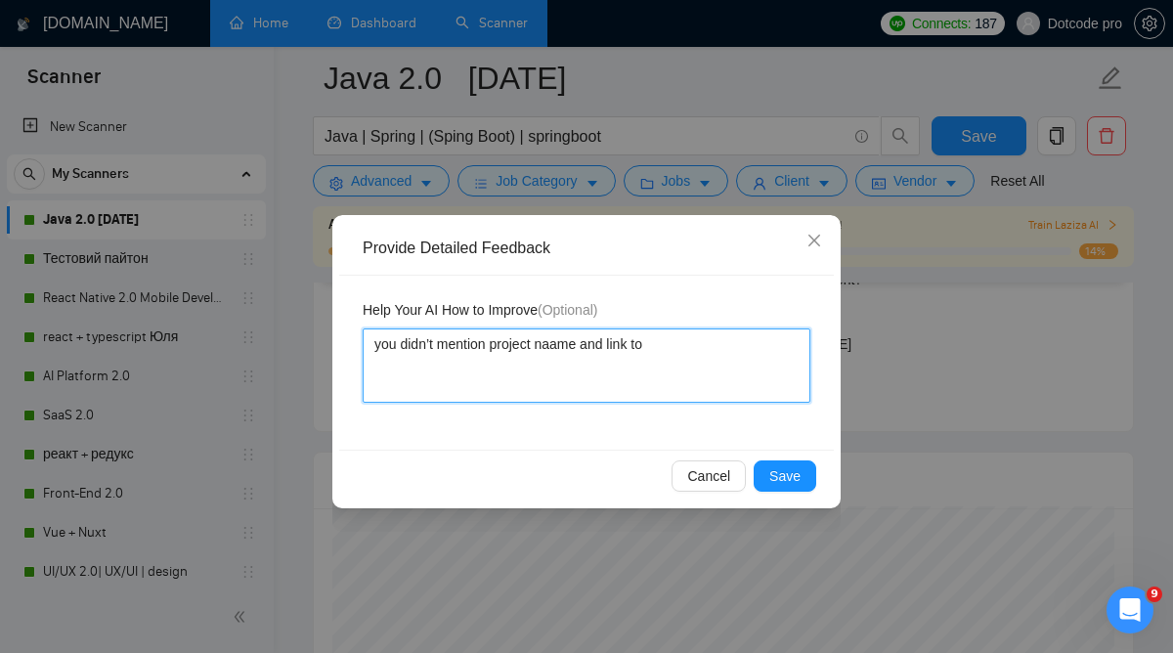
type textarea "you didn’t mention project naame and link to"
type textarea "you didn’t mention project naame and link to i"
type textarea "you didn’t mention project naame and link to it"
type textarea "you didn’t mention project naame and link to it."
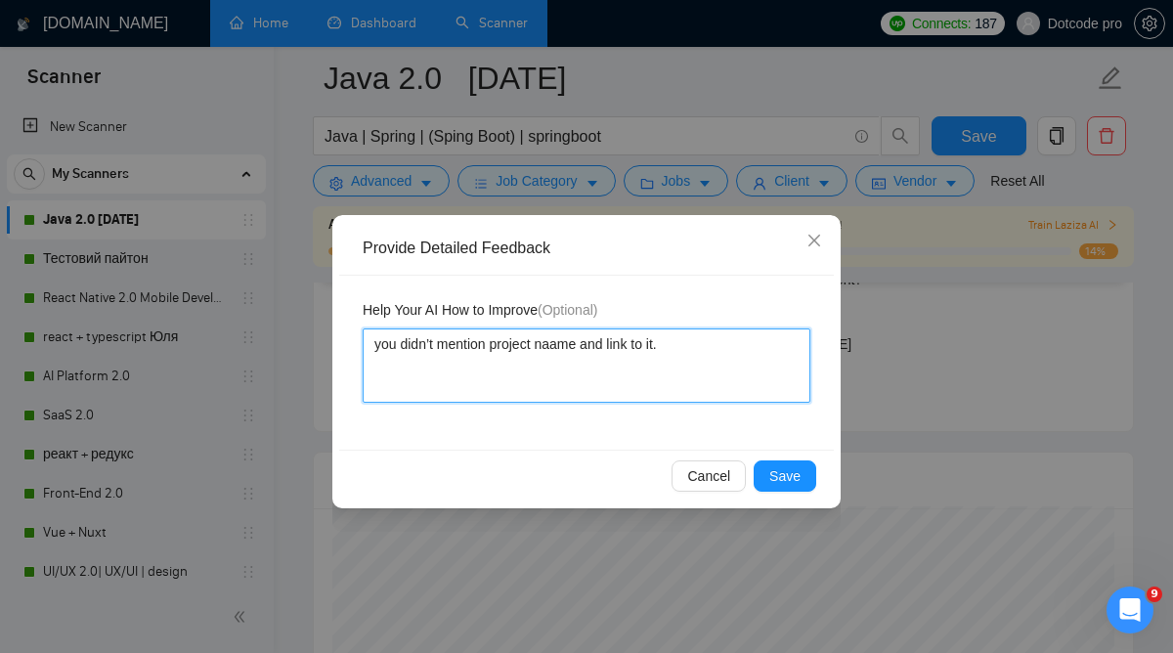
type textarea "you didn’t mention project naame and link to it. y"
type textarea "you didn’t mention project naame and link to it. yo"
type textarea "you didn’t mention project naame and link to it. you"
type textarea "you didn’t mention project naame and link to it. you n"
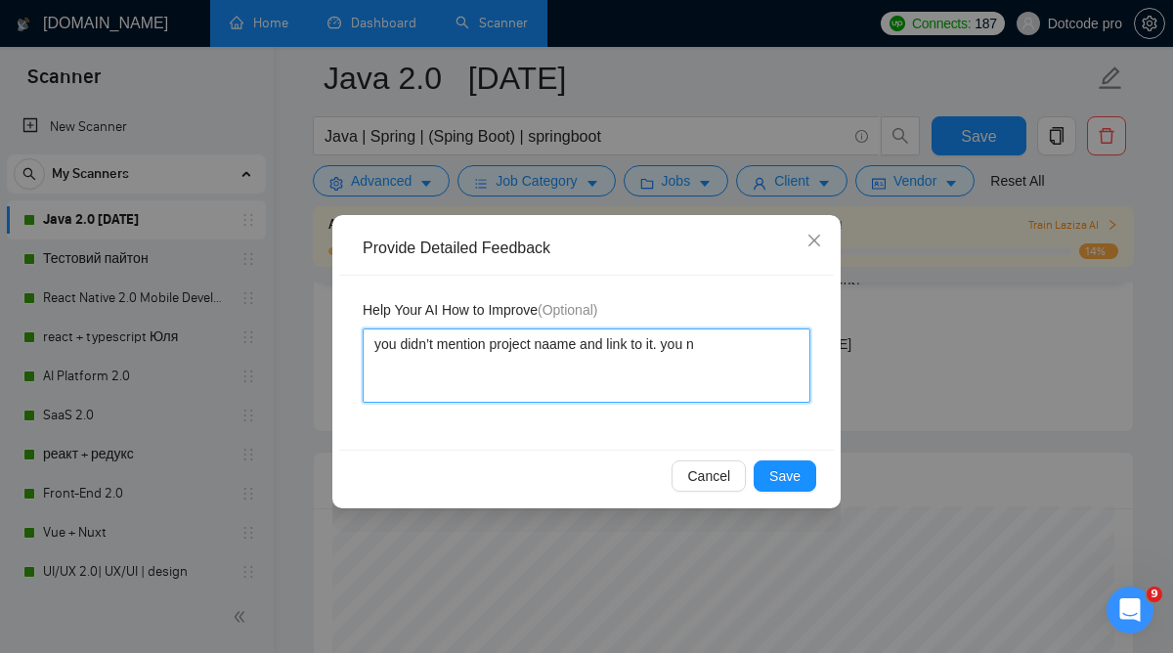
type textarea "you didn’t mention project naame and link to it. you ne"
type textarea "you didn’t mention project naame and link to it. you need"
type textarea "you didn’t mention project naame and link to it. you need a"
type textarea "you didn’t mention project naame and link to it. you need al"
type textarea "you didn’t mention project naame and link to it. you need alw"
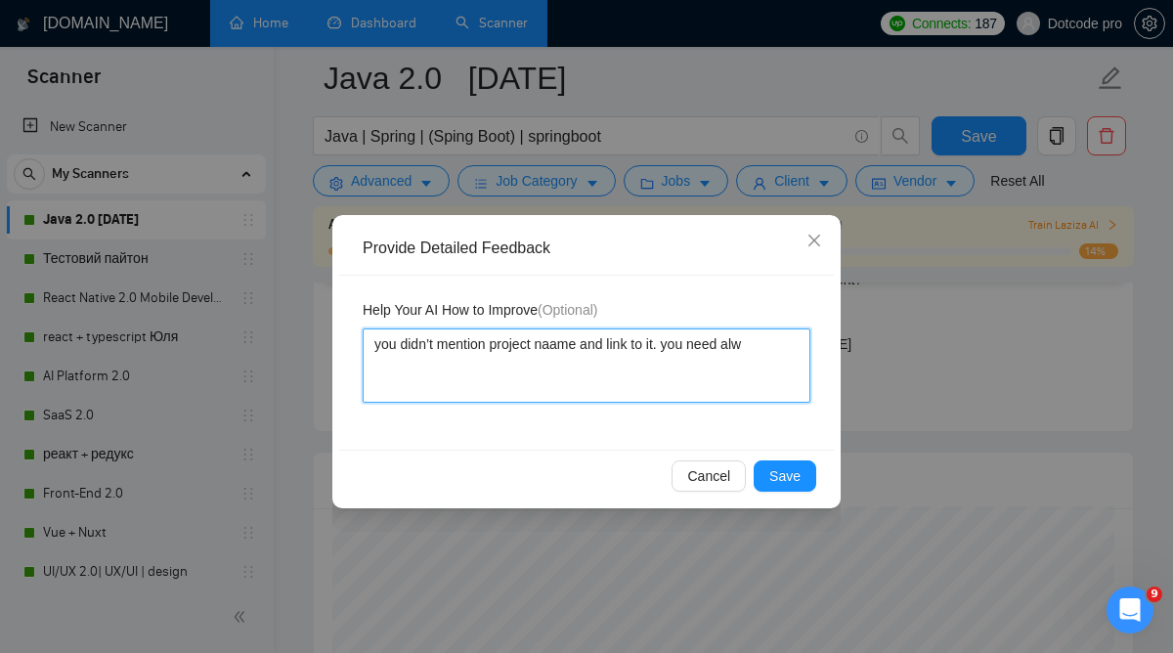
type textarea "you didn’t mention project naame and link to it. you need alwa"
type textarea "you didn’t mention project naame and link to it. you need alway"
type textarea "you didn’t mention project naame and link to it. you need always"
type textarea "you didn’t mention project naame and link to it. you need always i"
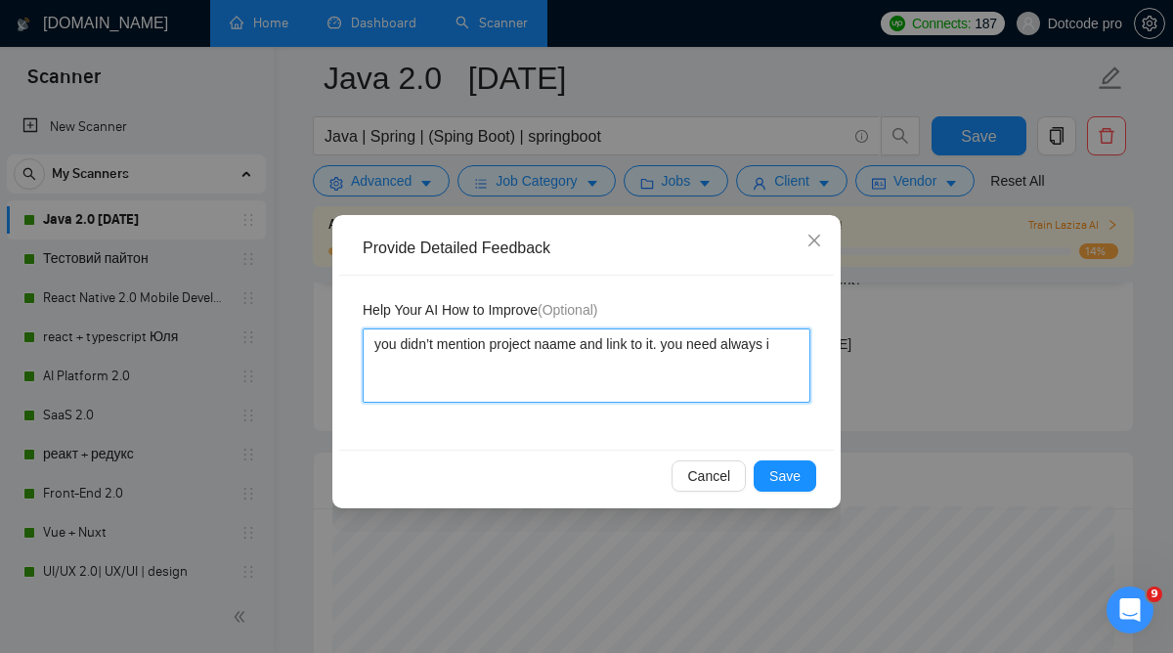
type textarea "you didn’t mention project naame and link to it. you need always in"
type textarea "you didn’t mention project naame and link to it. you need always inc"
type textarea "you didn’t mention project naame and link to it. you need always include"
type textarea "you didn’t mention project naame and link to it. you need always include p"
type textarea "you didn’t mention project naame and link to it. you need always include pr"
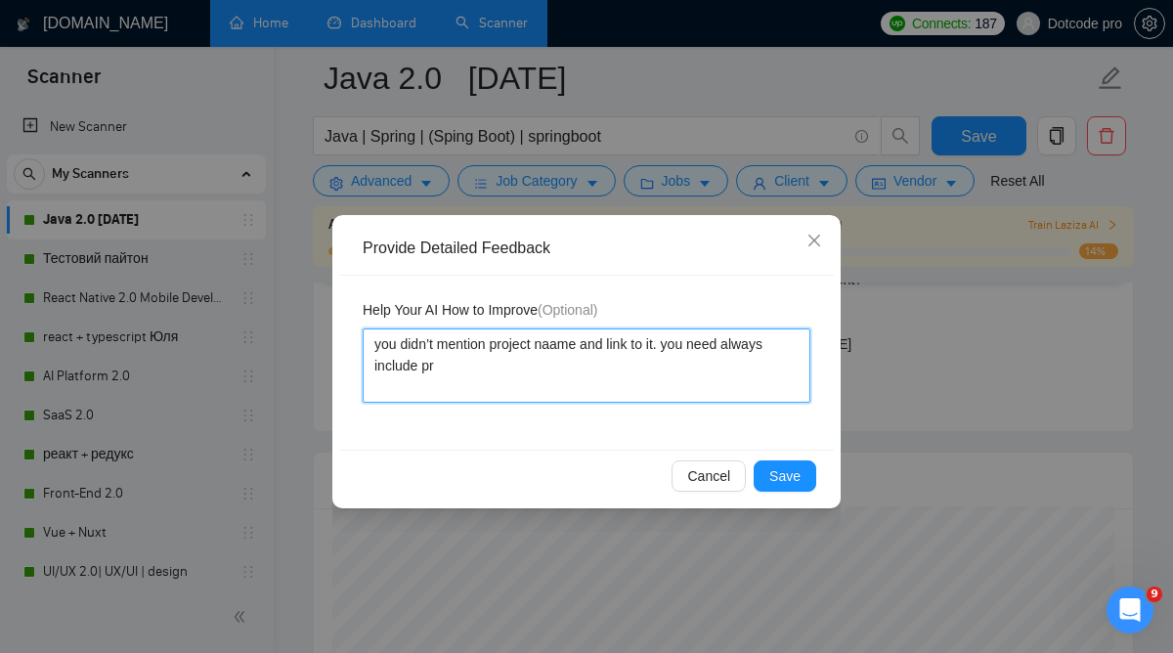
type textarea "you didn’t mention project naame and link to it. you need always include pro"
type textarea "you didn’t mention project naame and link to it. you need always include proj"
type textarea "you didn’t mention project naame and link to it. you need always include proje"
type textarea "you didn’t mention project naame and link to it. you need always include projec…"
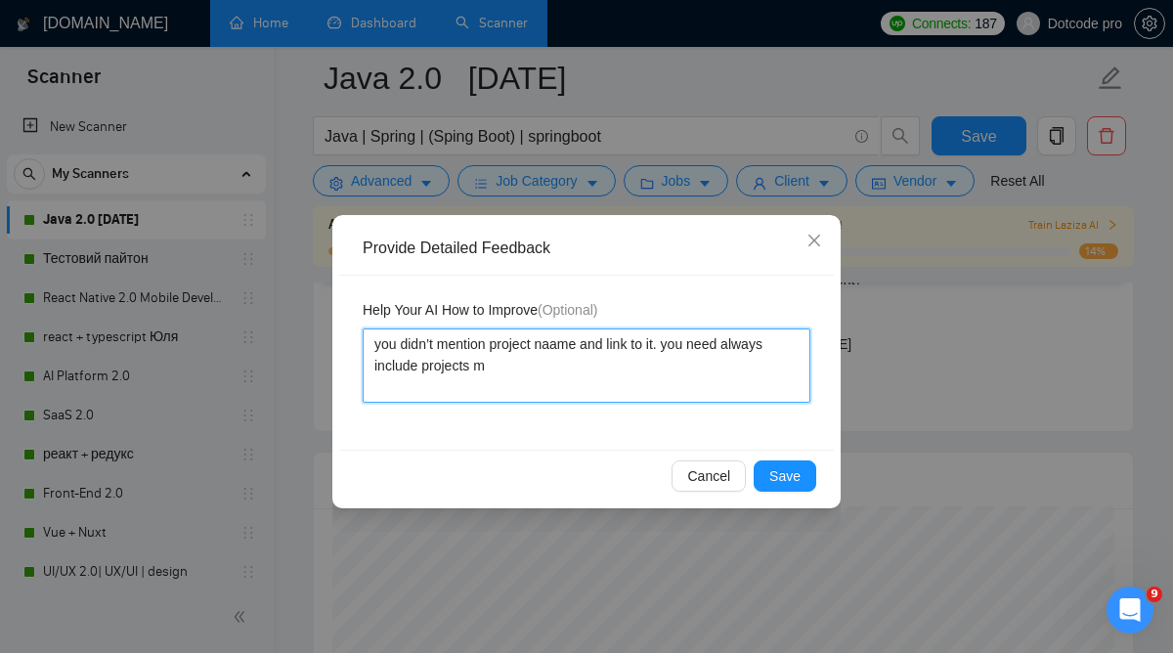
type textarea "you didn’t mention project naame and link to it. you need always include projec…"
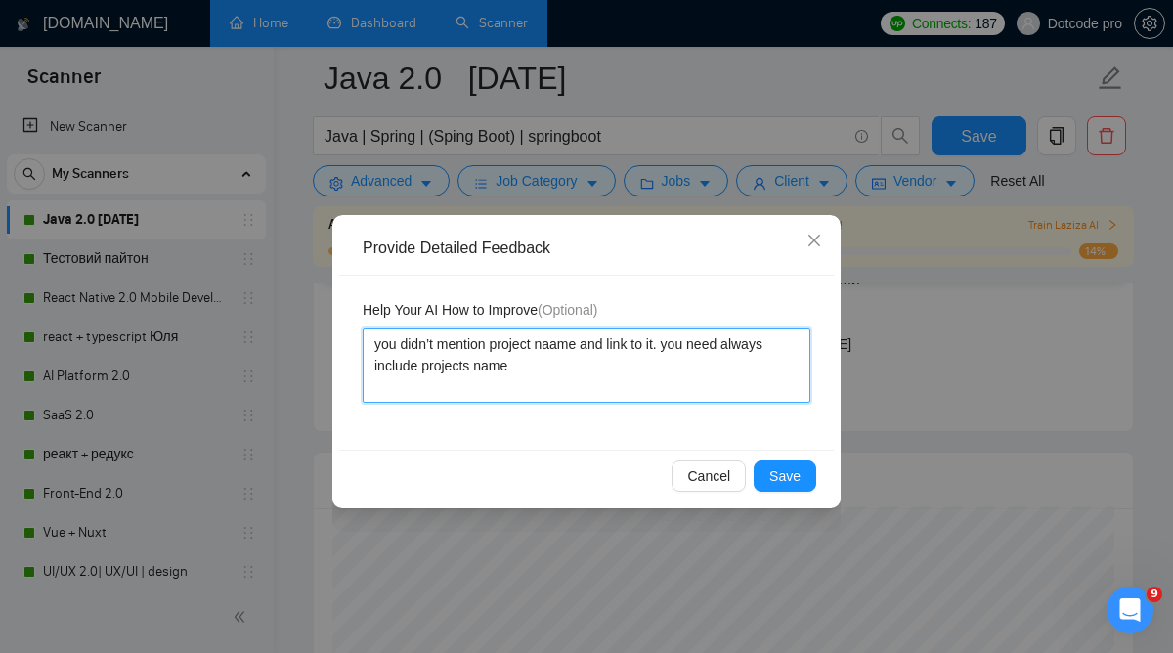
type textarea "you didn’t mention project naame and link to it. you need always include projec…"
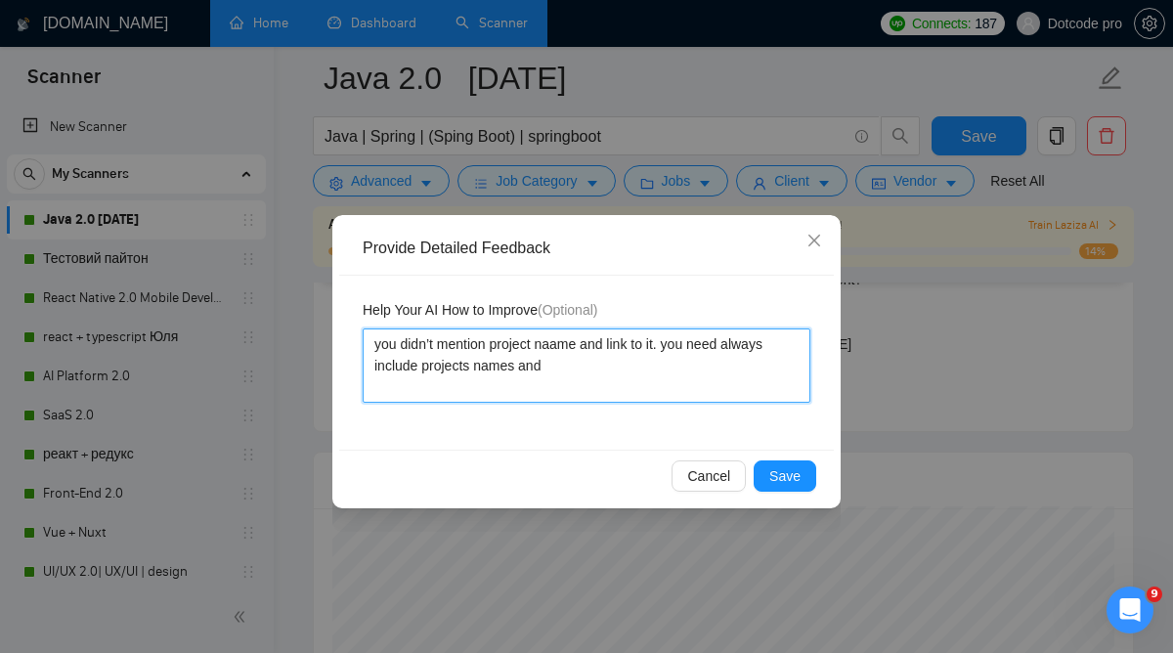
type textarea "you didn’t mention project naame and link to it. you need always include projec…"
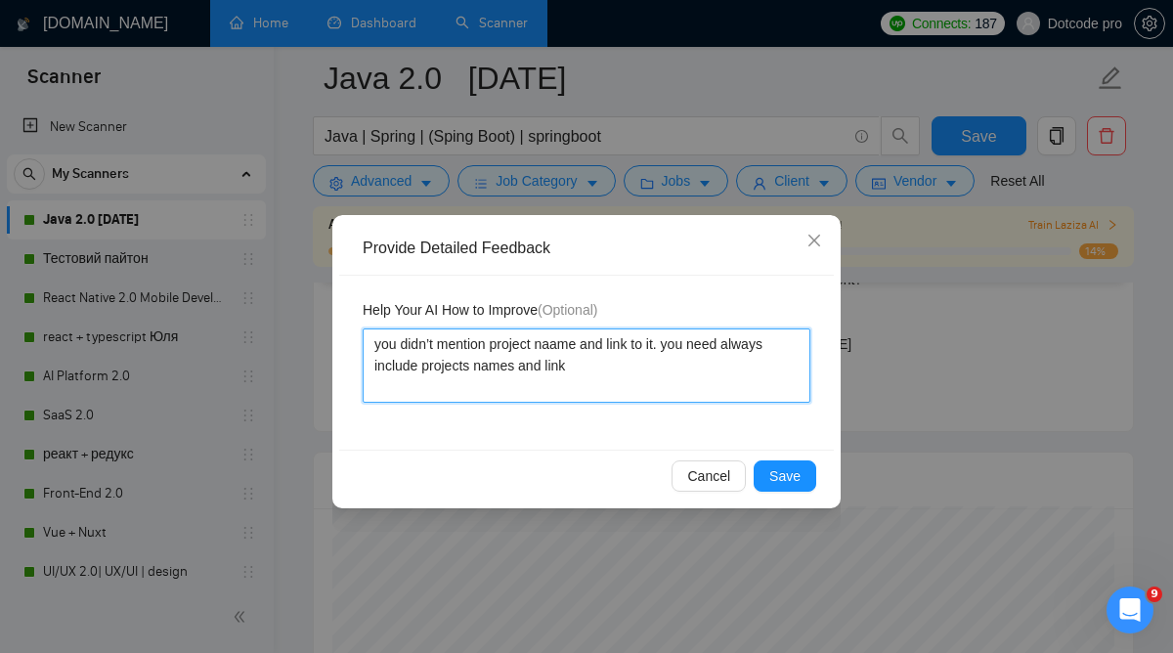
type textarea "you didn’t mention project naame and link to it. you need always include projec…"
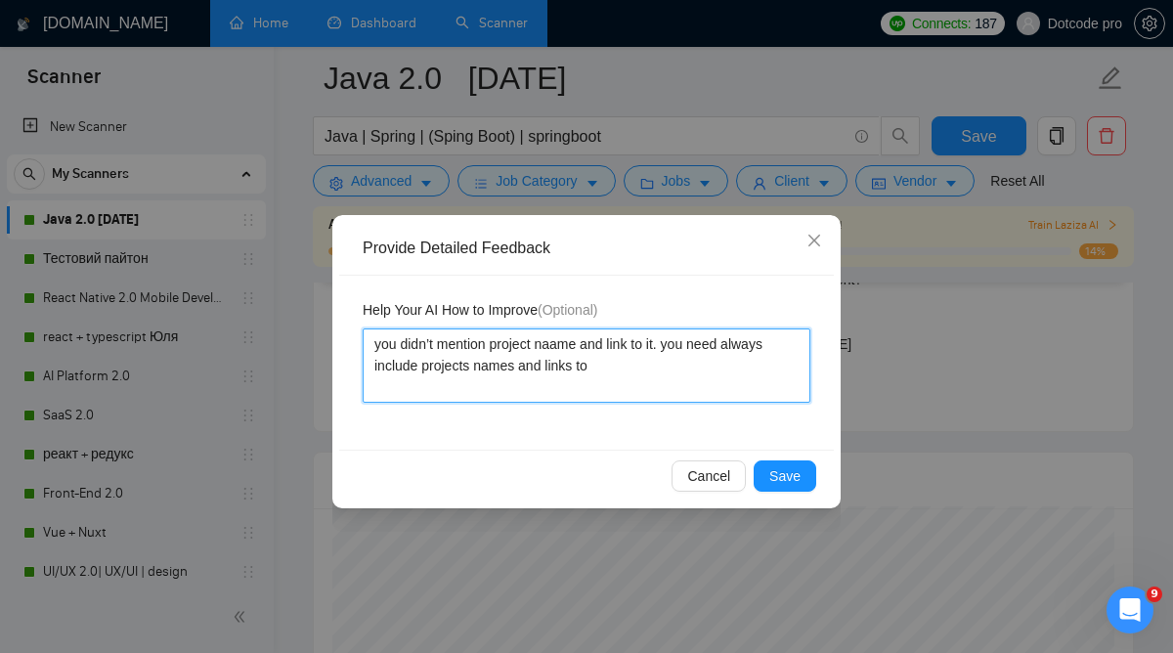
type textarea "you didn’t mention project naame and link to it. you need always include projec…"
click at [569, 346] on textarea "you didn’t mention project naame and link to it. you need always include projec…" at bounding box center [587, 365] width 448 height 74
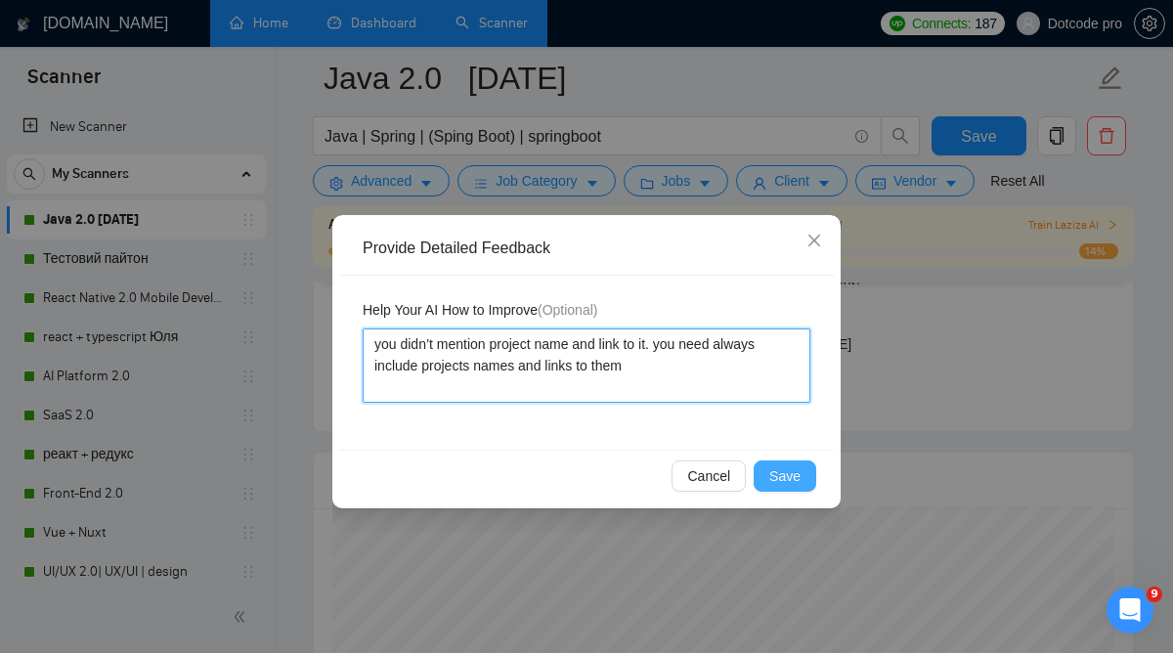
type textarea "you didn’t mention project name and link to it. you need always include project…"
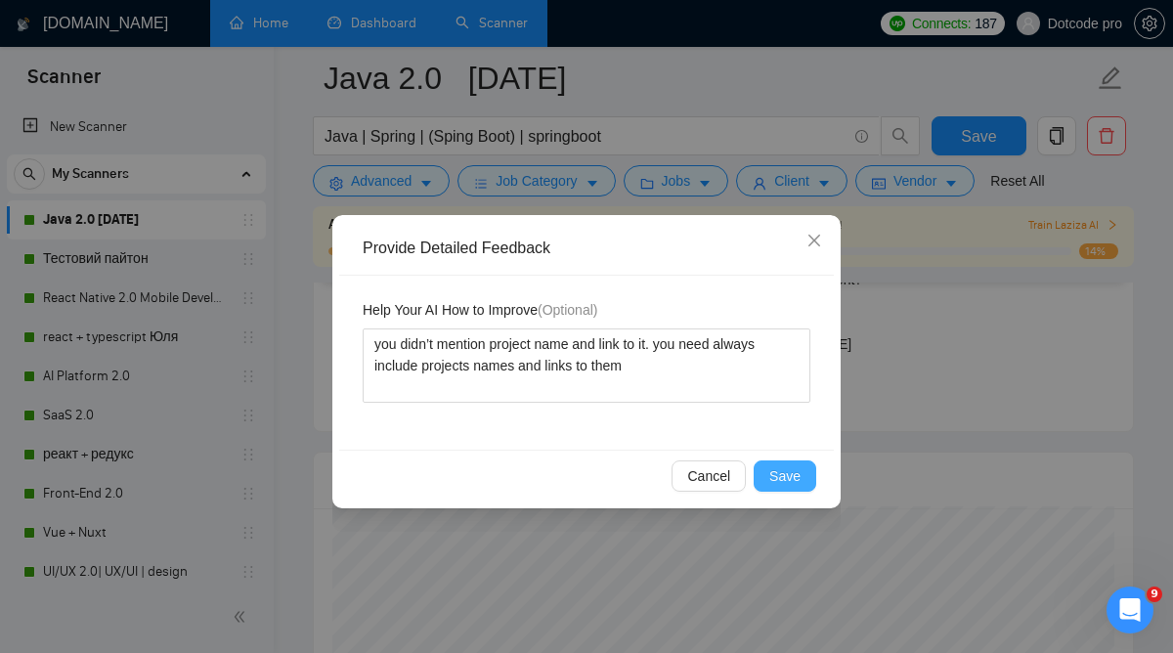
click at [802, 470] on button "Save" at bounding box center [784, 475] width 63 height 31
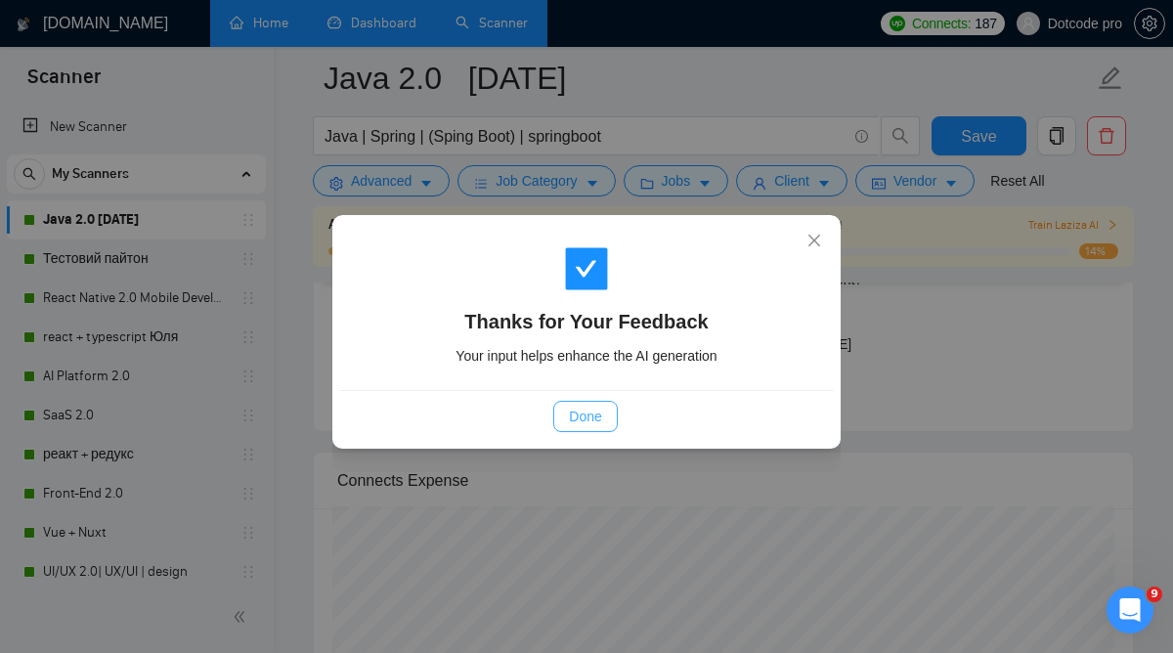
click at [582, 419] on span "Done" at bounding box center [585, 416] width 32 height 21
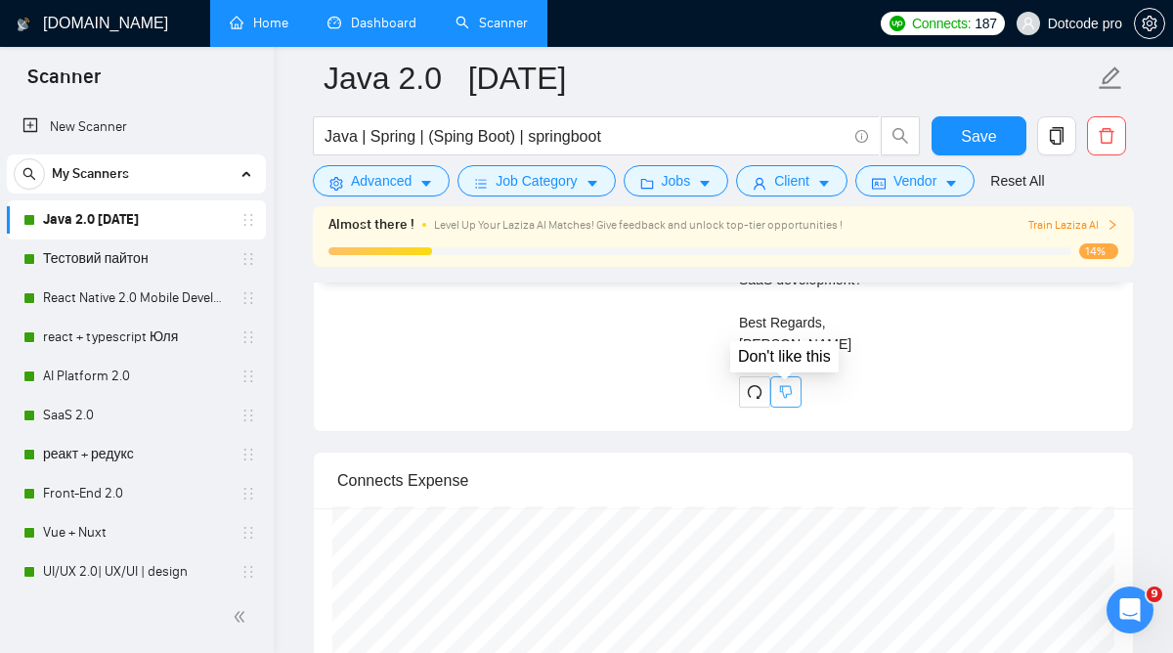
click at [789, 391] on icon "dislike" at bounding box center [786, 392] width 14 height 16
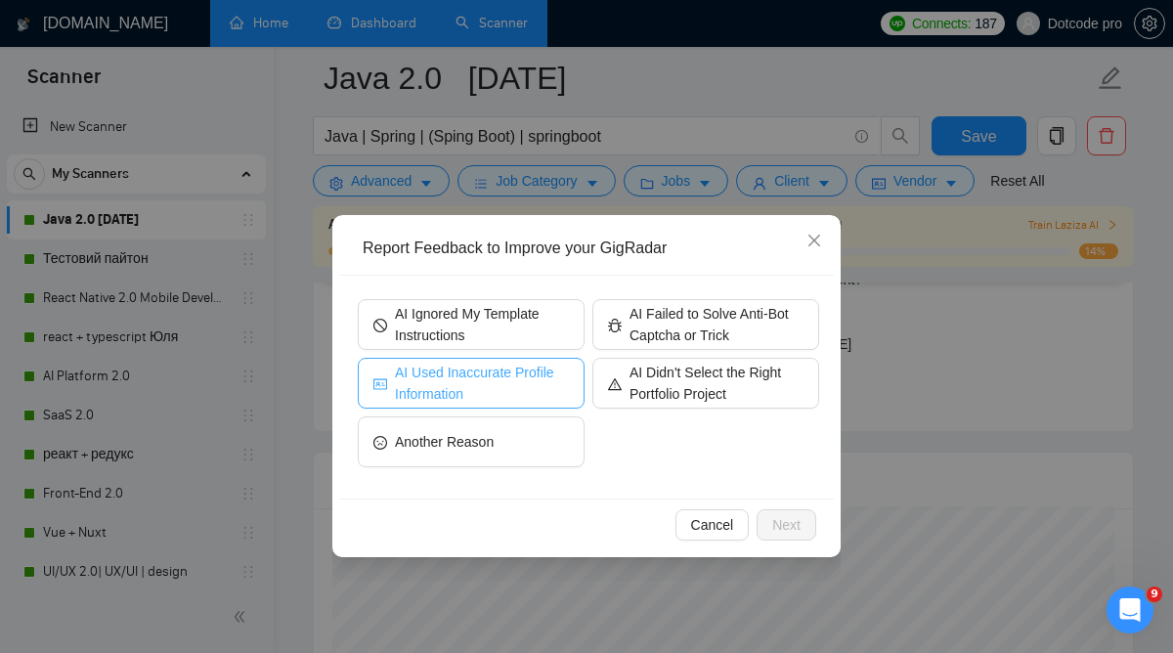
click at [517, 385] on span "AI Used Inaccurate Profile Information" at bounding box center [482, 383] width 174 height 43
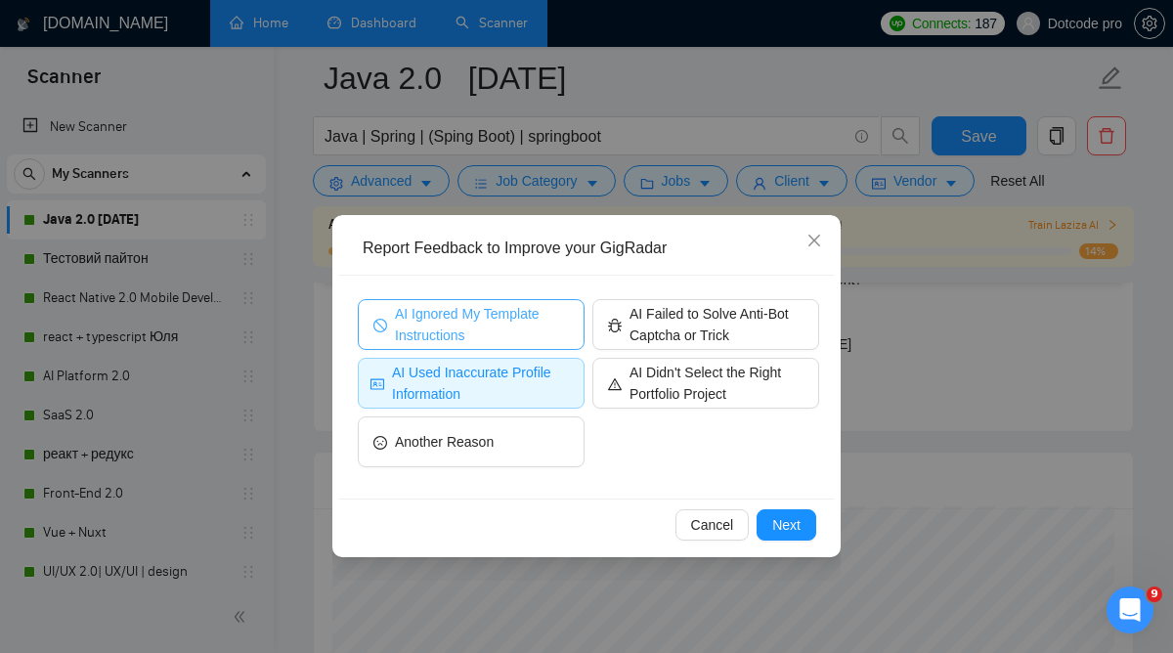
click at [474, 327] on span "AI Ignored My Template Instructions" at bounding box center [482, 324] width 174 height 43
click at [503, 395] on span "AI Used Inaccurate Profile Information" at bounding box center [482, 383] width 180 height 43
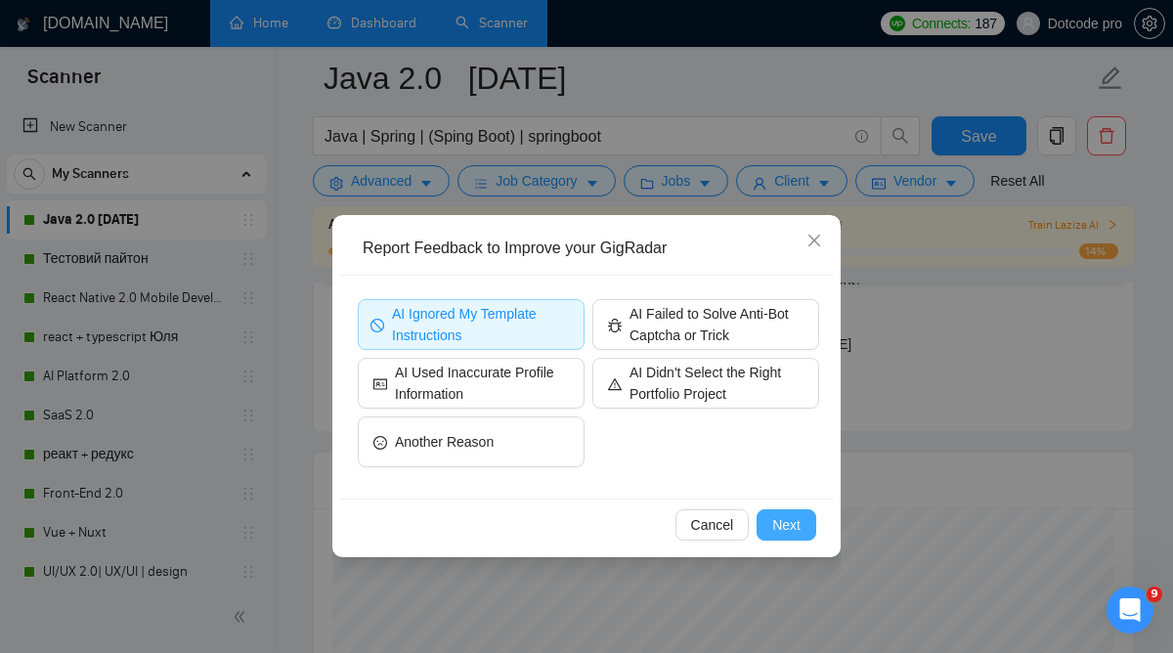
click at [781, 521] on span "Next" at bounding box center [786, 524] width 28 height 21
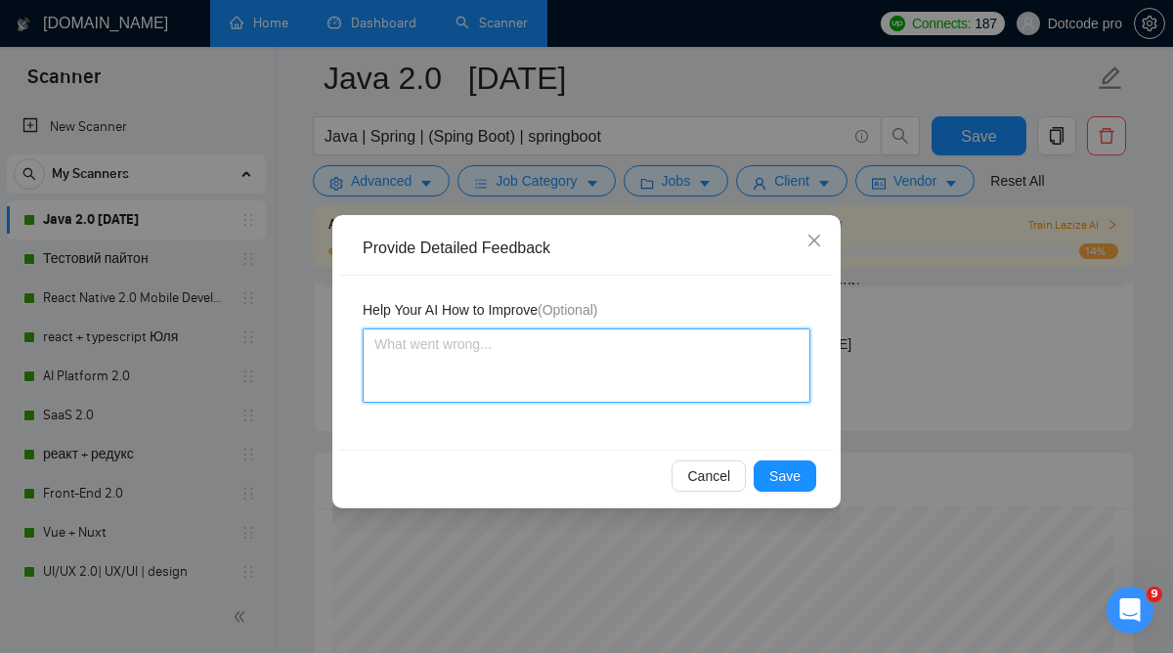
click at [616, 370] on textarea at bounding box center [587, 365] width 448 height 74
click at [400, 352] on textarea at bounding box center [587, 365] width 448 height 74
type textarea "y"
type textarea "yp"
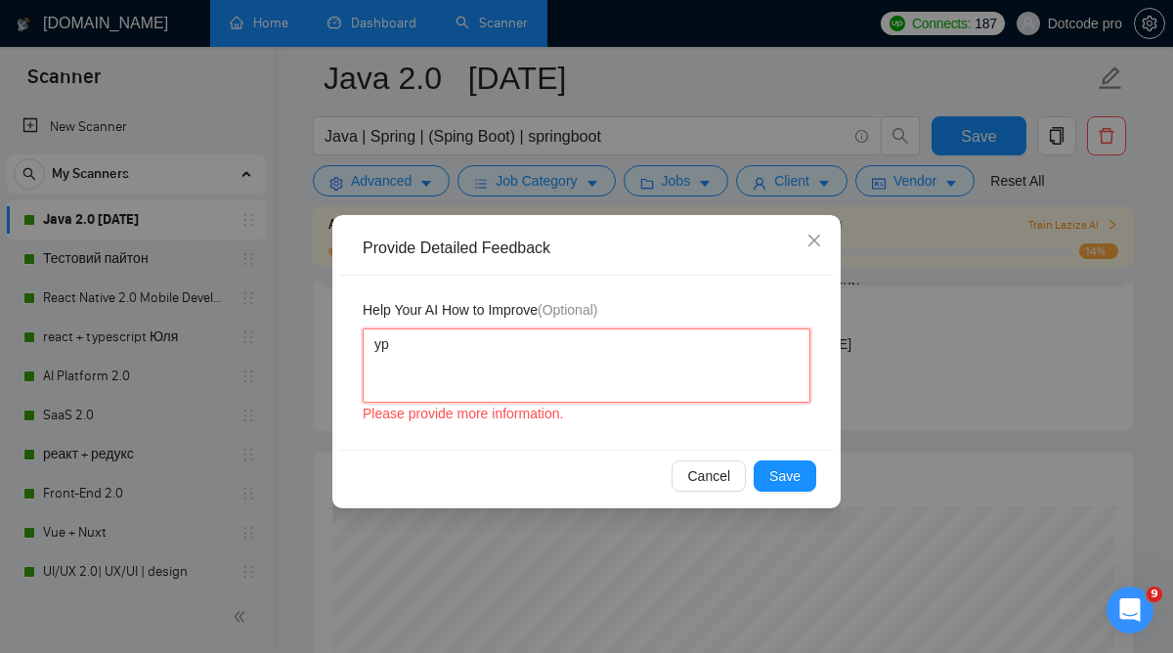
type textarea "ypu"
type textarea "yp"
type textarea "y"
type textarea "yo"
type textarea "you"
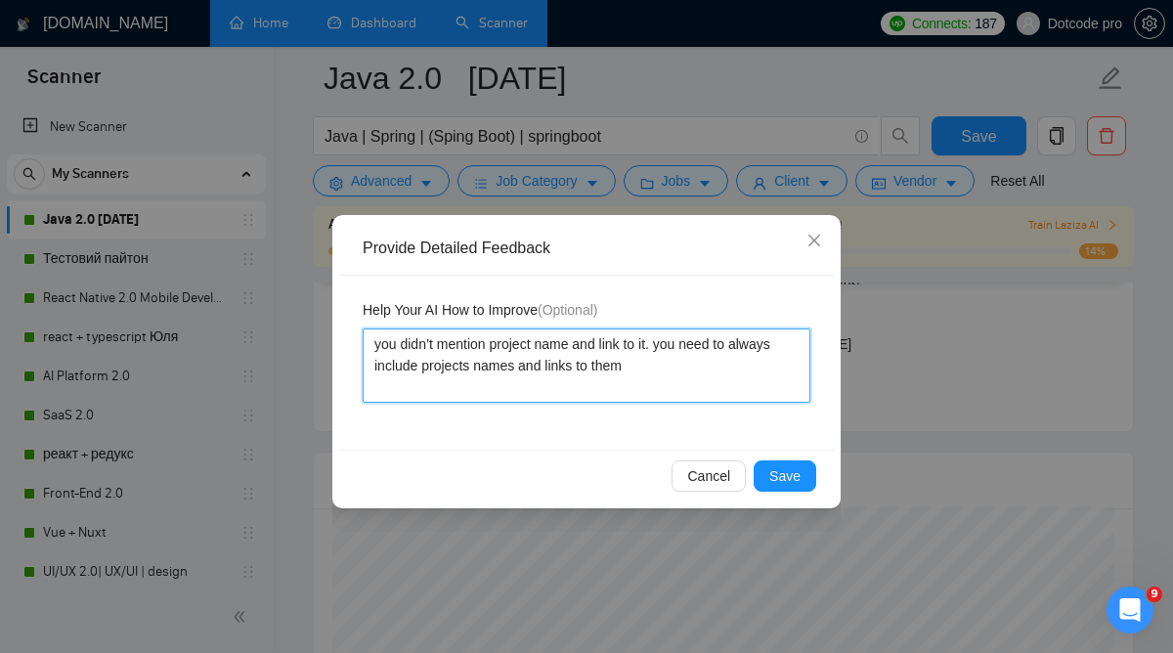
click at [477, 368] on textarea "you didn’t mention project name and link to it. you need to always include proj…" at bounding box center [587, 365] width 448 height 74
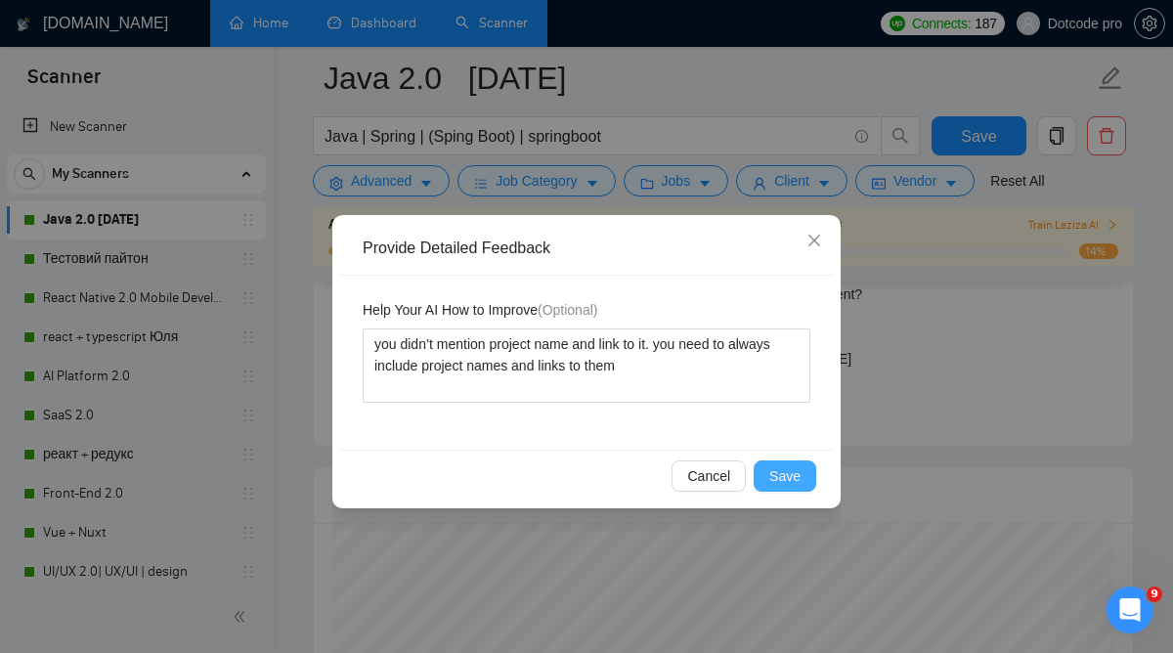
click at [772, 469] on span "Save" at bounding box center [784, 475] width 31 height 21
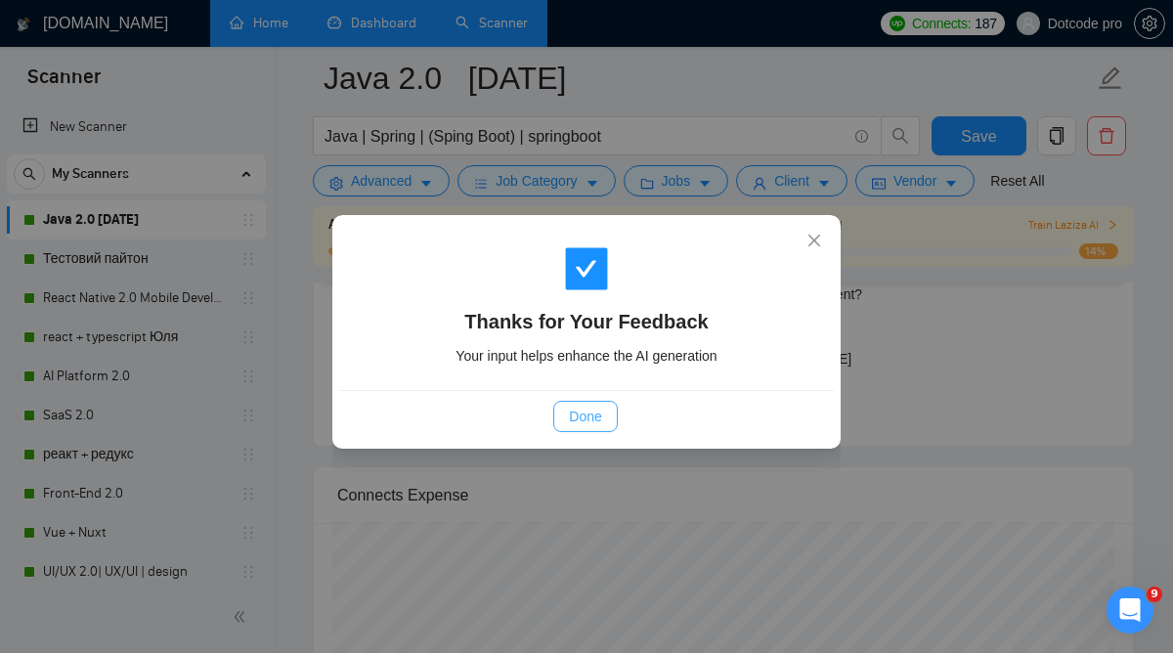
click at [583, 422] on span "Done" at bounding box center [585, 416] width 32 height 21
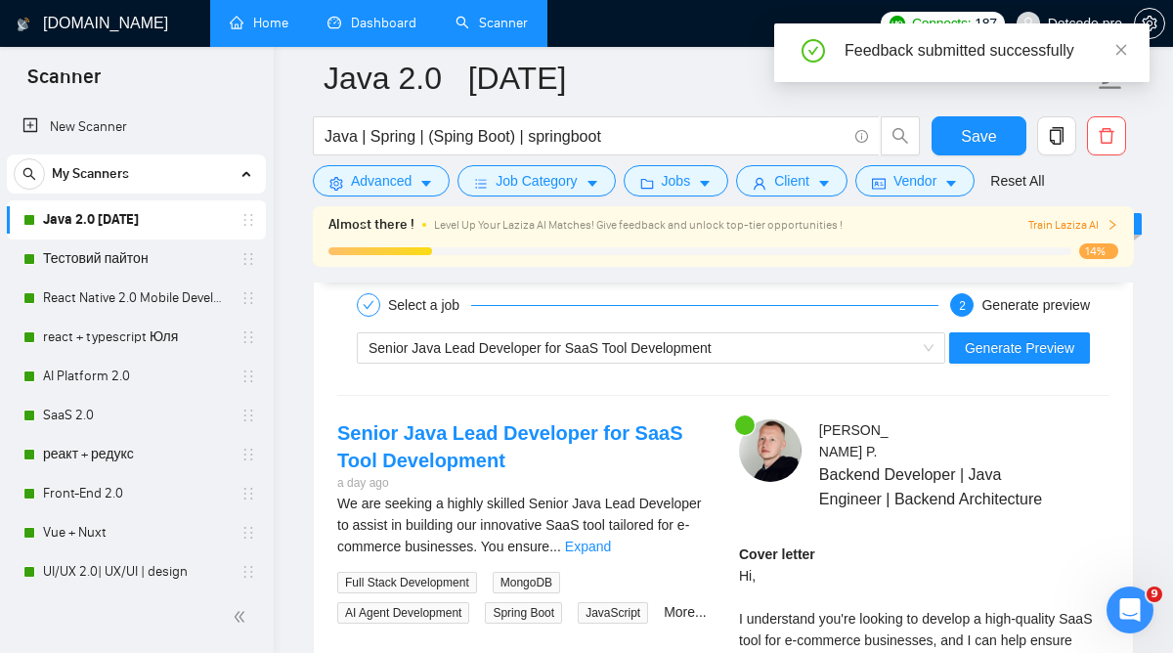
scroll to position [3949, 0]
click at [985, 129] on span "Save" at bounding box center [978, 136] width 35 height 24
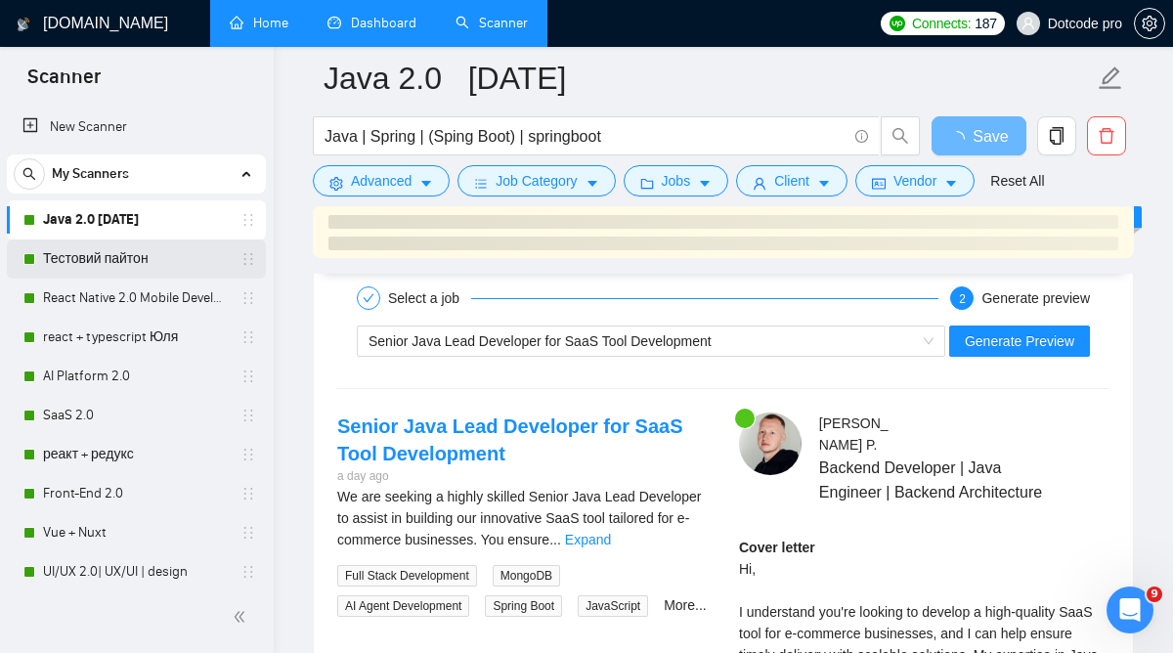
click at [134, 260] on link "Тестовий пайтон" at bounding box center [136, 258] width 186 height 39
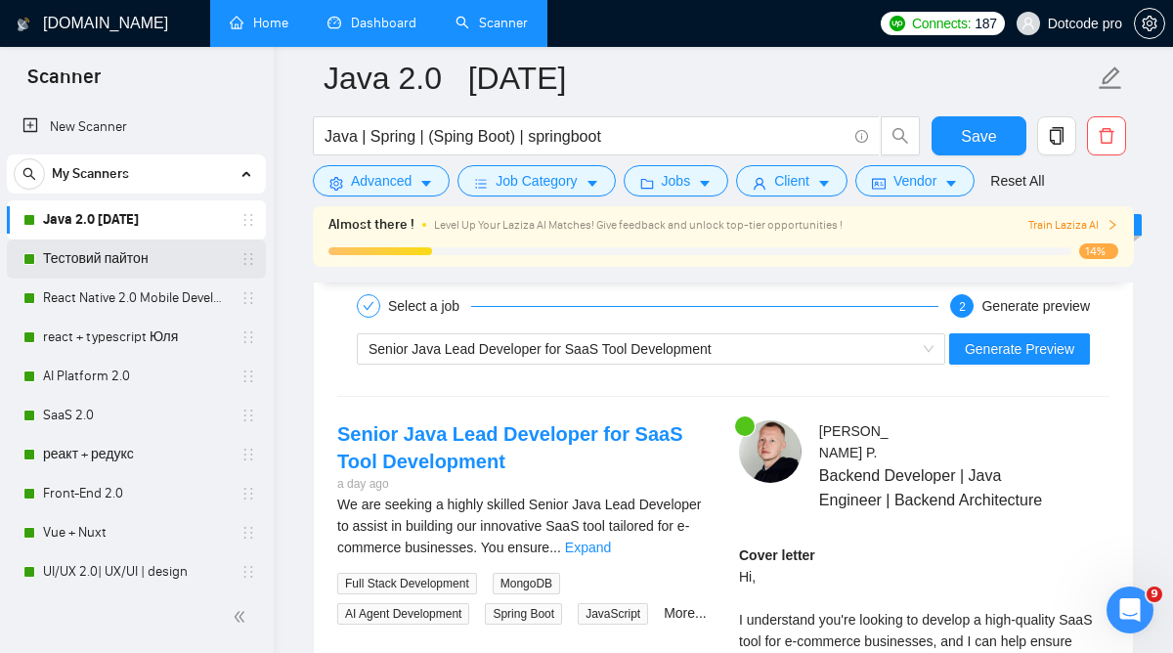
click at [139, 250] on link "Тестовий пайтон" at bounding box center [136, 258] width 186 height 39
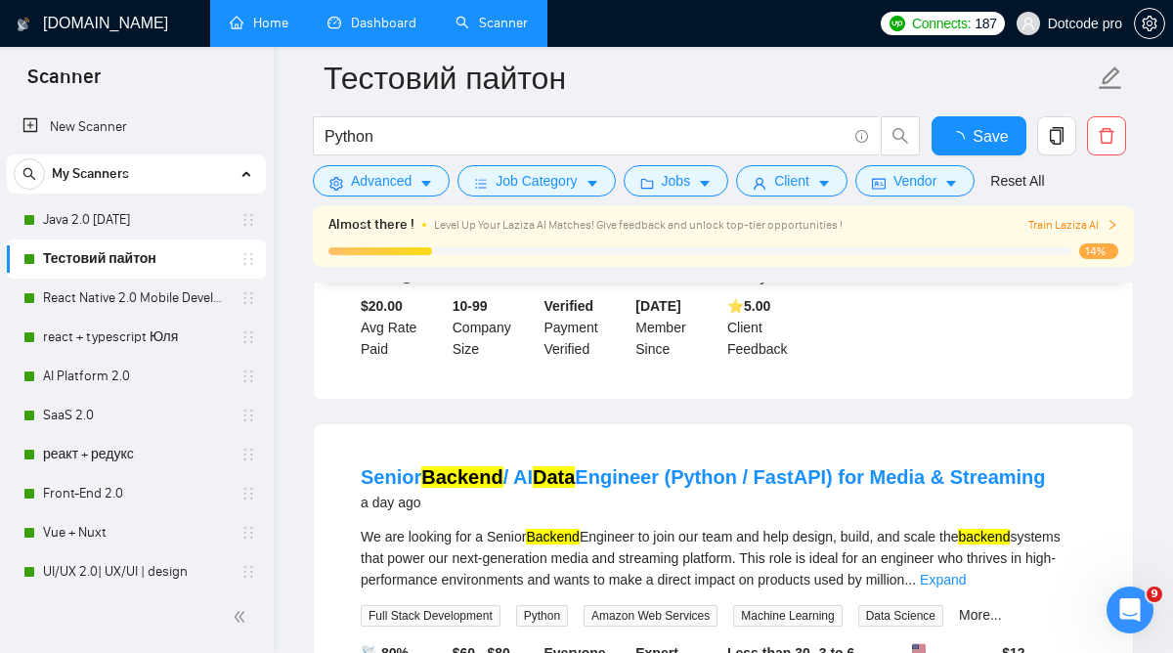
scroll to position [3949, 0]
